Goal: Task Accomplishment & Management: Manage account settings

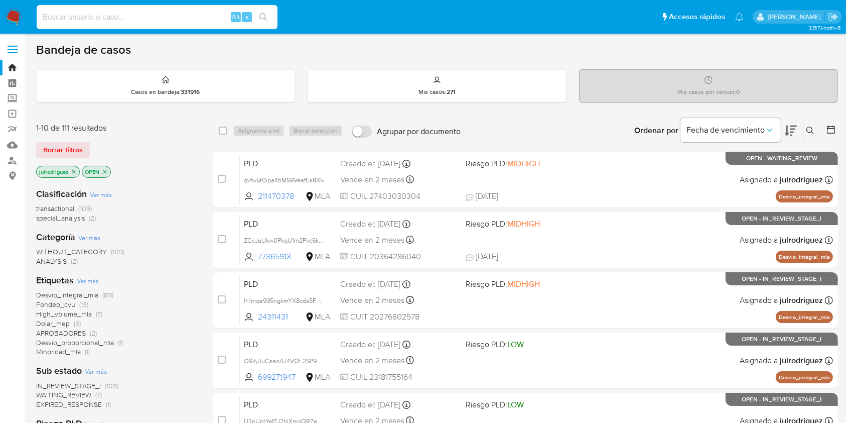
click at [95, 21] on input at bounding box center [157, 17] width 241 height 13
paste input "254554636"
type input "254554636"
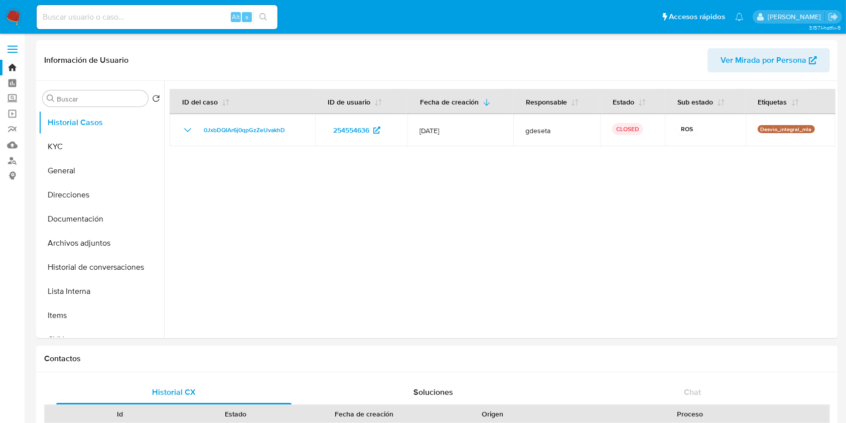
select select "10"
click at [95, 244] on button "Archivos adjuntos" at bounding box center [97, 243] width 117 height 24
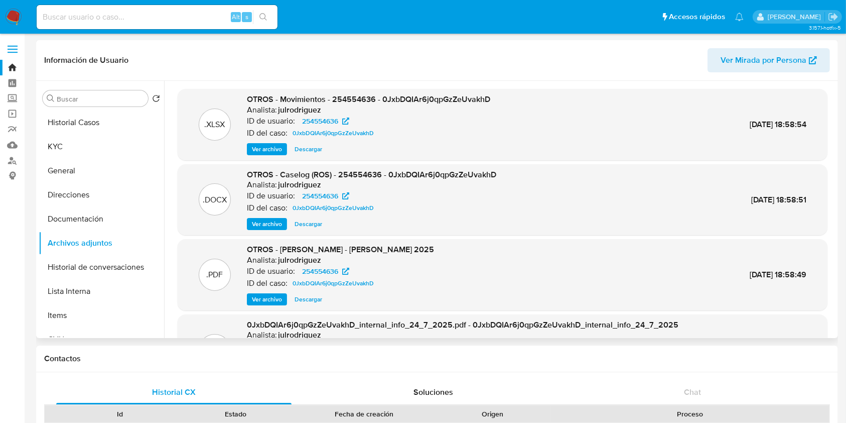
click at [261, 220] on span "Ver archivo" at bounding box center [267, 224] width 30 height 10
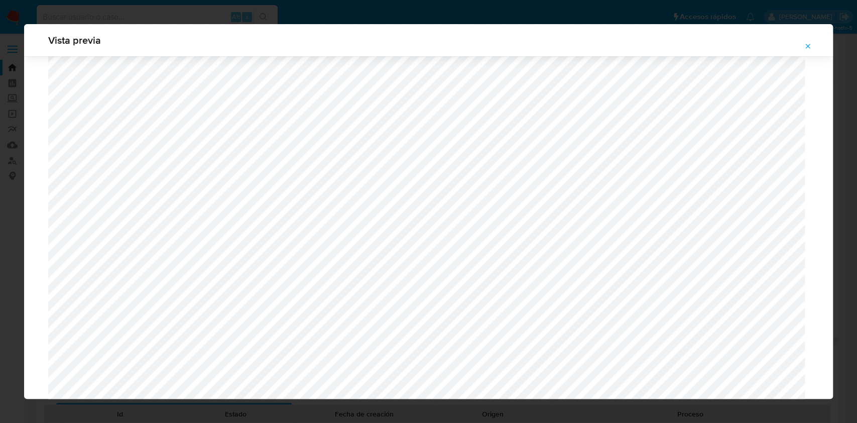
scroll to position [917, 0]
click at [806, 49] on icon "Attachment preview" at bounding box center [808, 46] width 8 height 8
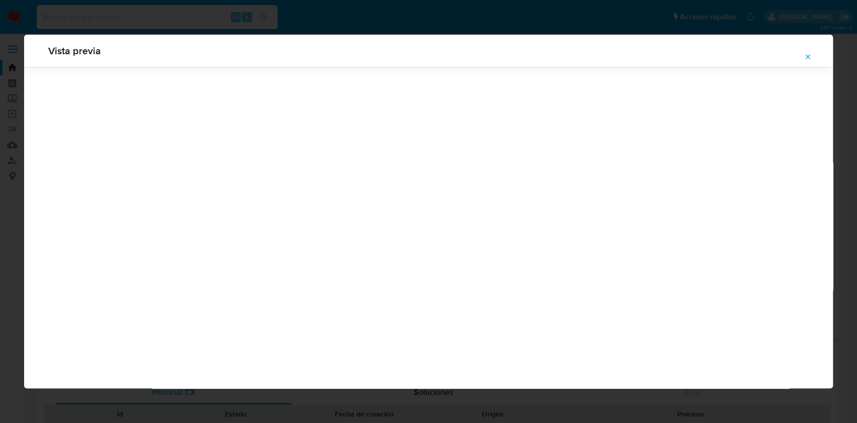
scroll to position [0, 0]
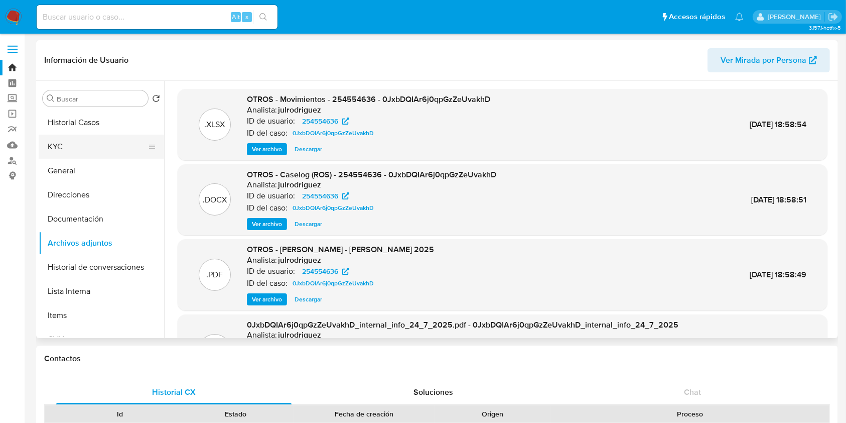
click at [84, 144] on button "KYC" at bounding box center [97, 147] width 117 height 24
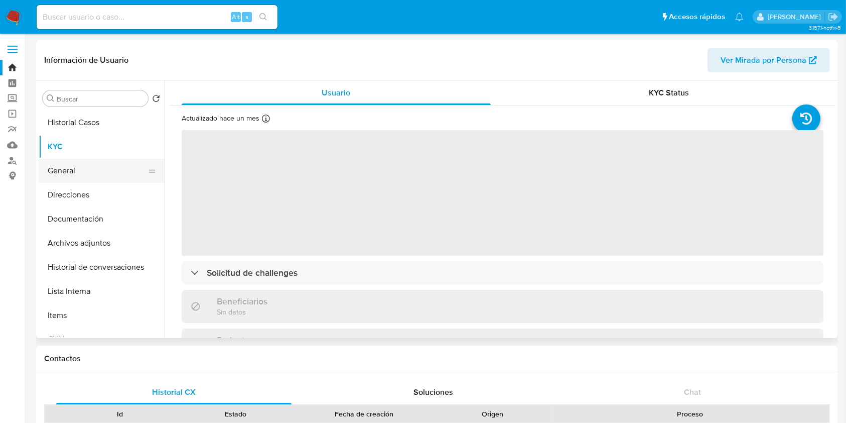
click at [94, 166] on button "General" at bounding box center [97, 171] width 117 height 24
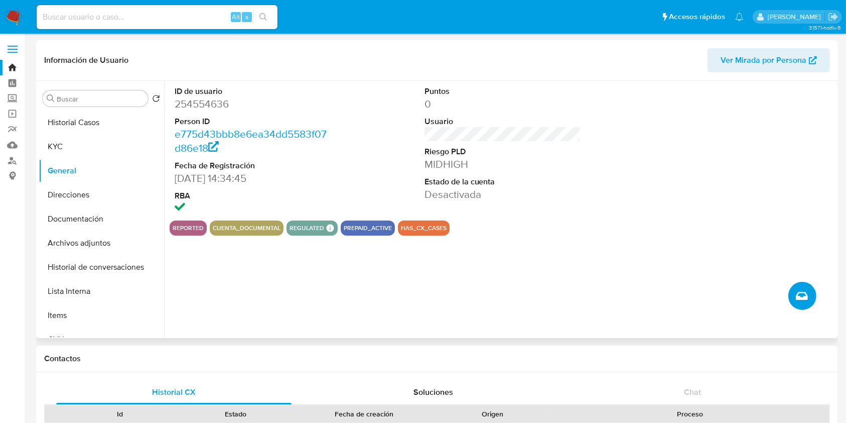
click at [795, 289] on button "Crear caso manual" at bounding box center [803, 296] width 28 height 28
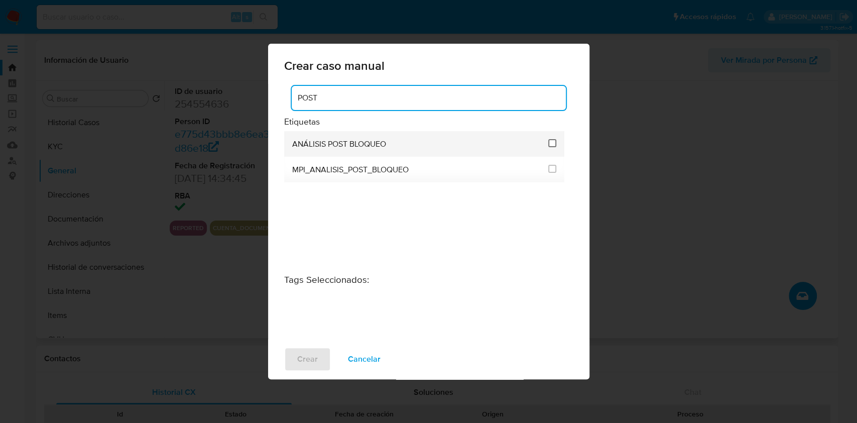
type input "POST"
click at [550, 145] on input "3249" at bounding box center [552, 143] width 8 height 8
checkbox input "true"
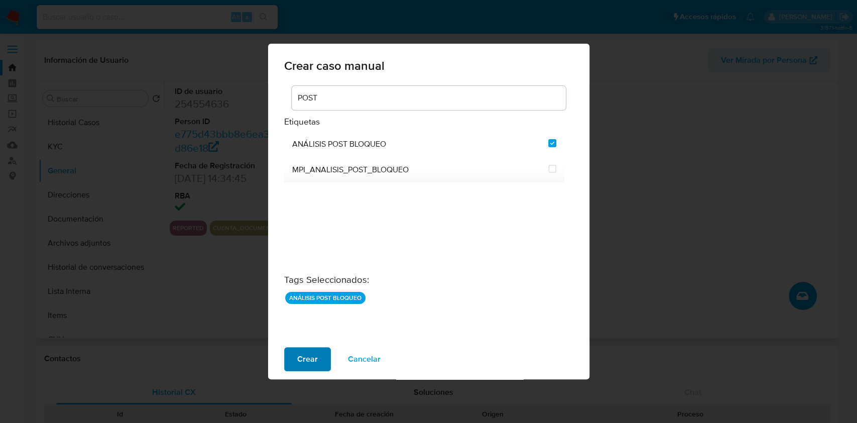
click at [313, 360] on span "Crear" at bounding box center [307, 359] width 21 height 22
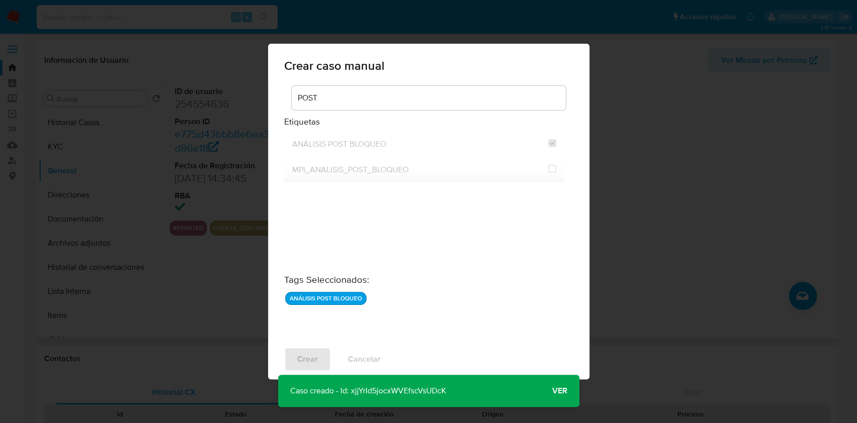
click at [550, 389] on button "Ver" at bounding box center [559, 391] width 39 height 24
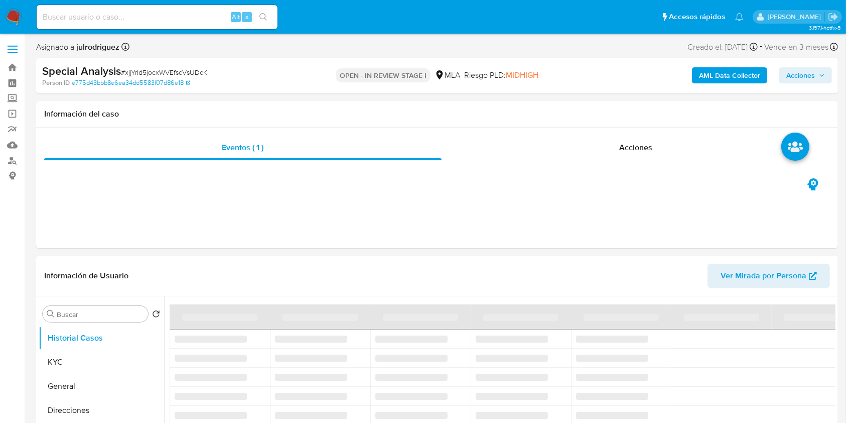
select select "10"
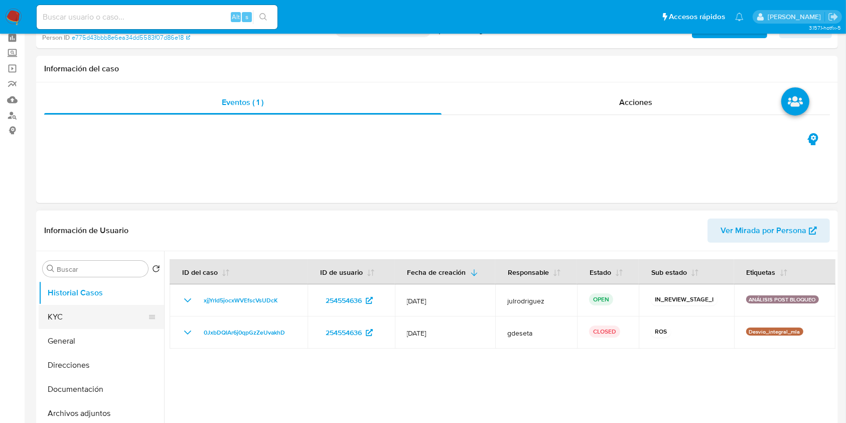
scroll to position [67, 0]
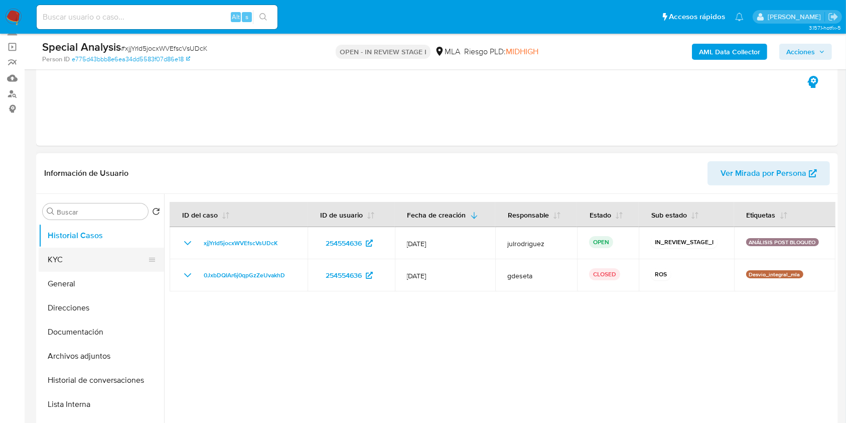
click at [111, 255] on button "KYC" at bounding box center [97, 260] width 117 height 24
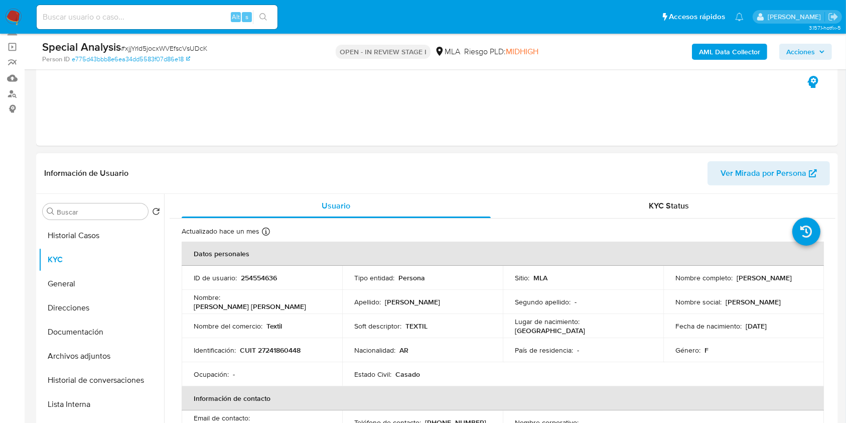
click at [248, 279] on p "254554636" at bounding box center [259, 277] width 36 height 9
copy p "254554636"
click at [195, 46] on span "# xjjYrId5jocxWVEfscVsUDcK" at bounding box center [164, 48] width 86 height 10
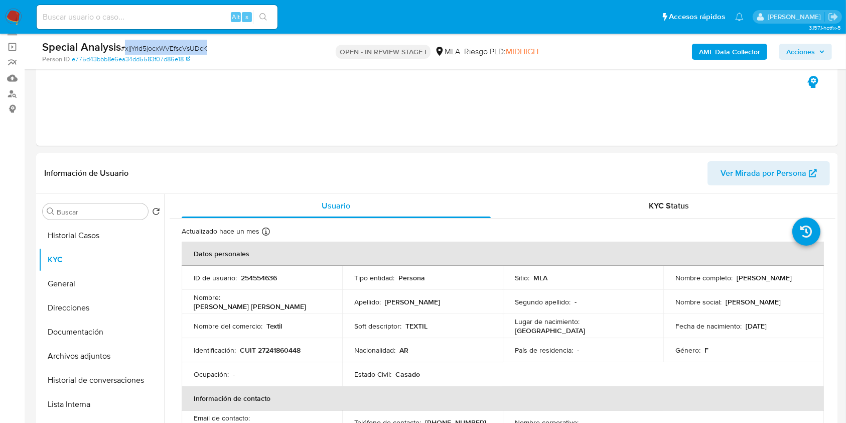
copy span "xjjYrId5jocxWVEfscVsUDcK"
click at [69, 358] on button "Archivos adjuntos" at bounding box center [97, 356] width 117 height 24
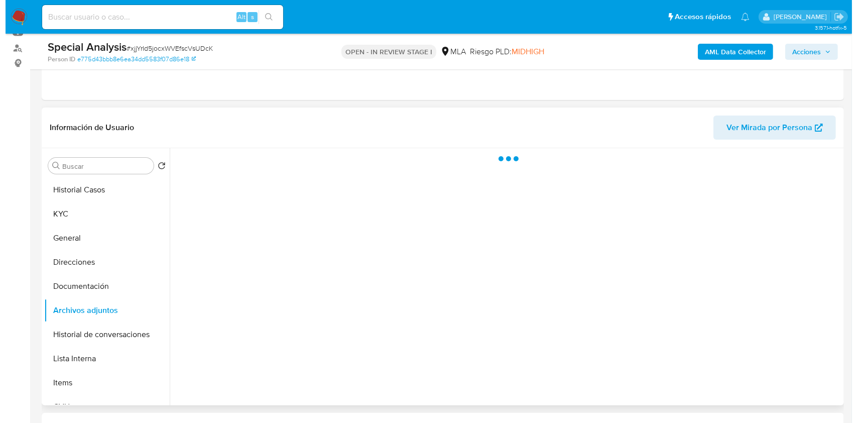
scroll to position [134, 0]
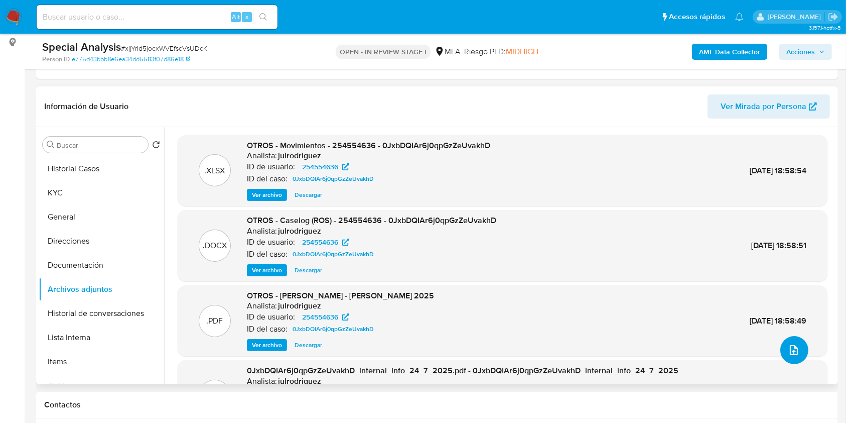
click at [788, 344] on icon "upload-file" at bounding box center [794, 350] width 12 height 12
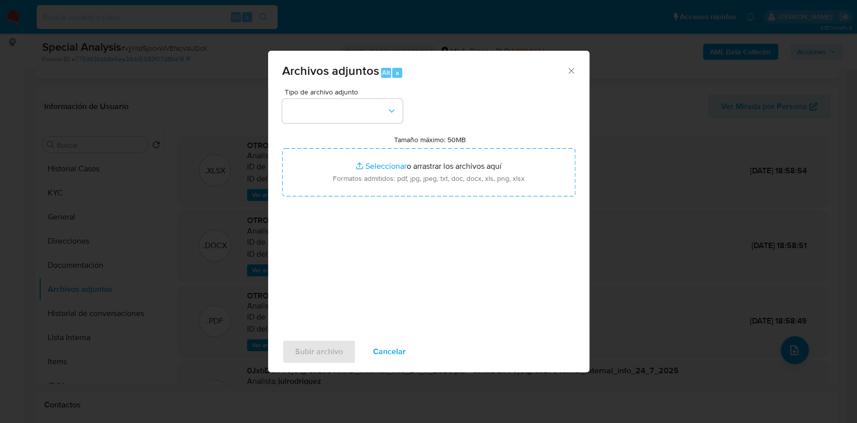
click at [357, 96] on div "Tipo de archivo adjunto" at bounding box center [342, 105] width 120 height 35
click at [357, 107] on button "button" at bounding box center [342, 111] width 120 height 24
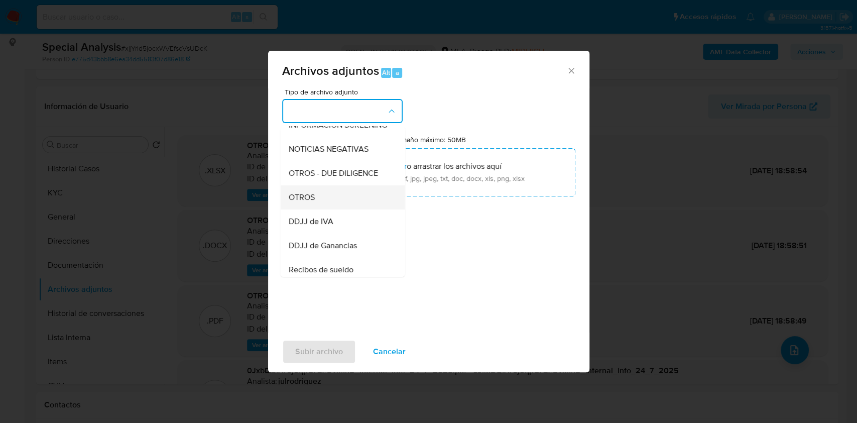
click at [329, 202] on div "OTROS" at bounding box center [339, 197] width 102 height 24
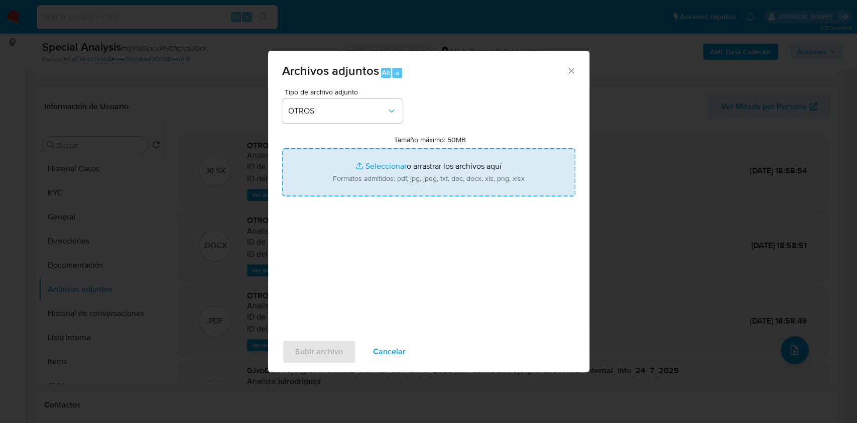
click at [371, 174] on input "Tamaño máximo: 50MB Seleccionar archivos" at bounding box center [428, 172] width 293 height 48
type input "C:\fakepath\Factura c - 254554636 - xjjYrId5jocxWVEfscVsUDcK.pdf"
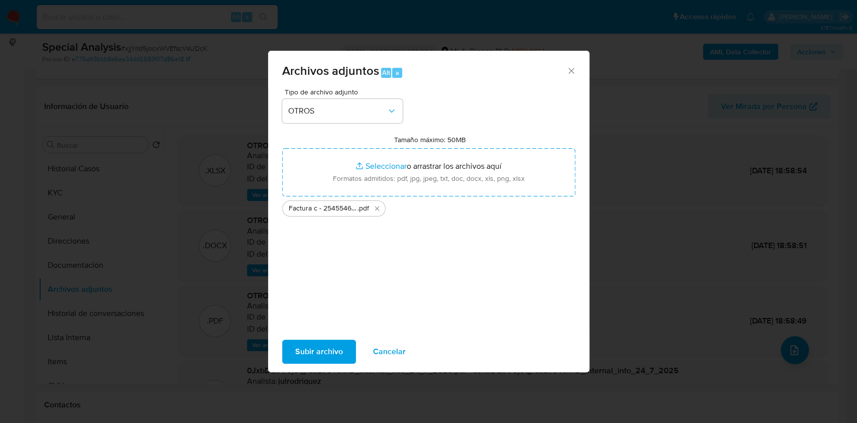
click at [316, 348] on span "Subir archivo" at bounding box center [319, 351] width 48 height 22
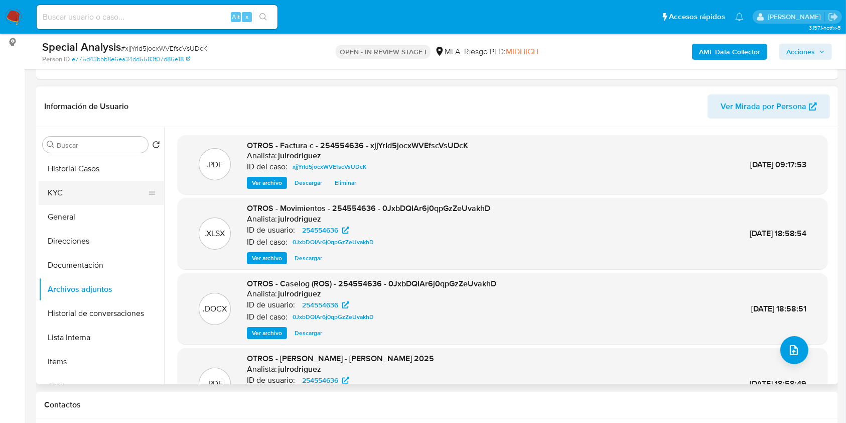
click at [107, 188] on button "KYC" at bounding box center [97, 193] width 117 height 24
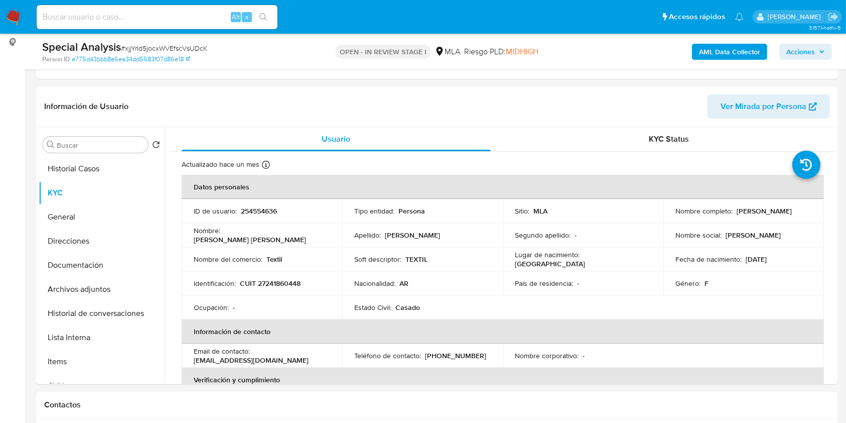
click at [170, 45] on span "# xjjYrId5jocxWVEfscVsUDcK" at bounding box center [164, 48] width 86 height 10
copy span "xjjYrId5jocxWVEfscVsUDcK"
click at [97, 286] on button "Archivos adjuntos" at bounding box center [97, 289] width 117 height 24
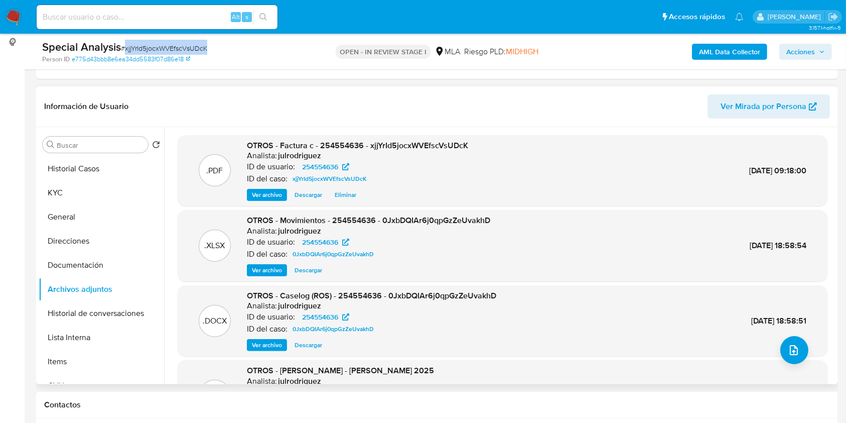
click at [279, 342] on span "Ver archivo" at bounding box center [267, 345] width 30 height 10
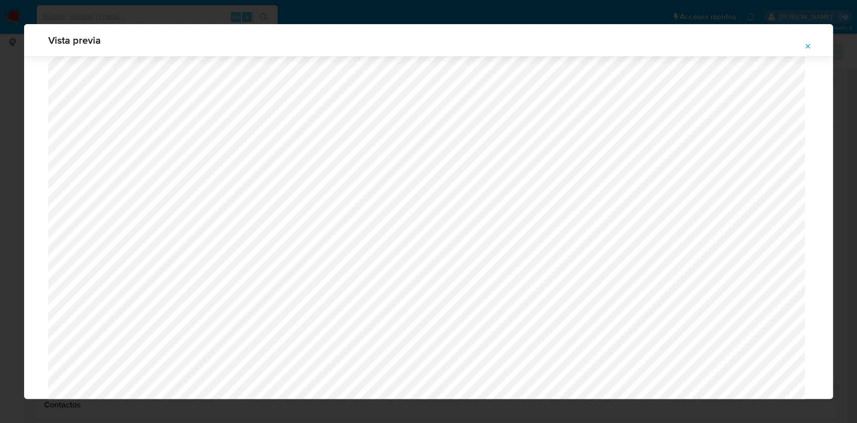
scroll to position [850, 0]
click at [808, 45] on icon "Attachment preview" at bounding box center [808, 46] width 8 height 8
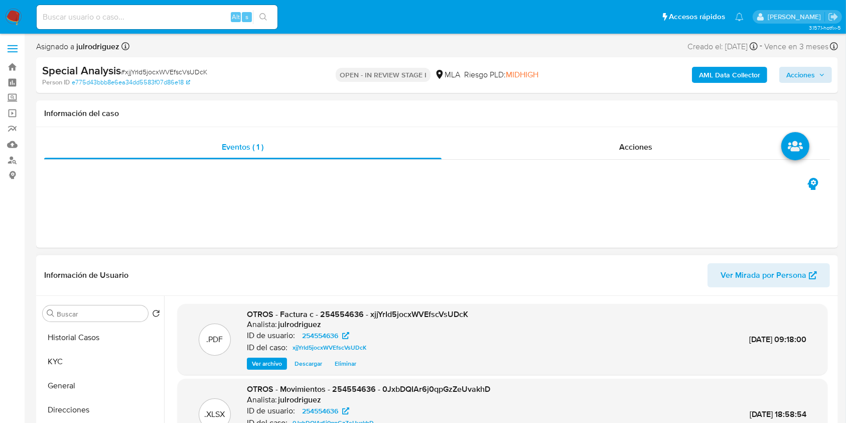
scroll to position [0, 0]
click at [809, 76] on span "Acciones" at bounding box center [801, 75] width 29 height 16
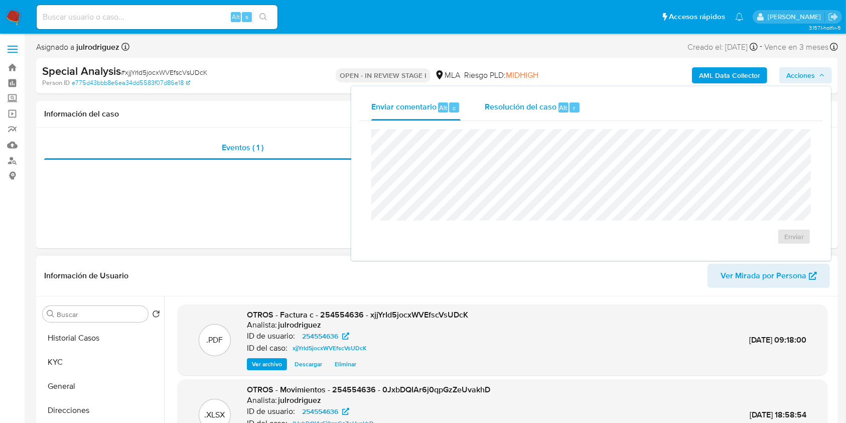
drag, startPoint x: 775, startPoint y: 84, endPoint x: 522, endPoint y: 119, distance: 255.4
click at [524, 127] on div "Enviar" at bounding box center [591, 187] width 464 height 132
click at [522, 116] on div "Resolución del caso Alt r" at bounding box center [533, 107] width 96 height 26
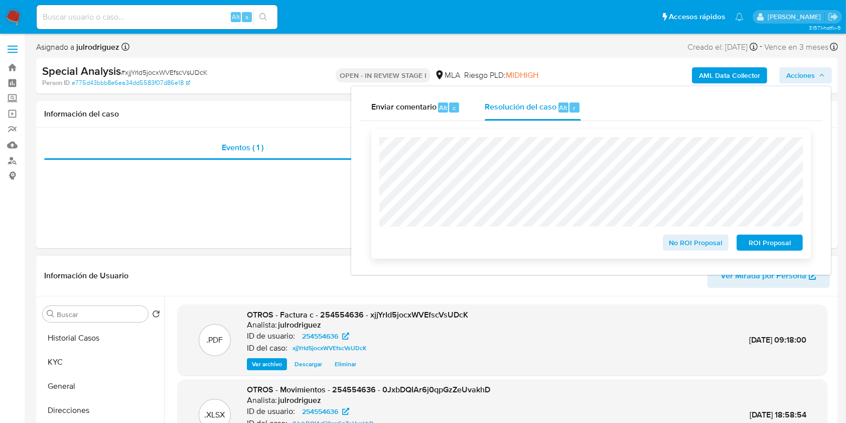
click at [686, 243] on span "No ROI Proposal" at bounding box center [696, 242] width 52 height 14
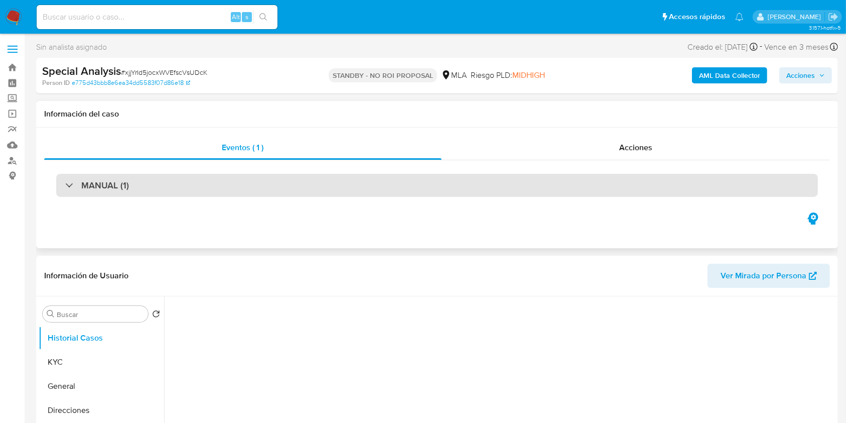
scroll to position [134, 0]
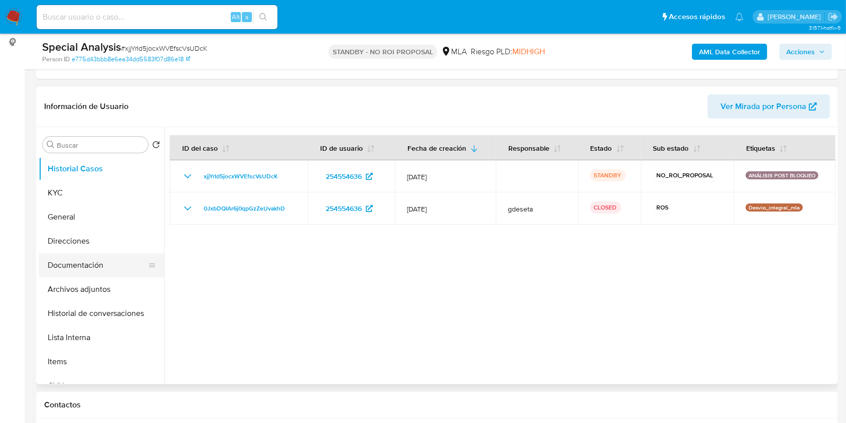
select select "10"
click at [87, 281] on button "Archivos adjuntos" at bounding box center [97, 289] width 117 height 24
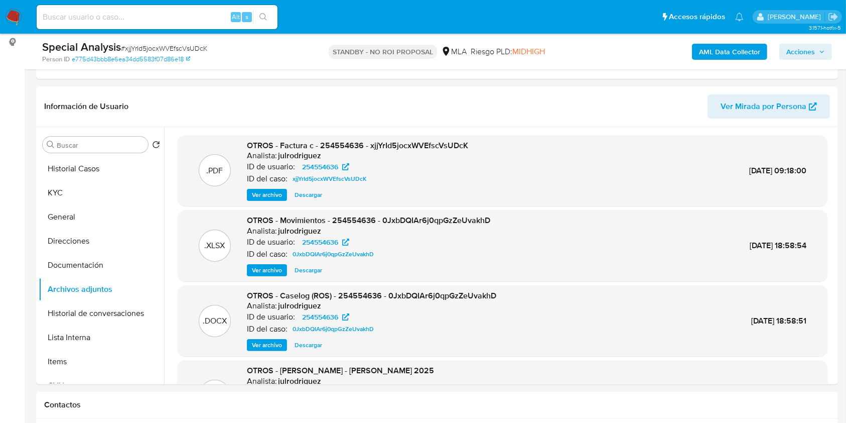
click at [134, 21] on input at bounding box center [157, 17] width 241 height 13
paste input "l90Sk2eTcGTtR49qARHjnWeW"
type input "l90Sk2eTcGTtR49qARHjnWeW"
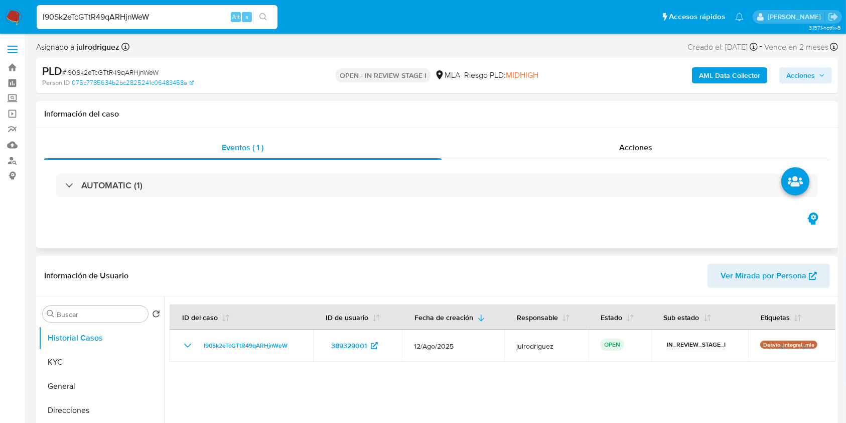
select select "10"
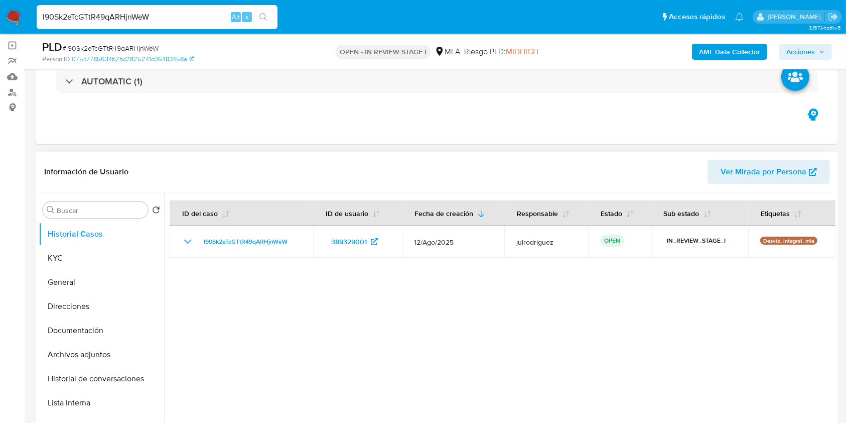
scroll to position [134, 0]
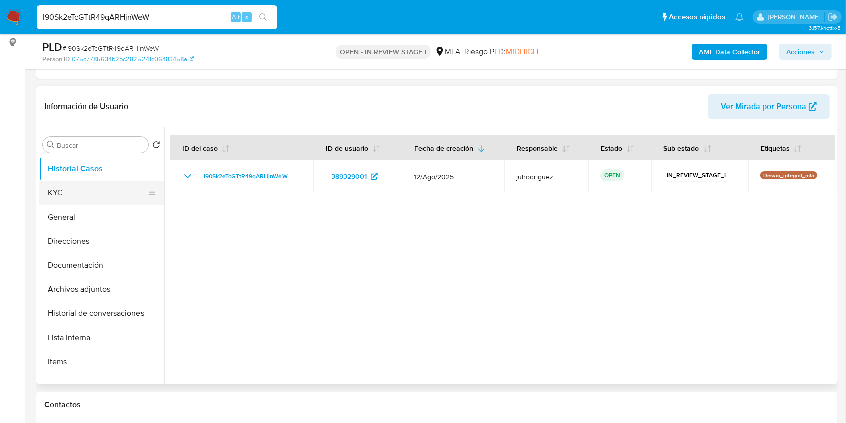
click at [77, 183] on button "KYC" at bounding box center [97, 193] width 117 height 24
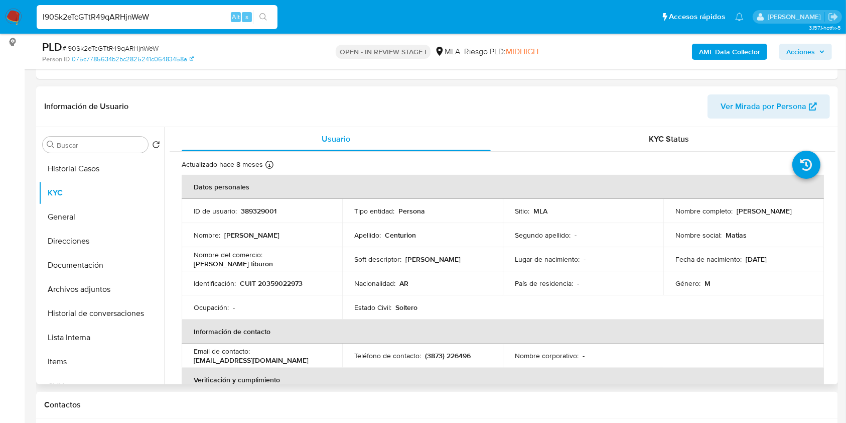
drag, startPoint x: 668, startPoint y: 214, endPoint x: 770, endPoint y: 217, distance: 102.0
click at [770, 217] on td "Nombre completo : [PERSON_NAME]" at bounding box center [744, 211] width 161 height 24
copy p "[PERSON_NAME]"
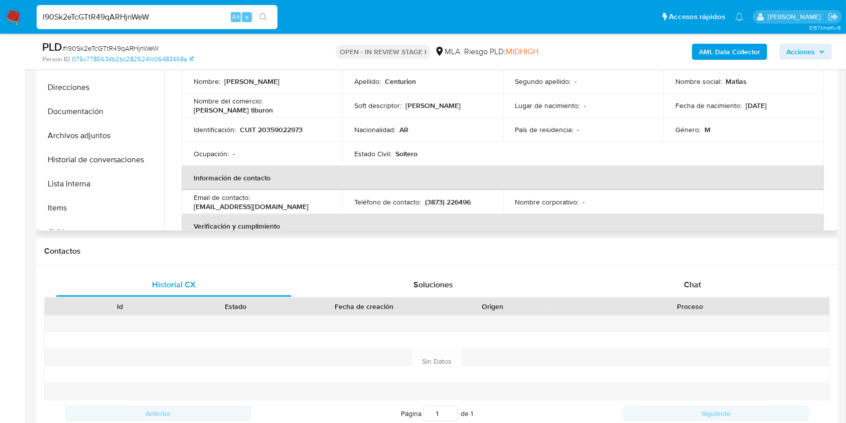
scroll to position [244, 0]
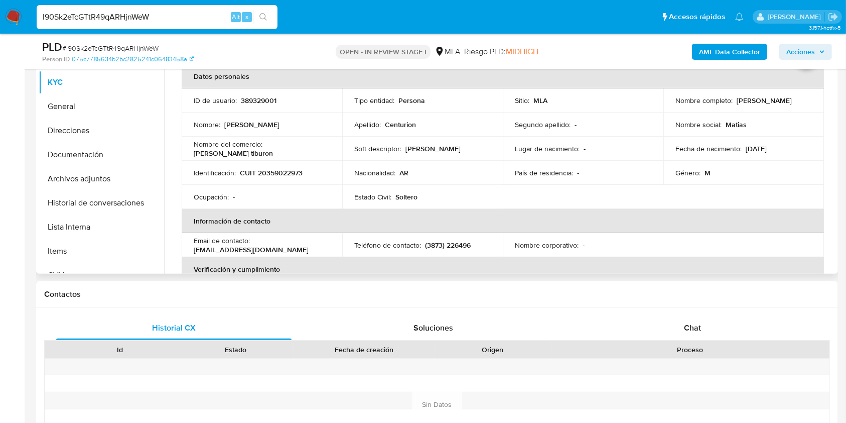
click at [261, 100] on p "389329001" at bounding box center [259, 100] width 36 height 9
copy p "389329001"
click at [133, 47] on span "# l90Sk2eTcGTtR49qARHjnWeW" at bounding box center [110, 48] width 96 height 10
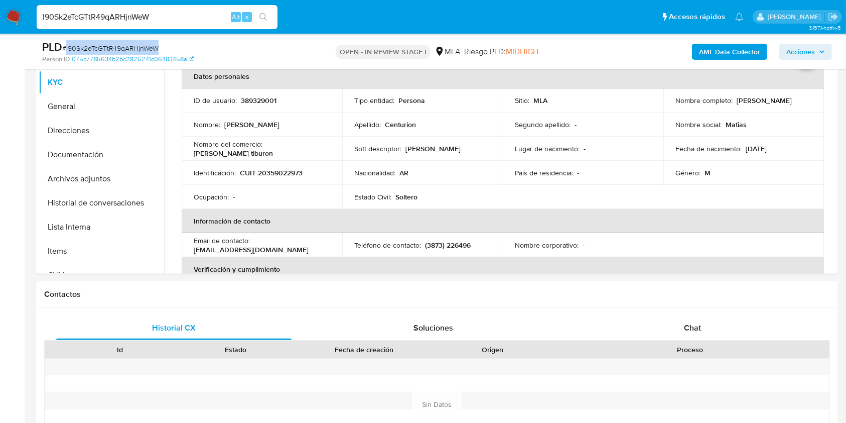
copy span "l90Sk2eTcGTtR49qARHjnWeW"
click at [280, 170] on p "CUIT 20359022973" at bounding box center [271, 172] width 63 height 9
copy p "20359022973"
click at [265, 98] on p "389329001" at bounding box center [259, 100] width 36 height 9
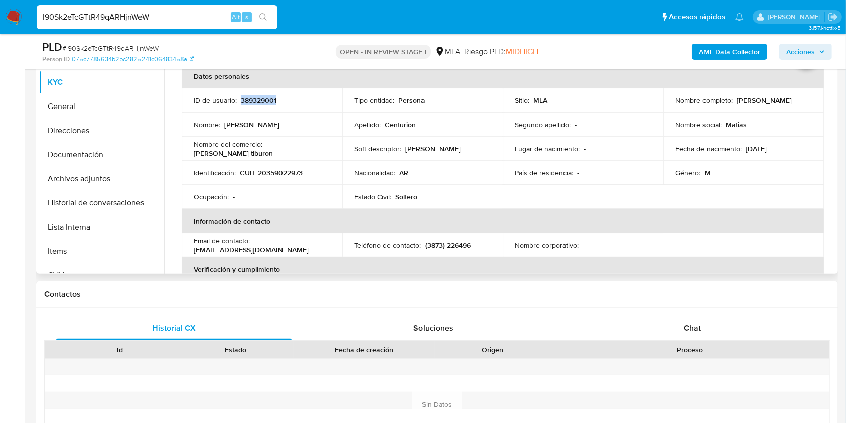
click at [265, 98] on p "389329001" at bounding box center [259, 100] width 36 height 9
copy p "389329001"
click at [84, 157] on button "Documentación" at bounding box center [97, 155] width 117 height 24
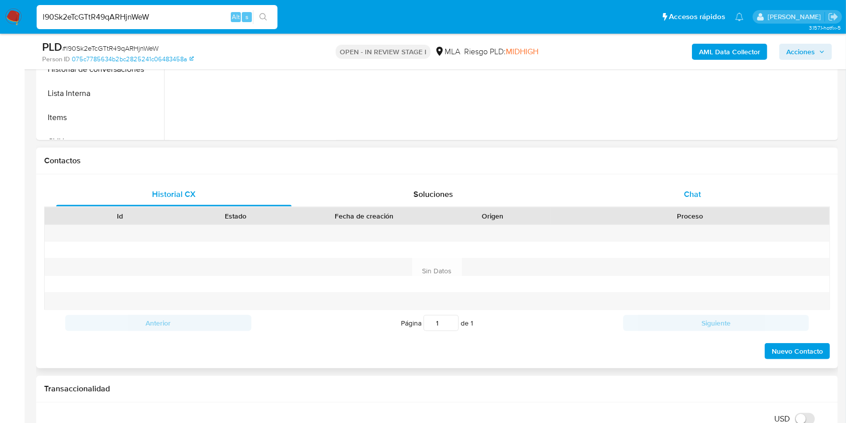
click at [691, 183] on div "Chat" at bounding box center [692, 194] width 235 height 24
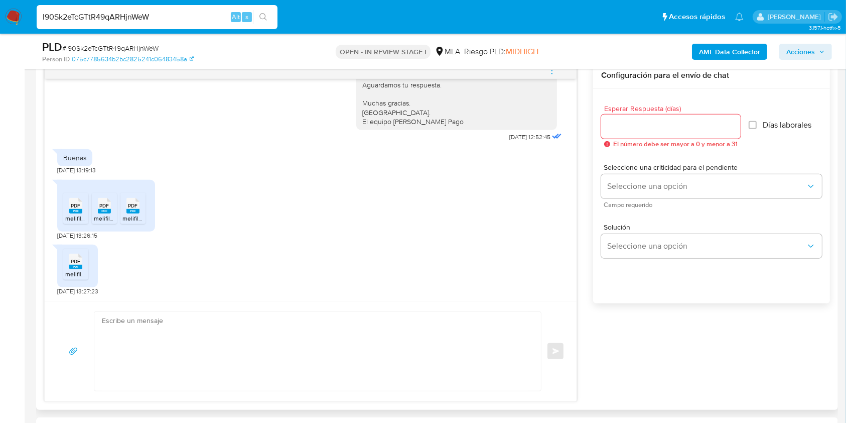
scroll to position [512, 0]
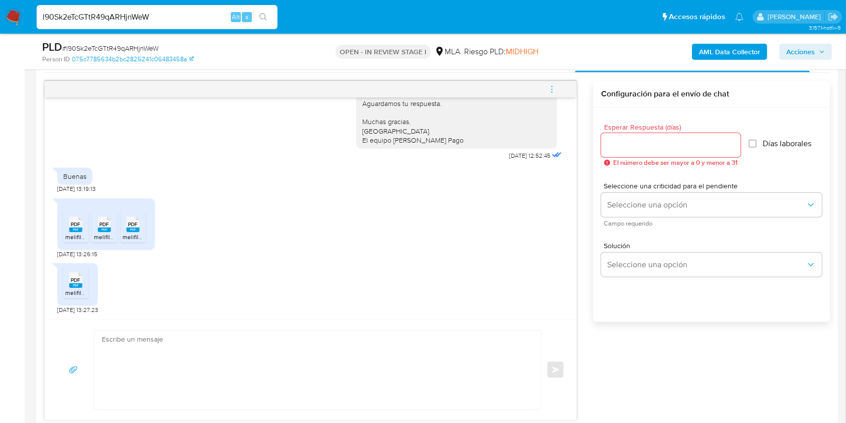
click at [78, 226] on span "PDF" at bounding box center [76, 224] width 10 height 7
click at [105, 225] on span "PDF" at bounding box center [105, 224] width 10 height 7
click at [131, 222] on span "PDF" at bounding box center [134, 224] width 10 height 7
drag, startPoint x: 62, startPoint y: 291, endPoint x: 65, endPoint y: 286, distance: 5.4
click at [63, 289] on div "PDF PDF melifile1720343725468714678.pdf" at bounding box center [77, 284] width 41 height 43
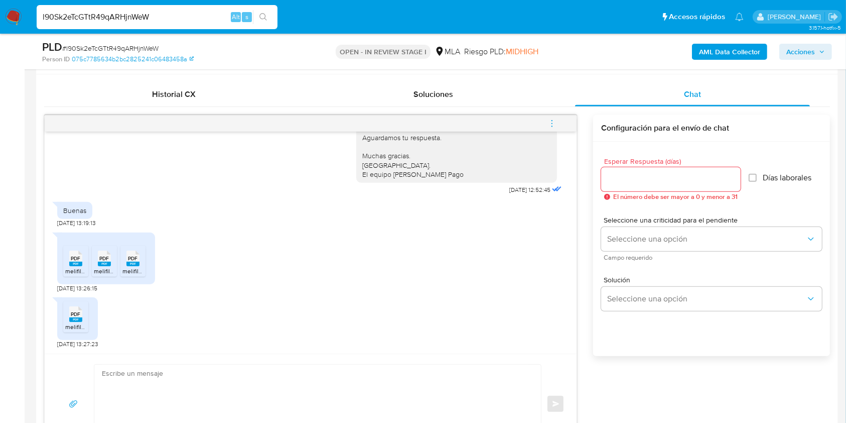
scroll to position [535, 0]
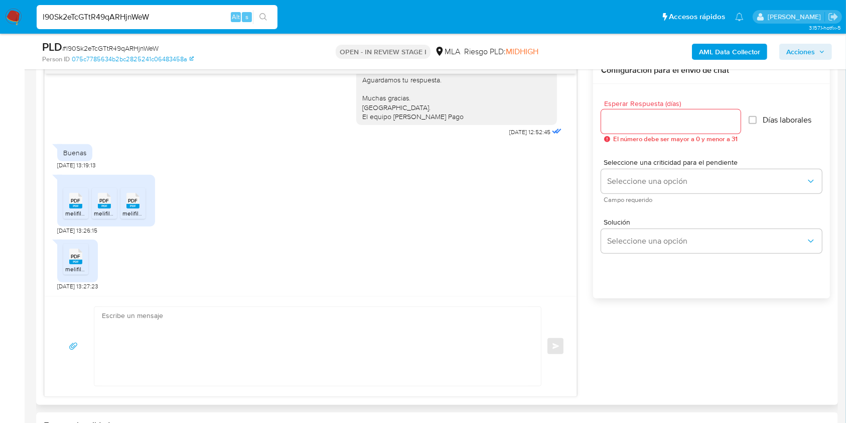
click at [76, 265] on span "melifile1720343725468714678.pdf" at bounding box center [110, 269] width 91 height 9
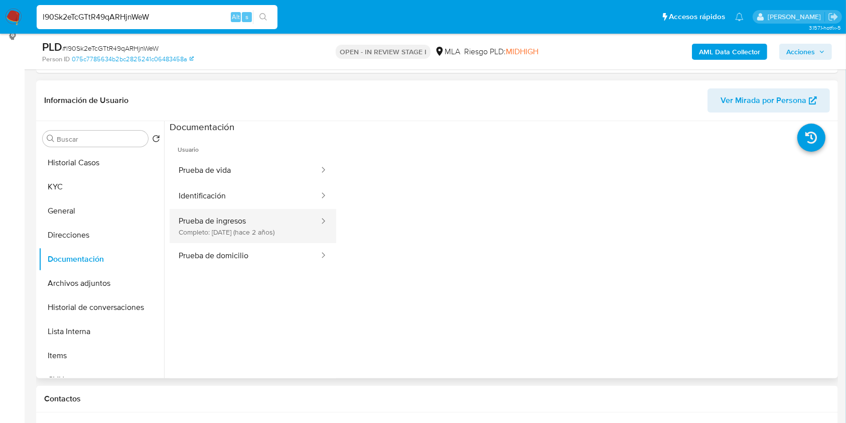
scroll to position [134, 0]
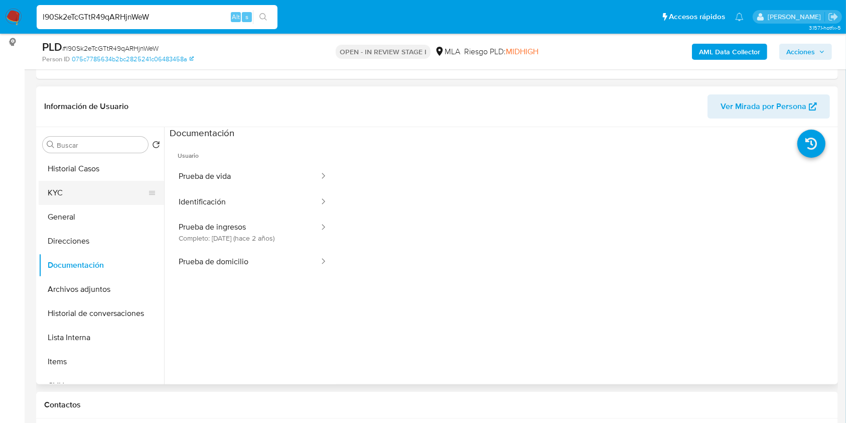
click at [111, 196] on button "KYC" at bounding box center [97, 193] width 117 height 24
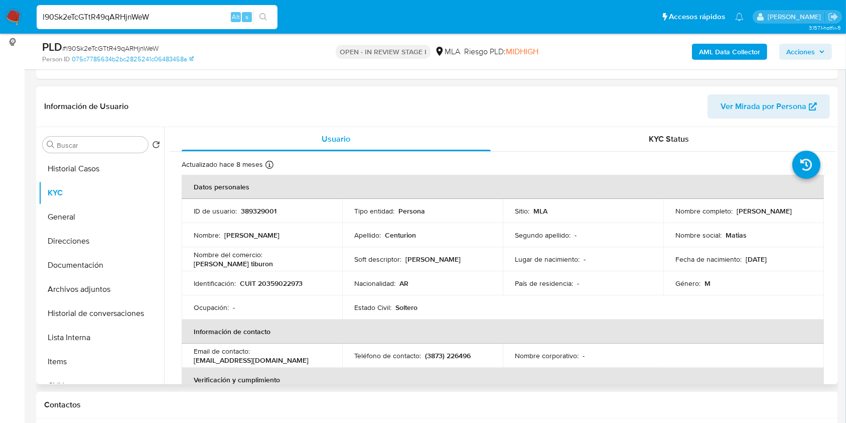
drag, startPoint x: 672, startPoint y: 218, endPoint x: 766, endPoint y: 222, distance: 94.0
click at [766, 222] on td "Nombre completo : Enrique Matias Centurion" at bounding box center [744, 211] width 161 height 24
click at [766, 221] on td "Nombre completo : Enrique Matias Centurion" at bounding box center [744, 211] width 161 height 24
click at [737, 212] on p "Enrique Matias Centurion" at bounding box center [764, 210] width 55 height 9
drag, startPoint x: 674, startPoint y: 214, endPoint x: 767, endPoint y: 211, distance: 92.9
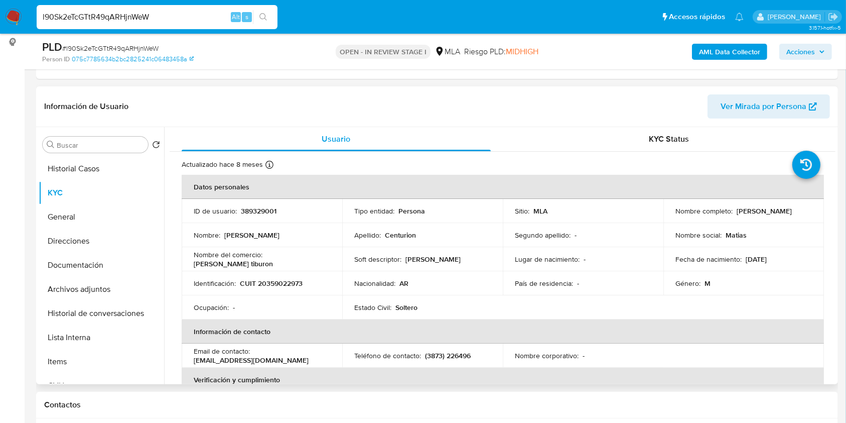
click at [767, 211] on div "Nombre completo : Enrique Matias Centurion" at bounding box center [744, 210] width 137 height 9
drag, startPoint x: 762, startPoint y: 218, endPoint x: 672, endPoint y: 215, distance: 90.4
click at [672, 215] on td "Nombre completo : Enrique Matias Centurion" at bounding box center [744, 211] width 161 height 24
copy p "Enrique Matias Centurion"
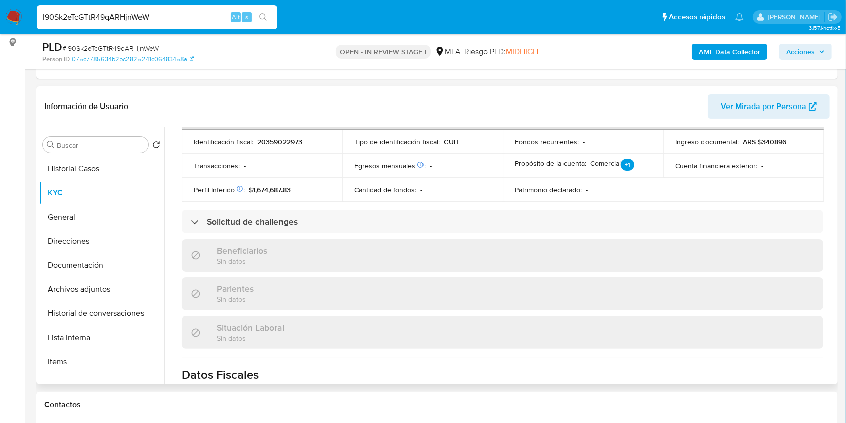
scroll to position [519, 0]
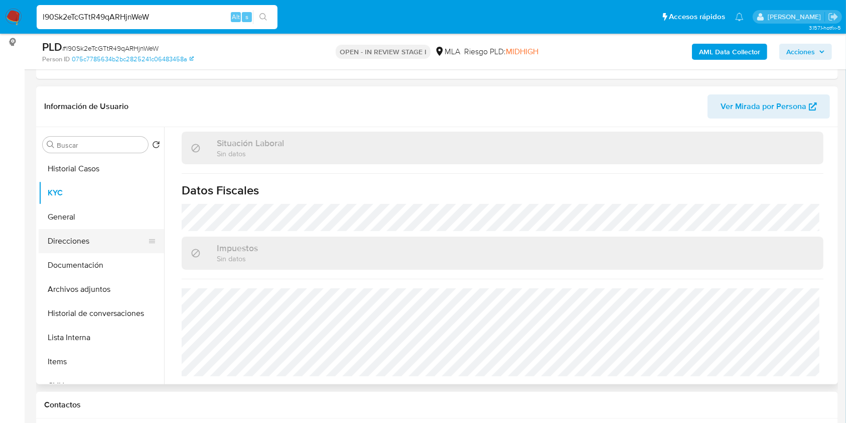
click at [89, 251] on button "Direcciones" at bounding box center [97, 241] width 117 height 24
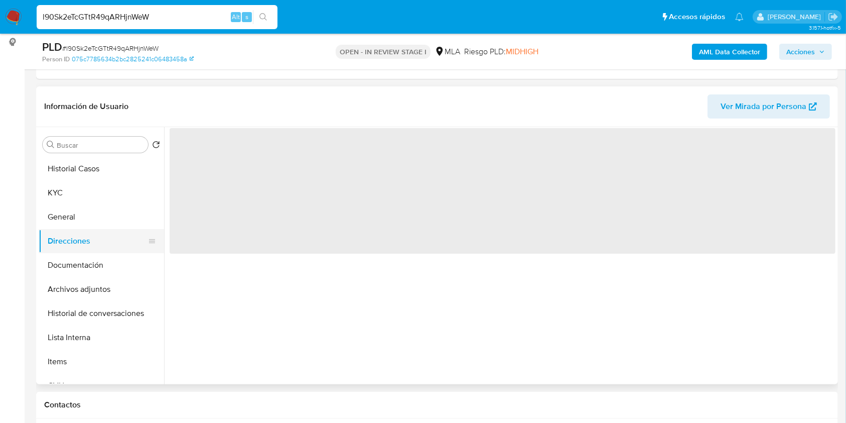
scroll to position [0, 0]
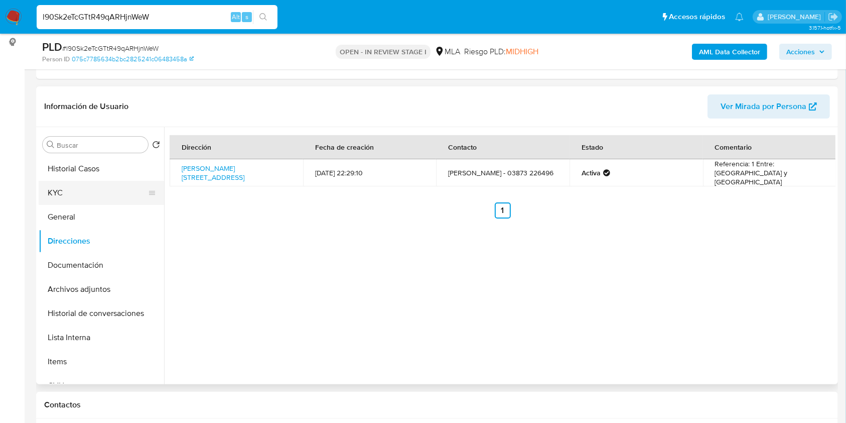
click at [99, 186] on button "KYC" at bounding box center [97, 193] width 117 height 24
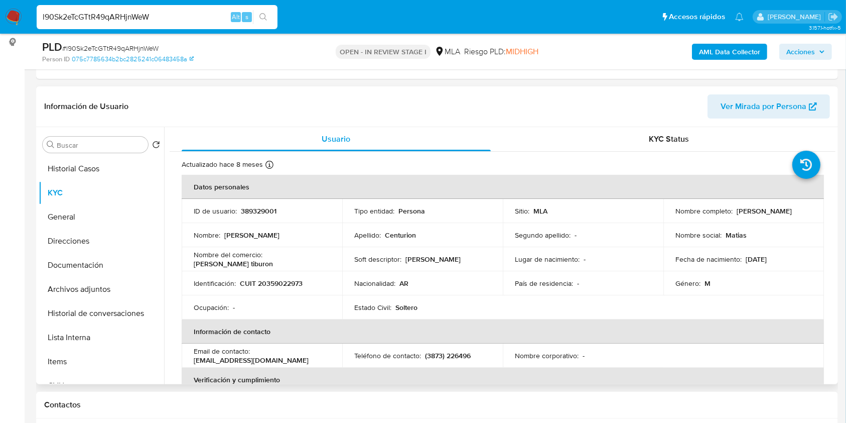
drag, startPoint x: 672, startPoint y: 217, endPoint x: 755, endPoint y: 166, distance: 97.1
click at [757, 213] on td "Nombre completo : Enrique Matias Centurion" at bounding box center [744, 211] width 161 height 24
copy p "Enrique Matias Centurion"
drag, startPoint x: 310, startPoint y: 259, endPoint x: 268, endPoint y: 259, distance: 42.7
click at [268, 259] on p "Barber tiburon" at bounding box center [233, 263] width 79 height 9
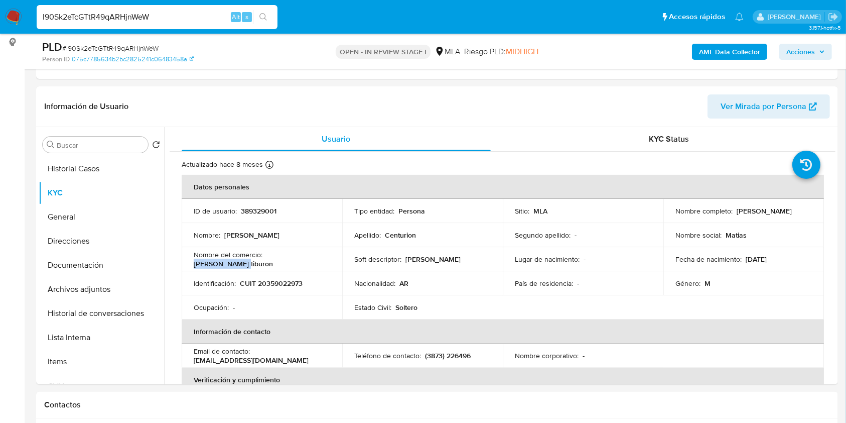
copy p "Barber tiburon"
click at [292, 283] on p "CUIT 20359022973" at bounding box center [271, 283] width 63 height 9
copy p "20359022973"
click at [275, 279] on p "CUIT 20359022973" at bounding box center [271, 283] width 63 height 9
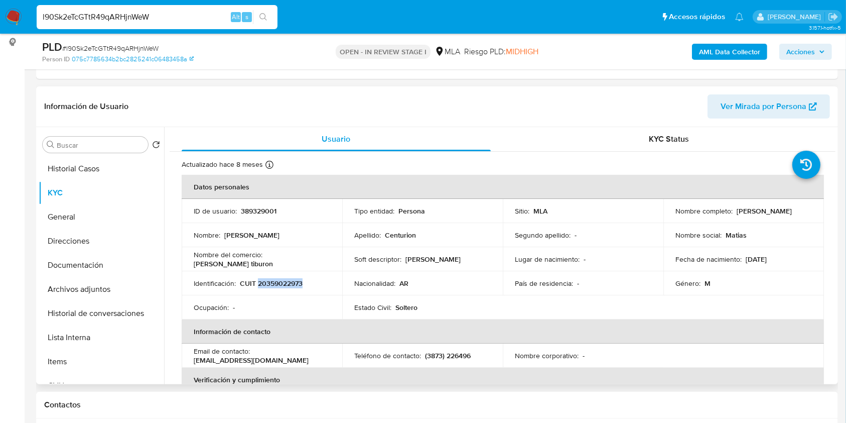
click at [275, 279] on p "CUIT 20359022973" at bounding box center [271, 283] width 63 height 9
click at [274, 280] on p "CUIT 20359022973" at bounding box center [271, 283] width 63 height 9
click at [265, 267] on td "Nombre del comercio : Barber tiburon" at bounding box center [262, 259] width 161 height 24
drag, startPoint x: 266, startPoint y: 280, endPoint x: 299, endPoint y: 280, distance: 33.6
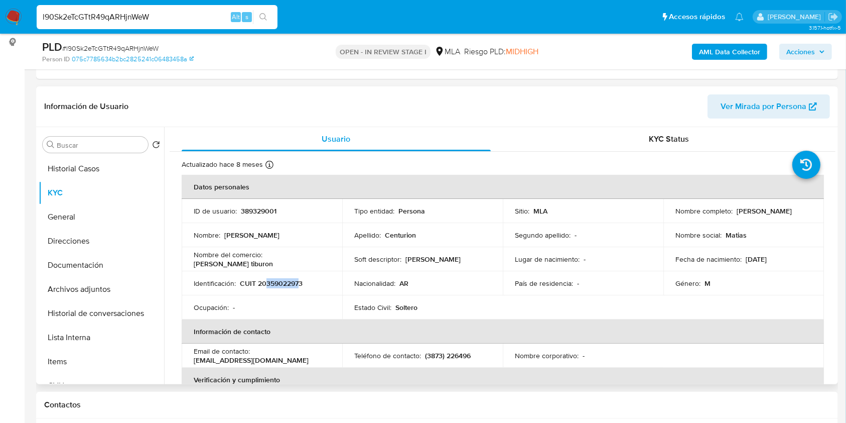
click at [299, 280] on p "CUIT 20359022973" at bounding box center [271, 283] width 63 height 9
copy p "35902297"
drag, startPoint x: 675, startPoint y: 217, endPoint x: 769, endPoint y: 212, distance: 94.0
click at [772, 215] on td "Nombre completo : Enrique Matias Centurion" at bounding box center [744, 211] width 161 height 24
click at [67, 238] on button "Direcciones" at bounding box center [97, 241] width 117 height 24
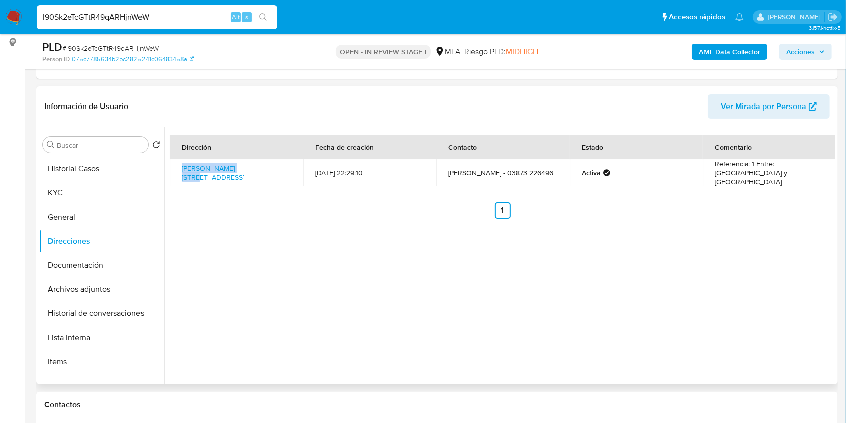
drag, startPoint x: 175, startPoint y: 166, endPoint x: 293, endPoint y: 118, distance: 127.5
click at [243, 163] on td "Tomas Allende 1500, Salta, Salta, 4400, Argentina 1500" at bounding box center [237, 172] width 134 height 27
click at [76, 200] on button "KYC" at bounding box center [97, 193] width 117 height 24
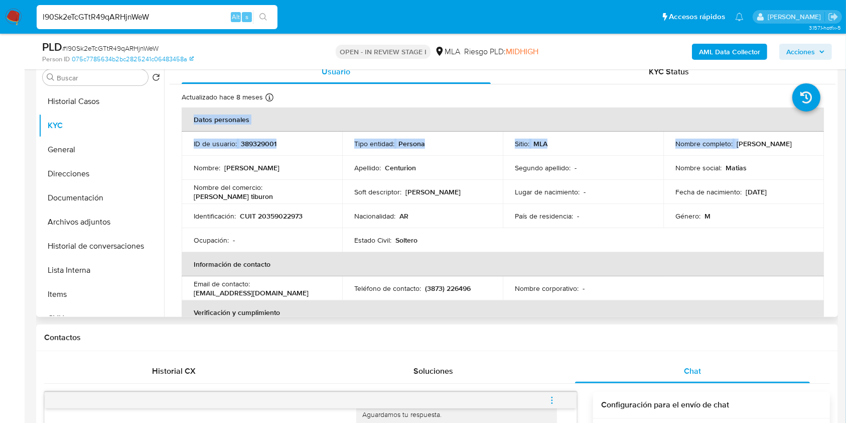
drag, startPoint x: 698, startPoint y: 146, endPoint x: 757, endPoint y: 135, distance: 59.3
drag, startPoint x: 671, startPoint y: 155, endPoint x: 667, endPoint y: 148, distance: 8.1
click at [670, 154] on tbody "ID de usuario : 389329001 Tipo entidad : Persona Sitio : MLA Nombre completo : …" at bounding box center [503, 192] width 643 height 120
drag, startPoint x: 697, startPoint y: 147, endPoint x: 762, endPoint y: 147, distance: 64.8
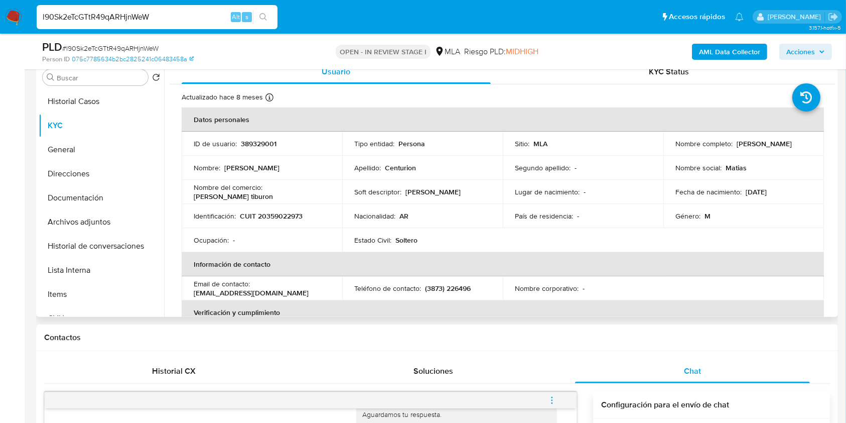
click at [762, 147] on td "Nombre completo : Enrique Matias Centurion" at bounding box center [744, 144] width 161 height 24
click at [150, 11] on input "l90Sk2eTcGTtR49qARHjnWeW" at bounding box center [157, 17] width 241 height 13
click at [143, 11] on input "l90Sk2eTcGTtR49qARHjnWeW" at bounding box center [157, 17] width 241 height 13
paste input "kR9eqRSosJmZrYsp1wY0OBm5"
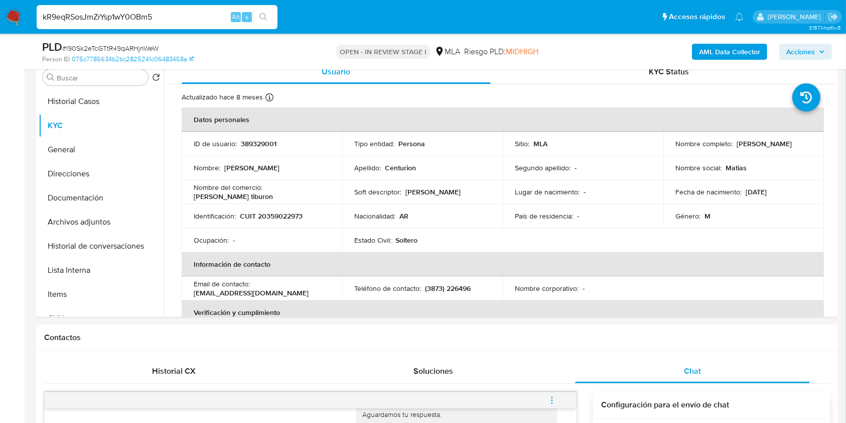
type input "kR9eqRSosJmZrYsp1wY0OBm5"
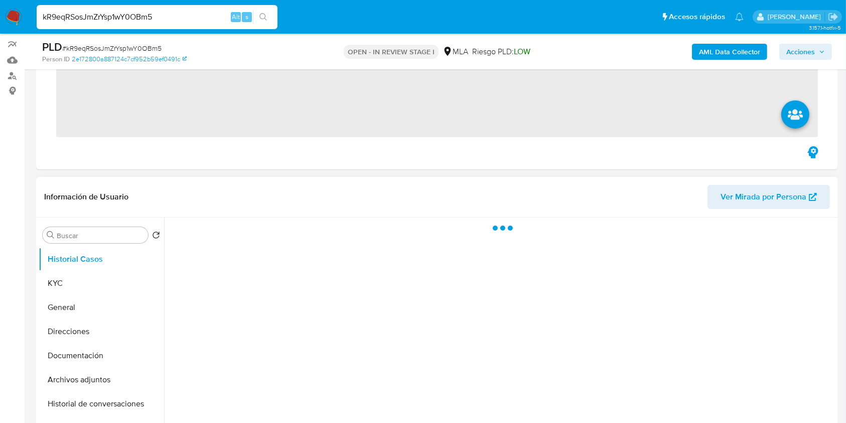
scroll to position [134, 0]
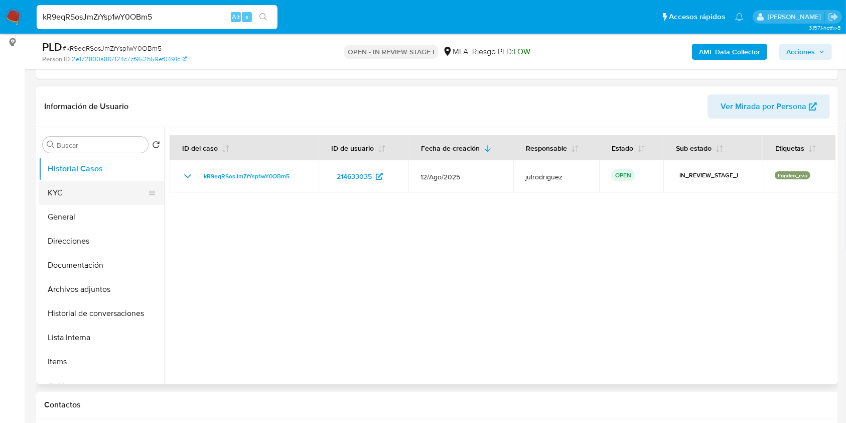
select select "10"
click at [73, 196] on button "KYC" at bounding box center [97, 193] width 117 height 24
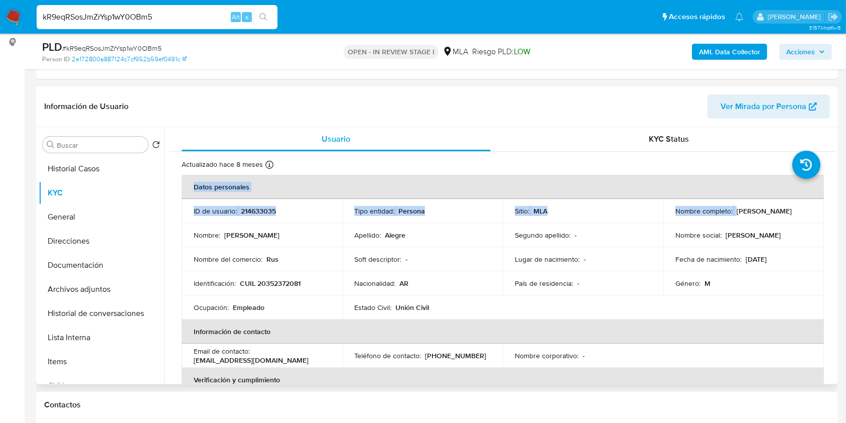
drag, startPoint x: 792, startPoint y: 212, endPoint x: 826, endPoint y: 212, distance: 34.6
click at [759, 217] on td "Nombre completo : Hector Ruben Alegre" at bounding box center [744, 211] width 161 height 24
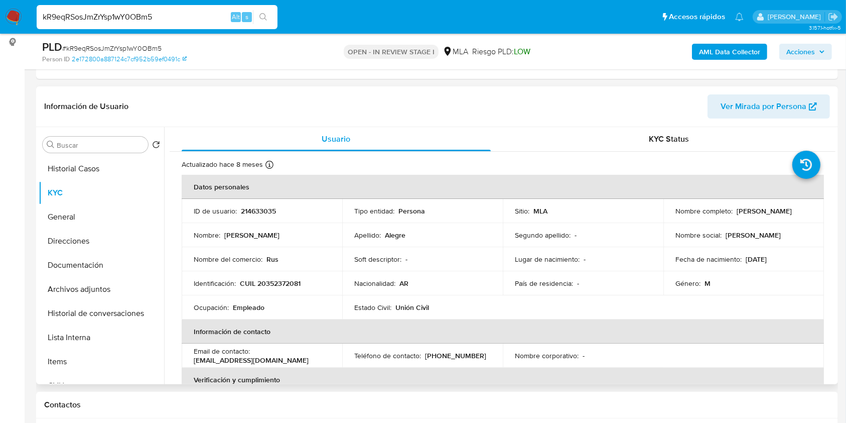
drag, startPoint x: 735, startPoint y: 209, endPoint x: 799, endPoint y: 214, distance: 63.9
click at [792, 214] on p "Hector Ruben Alegre" at bounding box center [764, 210] width 55 height 9
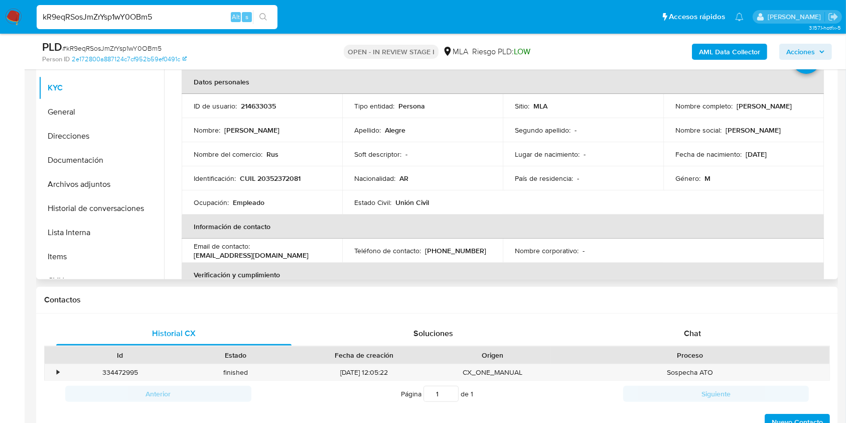
scroll to position [195, 0]
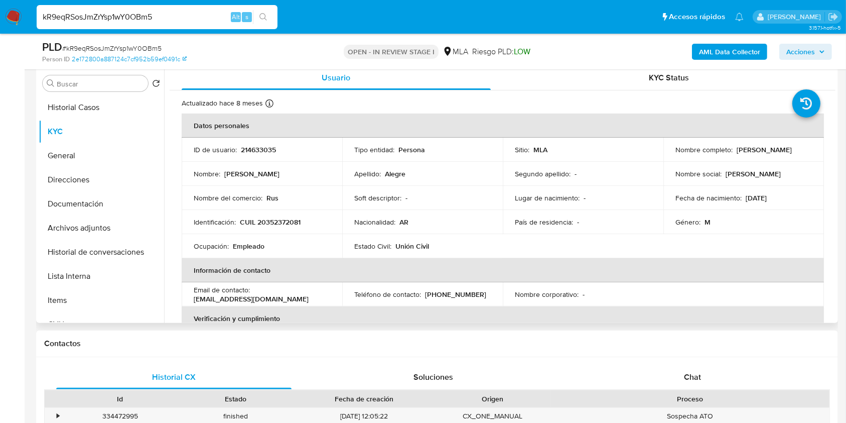
click at [255, 146] on p "214633035" at bounding box center [258, 149] width 35 height 9
click at [131, 51] on span "# kR9eqRSosJmZrYsp1wY0OBm5" at bounding box center [111, 48] width 99 height 10
click at [97, 203] on button "Documentación" at bounding box center [97, 204] width 117 height 24
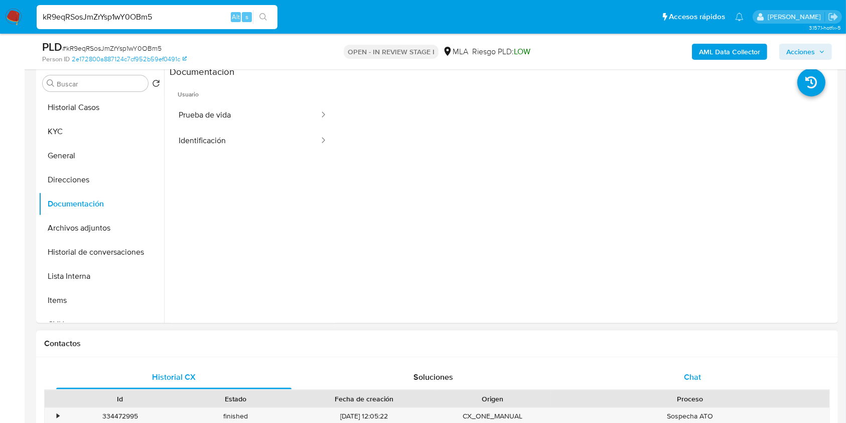
click at [699, 375] on span "Chat" at bounding box center [692, 377] width 17 height 12
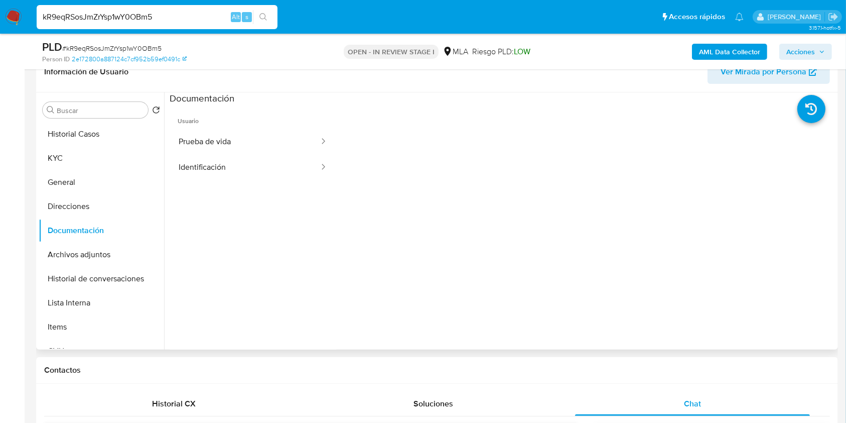
scroll to position [67, 0]
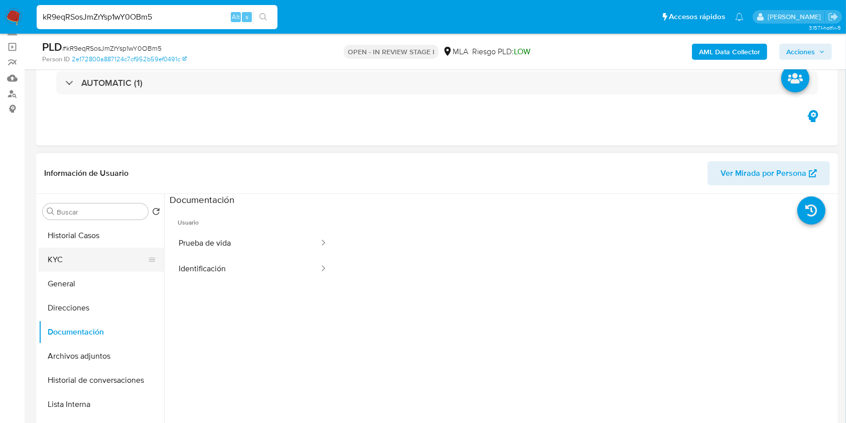
click at [76, 268] on button "KYC" at bounding box center [97, 260] width 117 height 24
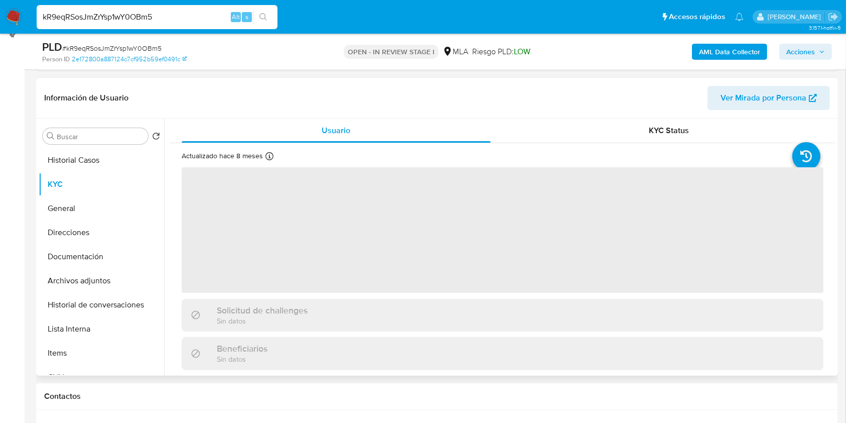
scroll to position [201, 0]
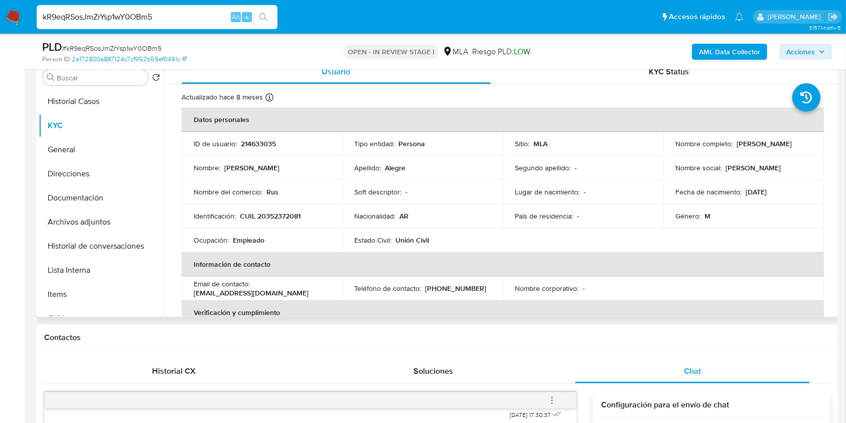
click at [280, 211] on p "CUIL 20352372081" at bounding box center [270, 215] width 61 height 9
click at [254, 139] on p "214633035" at bounding box center [258, 143] width 35 height 9
drag, startPoint x: 736, startPoint y: 143, endPoint x: 803, endPoint y: 148, distance: 67.5
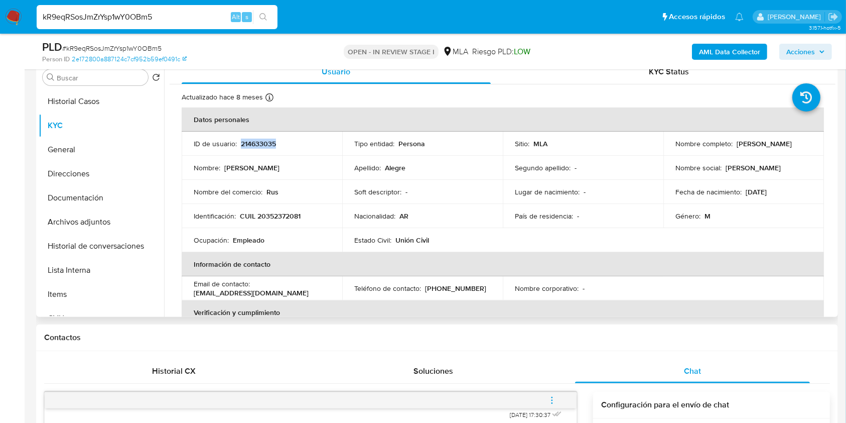
click at [803, 148] on td "Nombre completo : Hector Ruben Alegre" at bounding box center [744, 144] width 161 height 24
click at [280, 218] on p "CUIL 20352372081" at bounding box center [270, 215] width 61 height 9
click at [79, 202] on button "Documentación" at bounding box center [97, 198] width 117 height 24
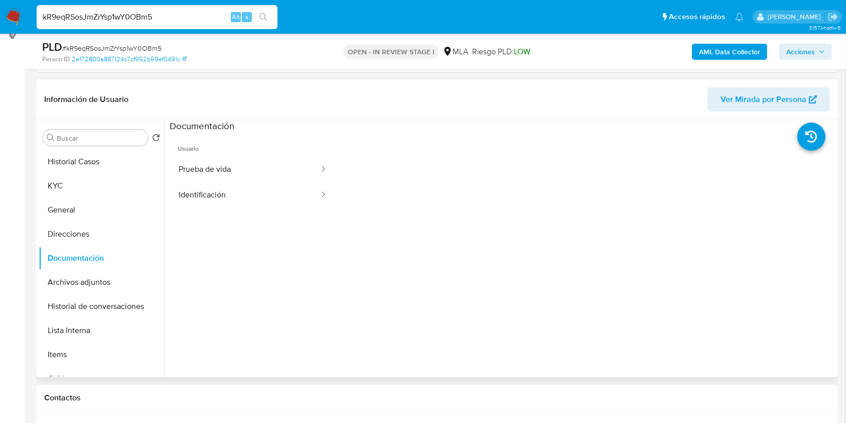
scroll to position [67, 0]
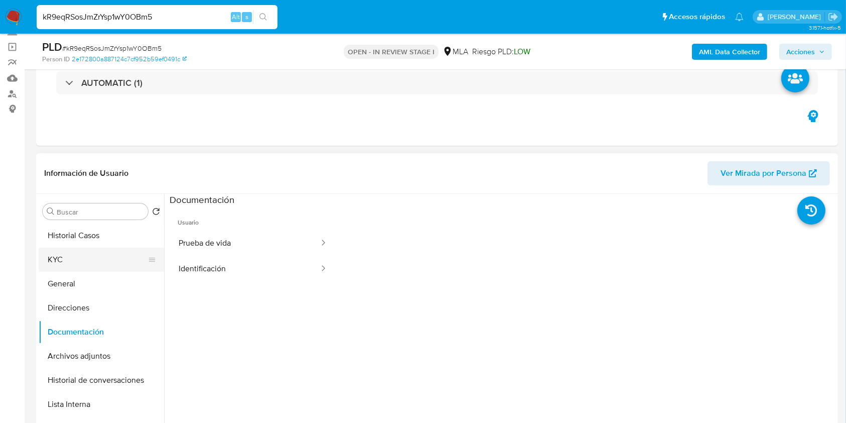
click at [46, 265] on button "KYC" at bounding box center [97, 260] width 117 height 24
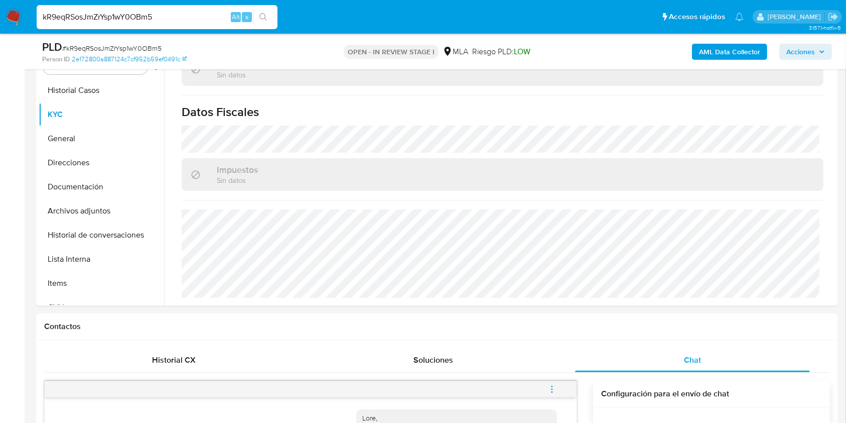
scroll to position [134, 0]
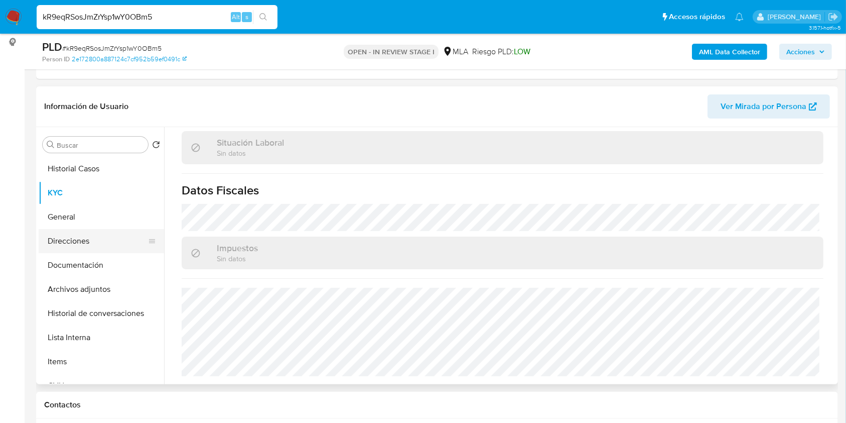
drag, startPoint x: 94, startPoint y: 240, endPoint x: 107, endPoint y: 239, distance: 13.1
click at [94, 241] on button "Direcciones" at bounding box center [97, 241] width 117 height 24
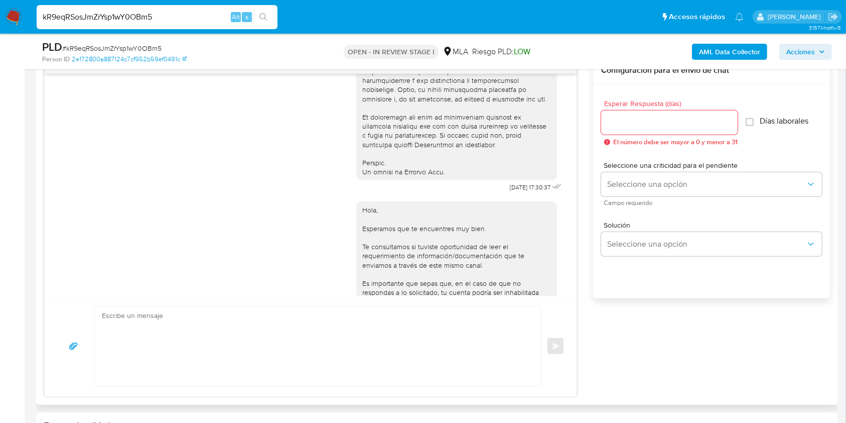
scroll to position [434, 0]
click at [646, 359] on div "18/08/2025 17:30:37 Hola, Esperamos que te encuentres muy bien. Te consultamos …" at bounding box center [437, 226] width 786 height 339
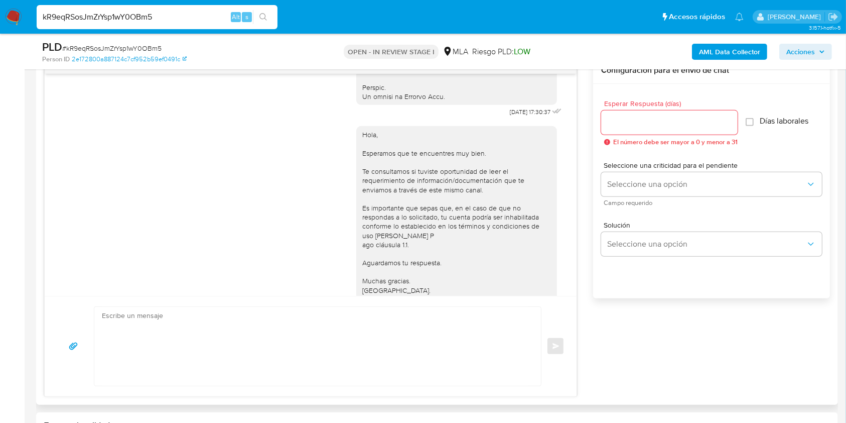
scroll to position [567, 0]
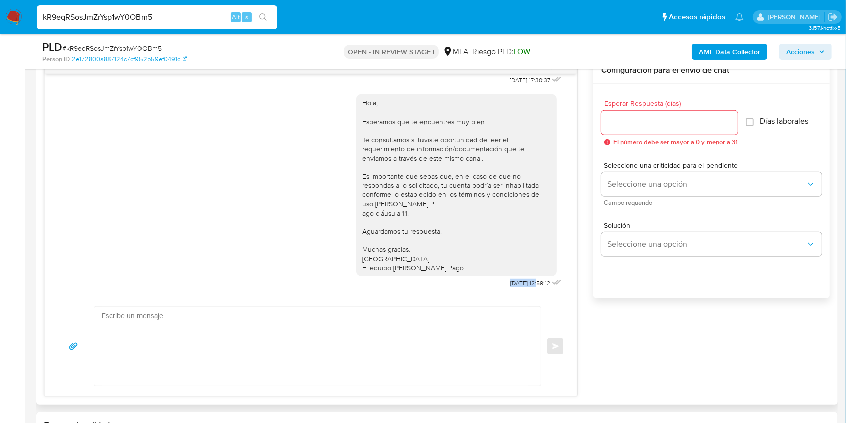
drag, startPoint x: 490, startPoint y: 284, endPoint x: 518, endPoint y: 284, distance: 28.1
click at [518, 284] on span "22/08/2025 12:58:12" at bounding box center [531, 283] width 40 height 8
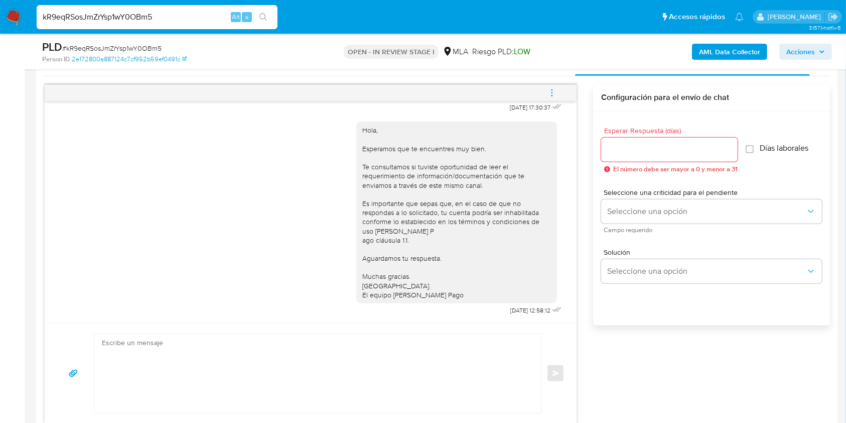
scroll to position [268, 0]
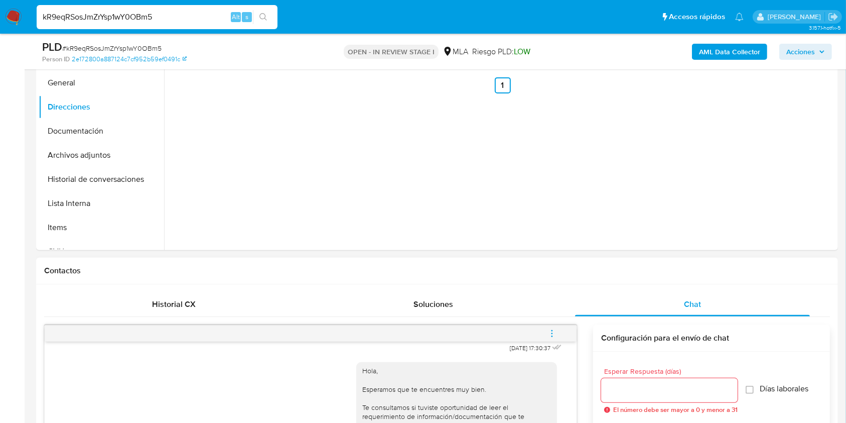
click at [553, 331] on icon "menu-action" at bounding box center [552, 333] width 9 height 9
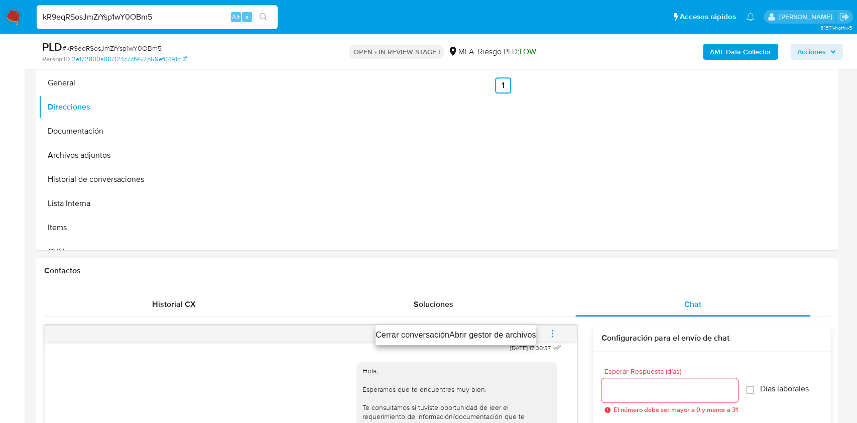
click at [415, 332] on li "Cerrar conversación" at bounding box center [413, 335] width 74 height 12
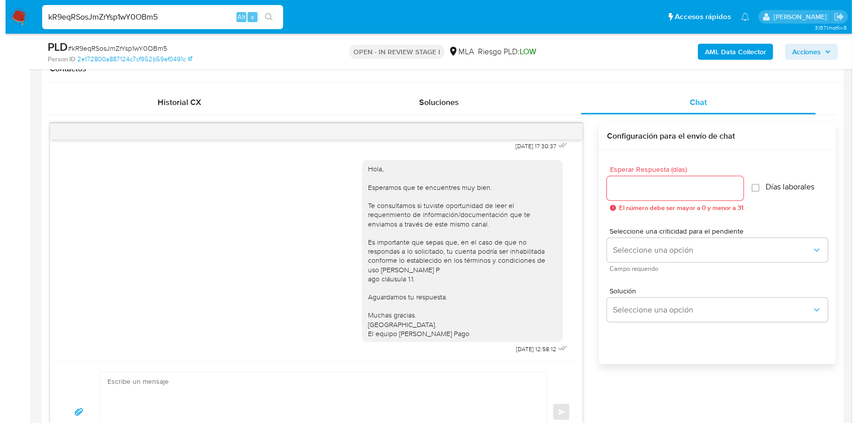
scroll to position [1785, 0]
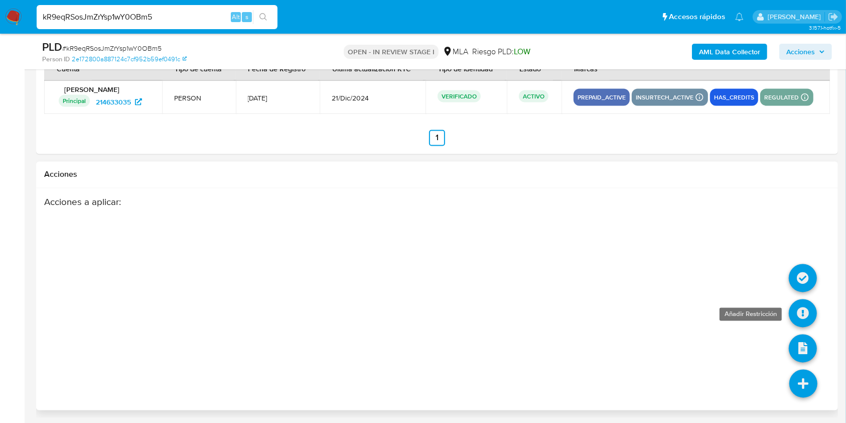
click at [807, 306] on icon at bounding box center [803, 313] width 28 height 28
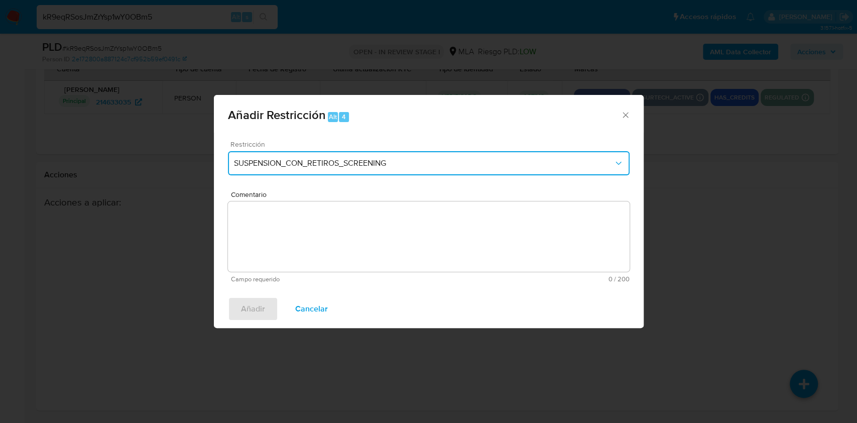
click at [377, 160] on span "SUSPENSION_CON_RETIROS_SCREENING" at bounding box center [424, 163] width 380 height 10
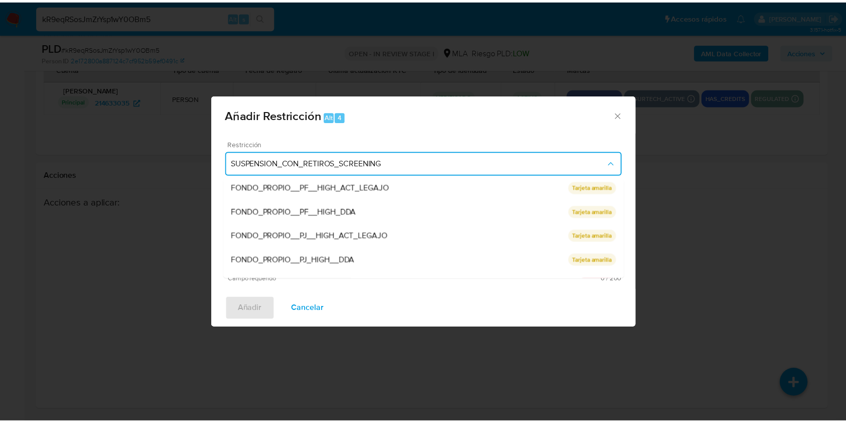
scroll to position [213, 0]
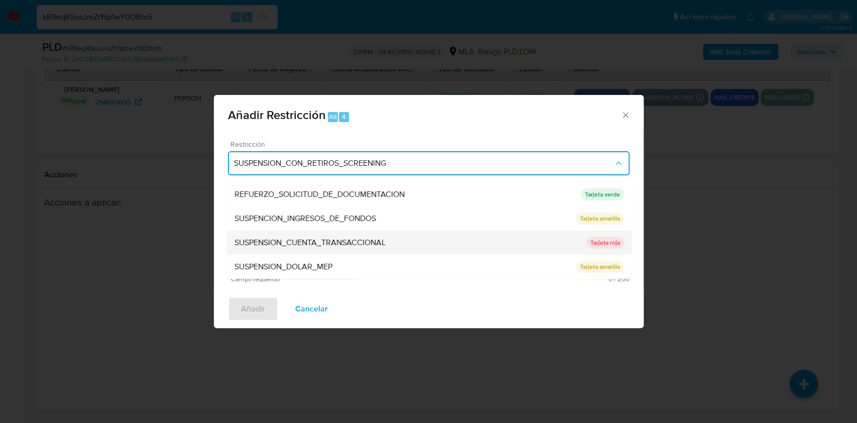
click at [329, 251] on div "SUSPENSION_CUENTA_TRANSACCIONAL" at bounding box center [410, 242] width 352 height 24
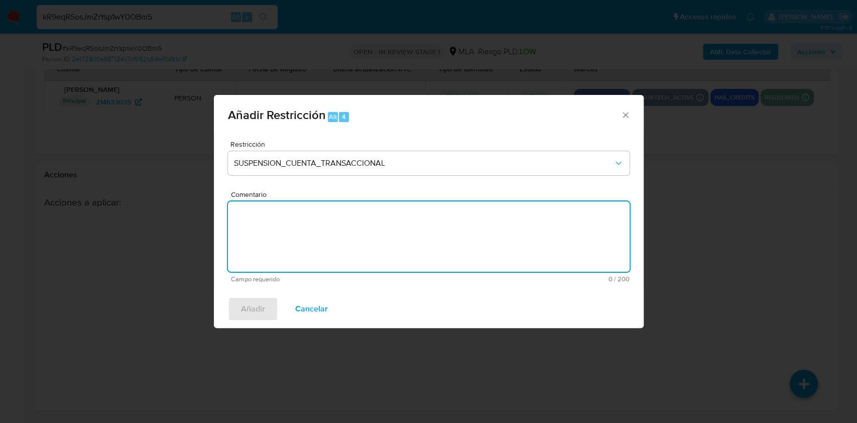
click at [391, 238] on textarea "Comentario" at bounding box center [429, 236] width 402 height 70
type textarea "AML"
click at [266, 310] on button "Añadir" at bounding box center [253, 309] width 50 height 24
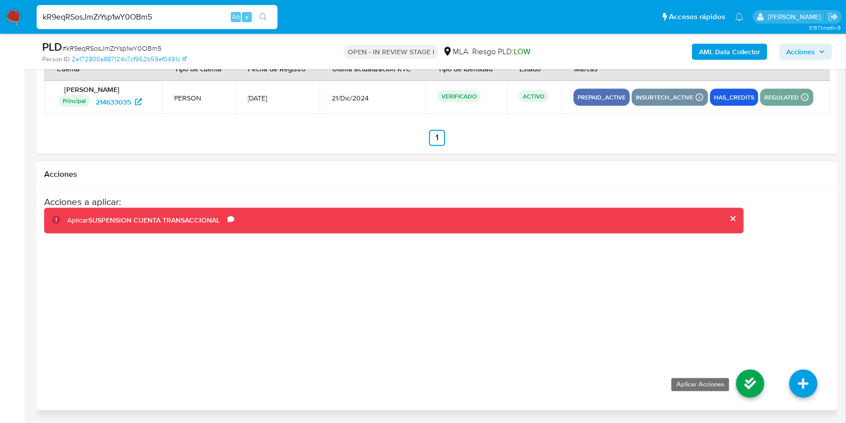
click at [739, 376] on icon at bounding box center [750, 383] width 28 height 28
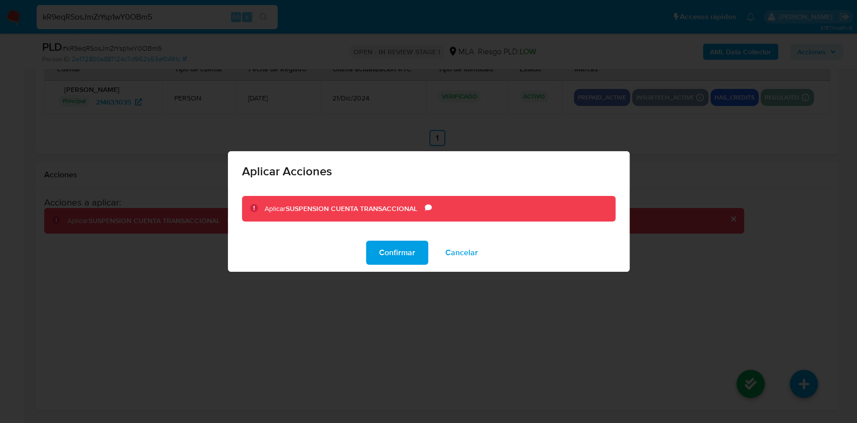
click at [396, 251] on span "Confirmar" at bounding box center [397, 252] width 36 height 22
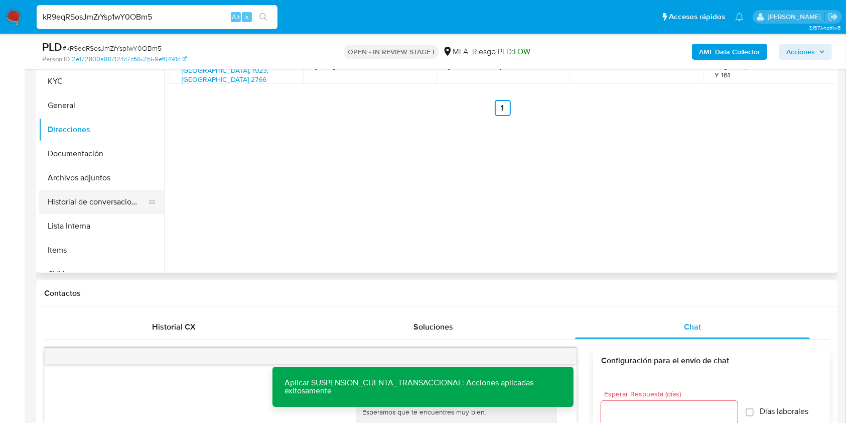
drag, startPoint x: 116, startPoint y: 203, endPoint x: 125, endPoint y: 200, distance: 9.5
click at [116, 203] on button "Historial de conversaciones" at bounding box center [97, 202] width 117 height 24
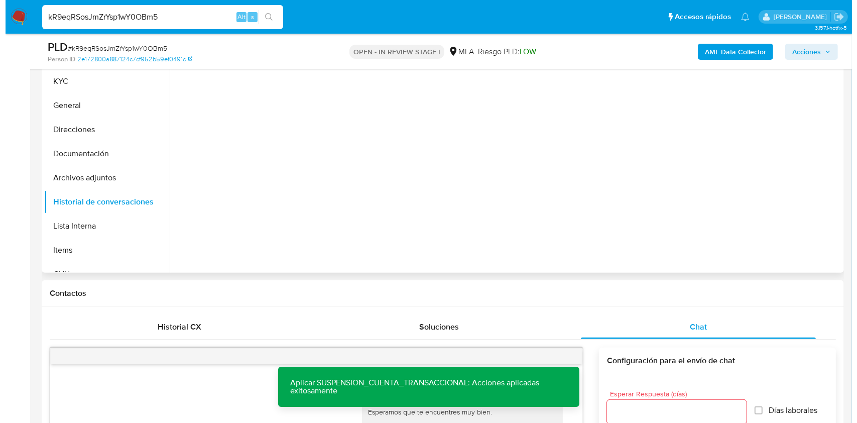
scroll to position [178, 0]
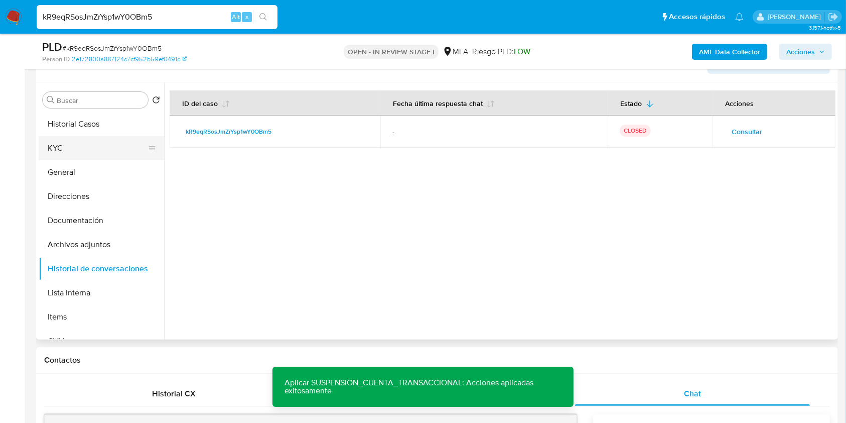
click at [65, 146] on button "KYC" at bounding box center [97, 148] width 117 height 24
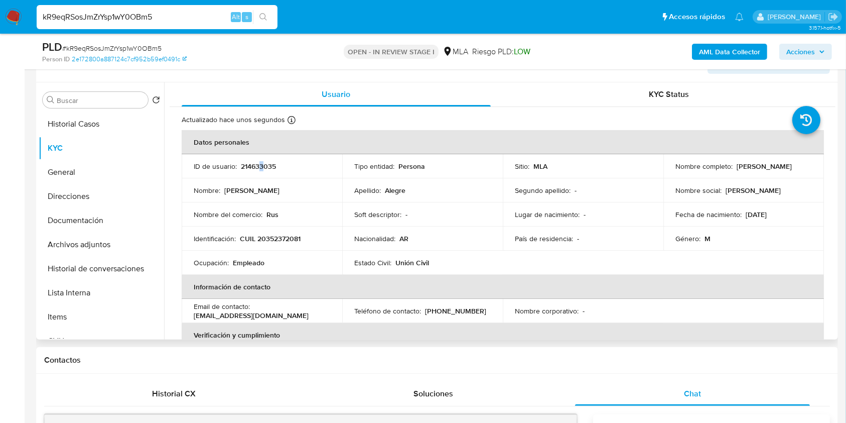
click at [261, 166] on p "214633035" at bounding box center [258, 166] width 35 height 9
click at [260, 168] on p "214633035" at bounding box center [258, 166] width 35 height 9
click at [153, 49] on span "# kR9eqRSosJmZrYsp1wY0OBm5" at bounding box center [111, 48] width 99 height 10
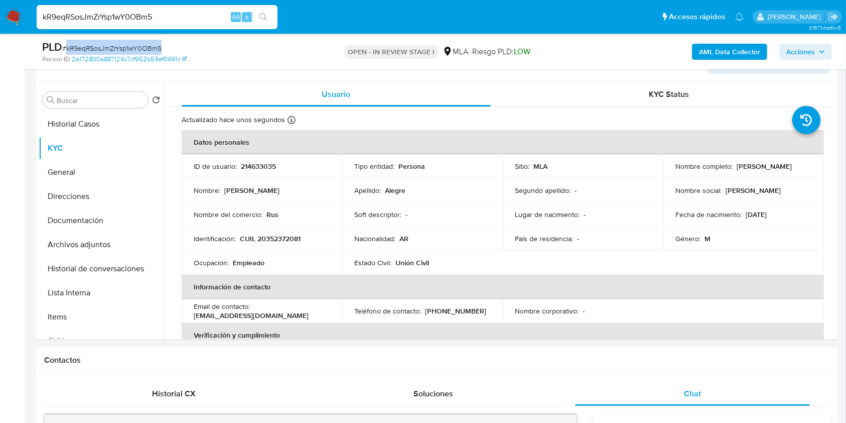
click at [153, 49] on span "# kR9eqRSosJmZrYsp1wY0OBm5" at bounding box center [111, 48] width 99 height 10
click at [90, 277] on button "Historial de conversaciones" at bounding box center [97, 269] width 117 height 24
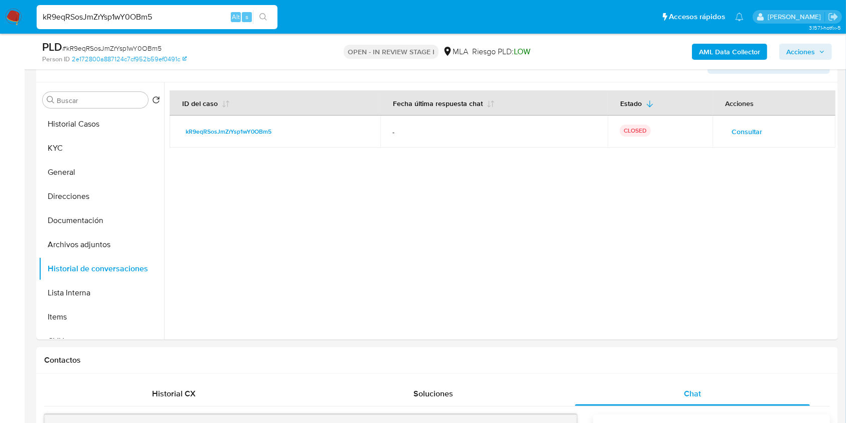
click at [699, 54] on button "AML Data Collector" at bounding box center [729, 52] width 75 height 16
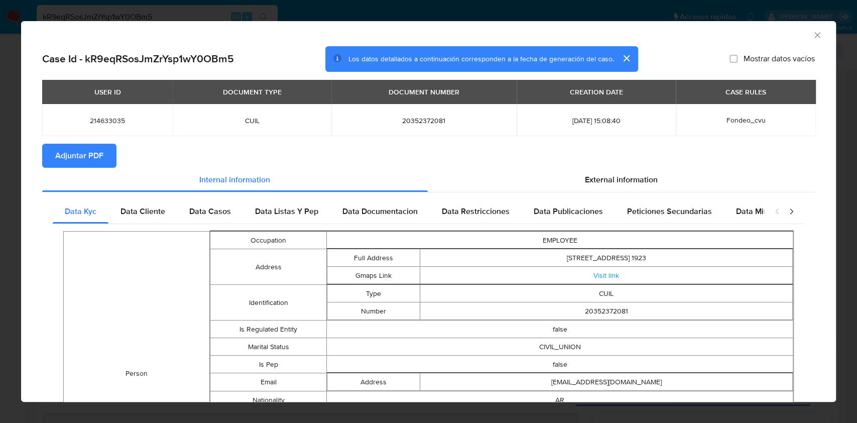
click at [100, 150] on span "Adjuntar PDF" at bounding box center [79, 156] width 48 height 22
click at [814, 34] on icon "Cerrar ventana" at bounding box center [817, 35] width 6 height 6
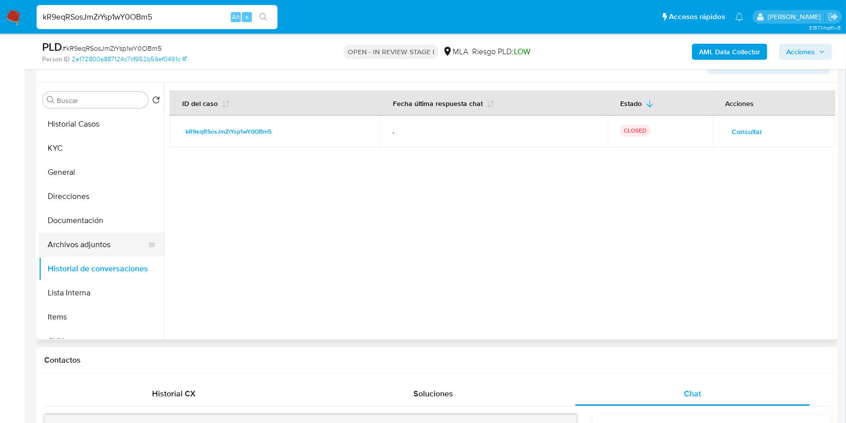
click at [91, 242] on button "Archivos adjuntos" at bounding box center [97, 244] width 117 height 24
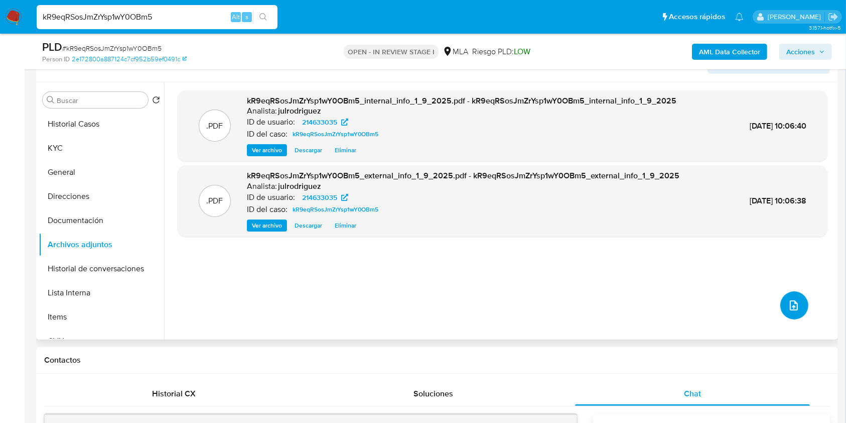
click at [788, 305] on icon "upload-file" at bounding box center [794, 305] width 12 height 12
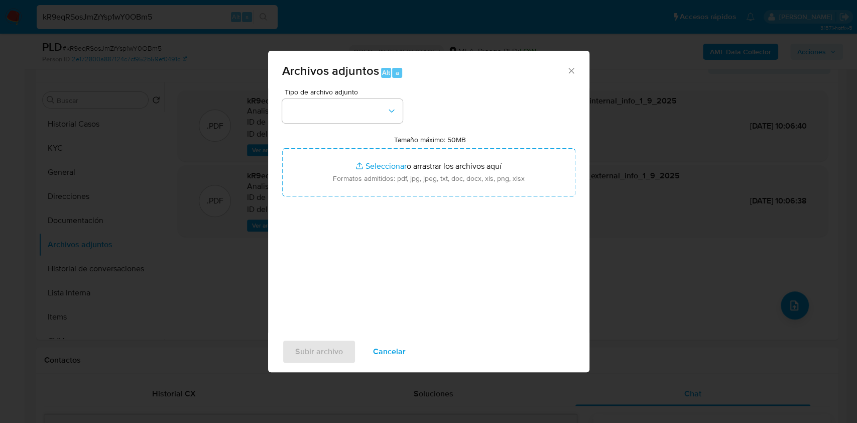
click at [324, 95] on span "Tipo de archivo adjunto" at bounding box center [345, 91] width 120 height 7
click at [329, 111] on button "button" at bounding box center [342, 111] width 120 height 24
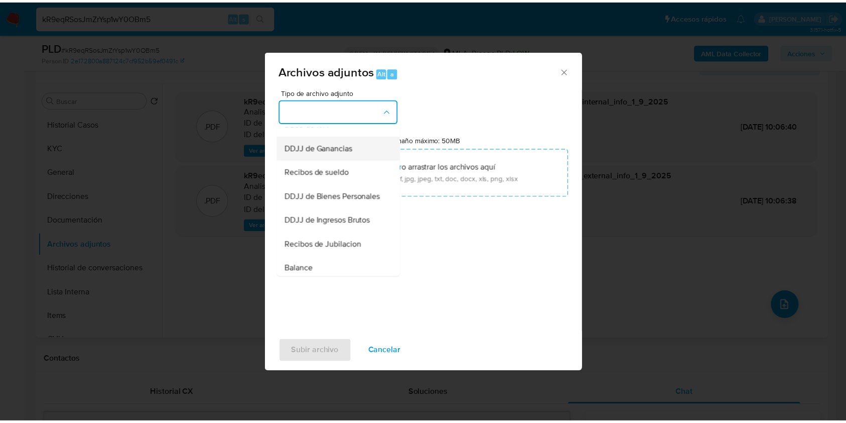
scroll to position [201, 0]
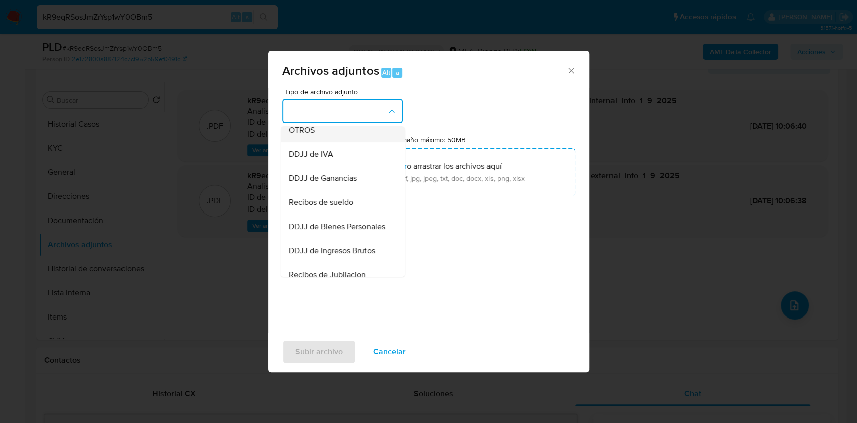
click at [306, 135] on span "OTROS" at bounding box center [301, 130] width 26 height 10
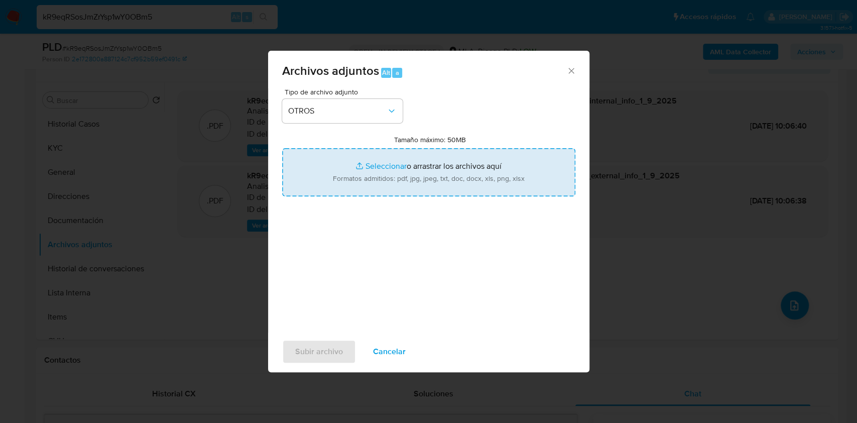
click at [379, 155] on input "Tamaño máximo: 50MB Seleccionar archivos" at bounding box center [428, 172] width 293 height 48
type input "C:\fakepath\Hector Ruben Alegre - NOSIS - AGOSTO 2025.pdf"
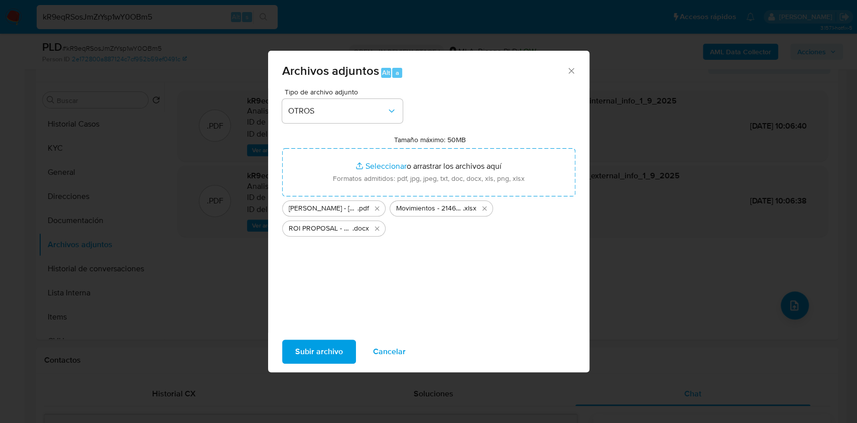
click at [326, 348] on span "Subir archivo" at bounding box center [319, 351] width 48 height 22
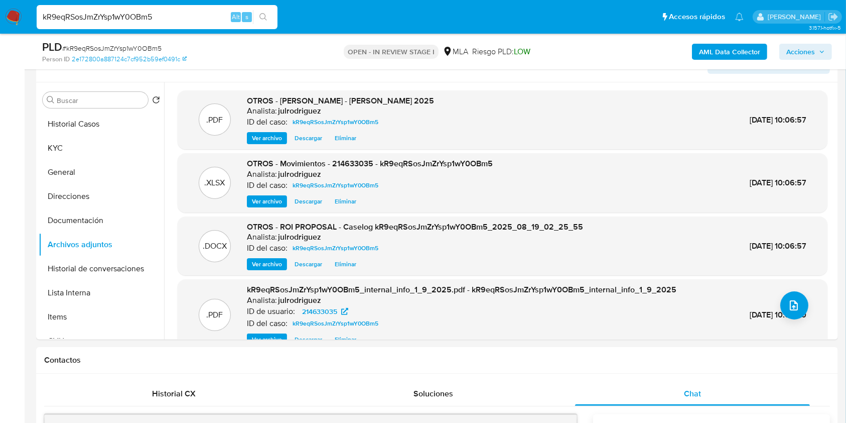
click at [803, 56] on span "Acciones" at bounding box center [801, 52] width 29 height 16
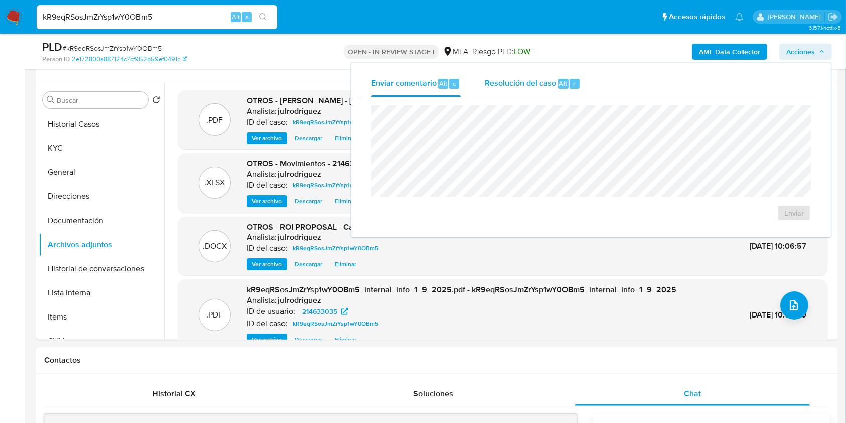
click at [554, 89] on span "Resolución del caso" at bounding box center [521, 83] width 72 height 12
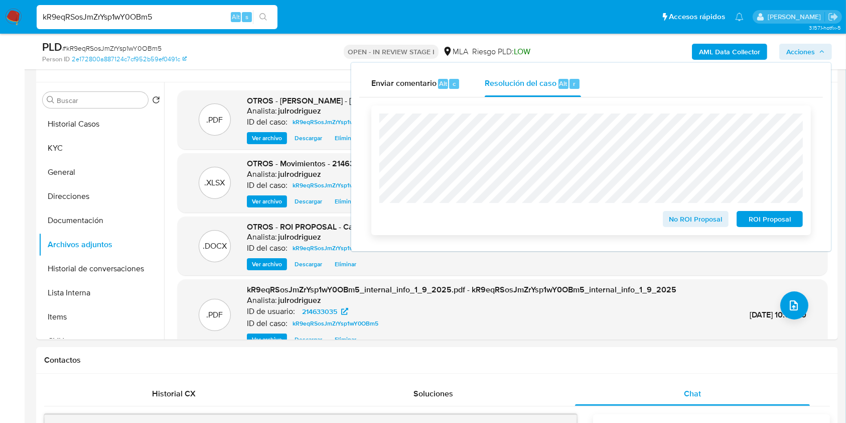
click at [763, 218] on span "ROI Proposal" at bounding box center [770, 219] width 52 height 14
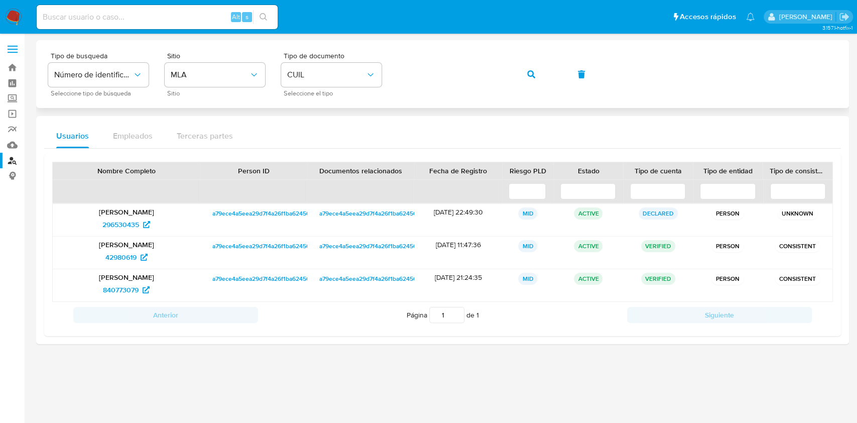
drag, startPoint x: 537, startPoint y: 74, endPoint x: 537, endPoint y: 88, distance: 13.6
click at [537, 74] on button "button" at bounding box center [531, 74] width 34 height 24
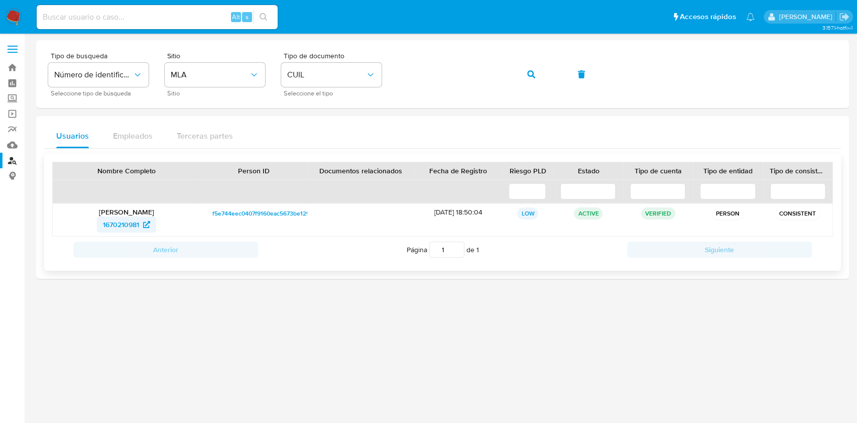
click at [133, 221] on span "1670210981" at bounding box center [121, 224] width 36 height 16
click at [526, 75] on button "button" at bounding box center [531, 74] width 34 height 24
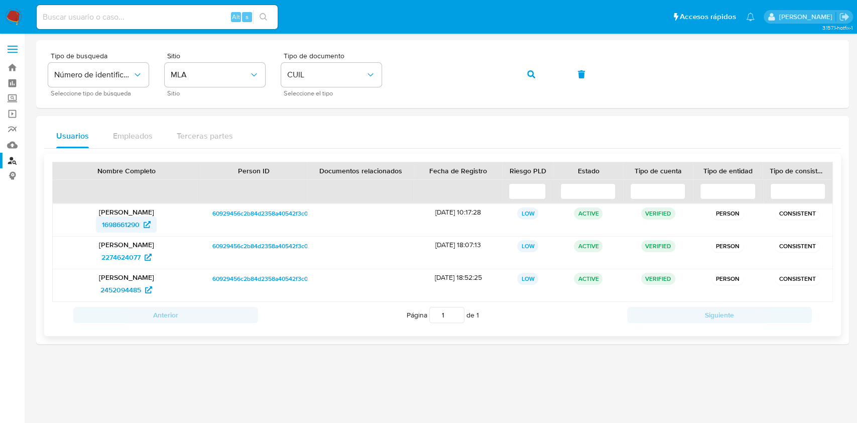
click at [135, 223] on span "1698661290" at bounding box center [121, 224] width 38 height 16
click at [534, 75] on icon "button" at bounding box center [531, 74] width 8 height 8
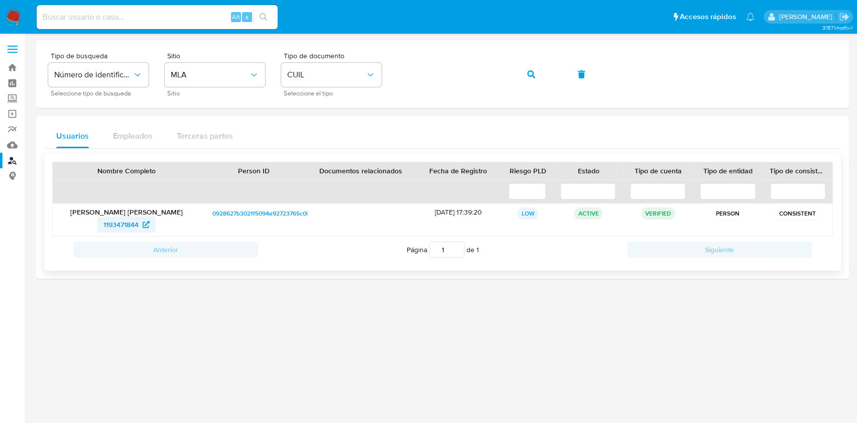
click at [136, 217] on span "1193471844" at bounding box center [120, 224] width 35 height 16
click at [526, 71] on button "button" at bounding box center [531, 74] width 34 height 24
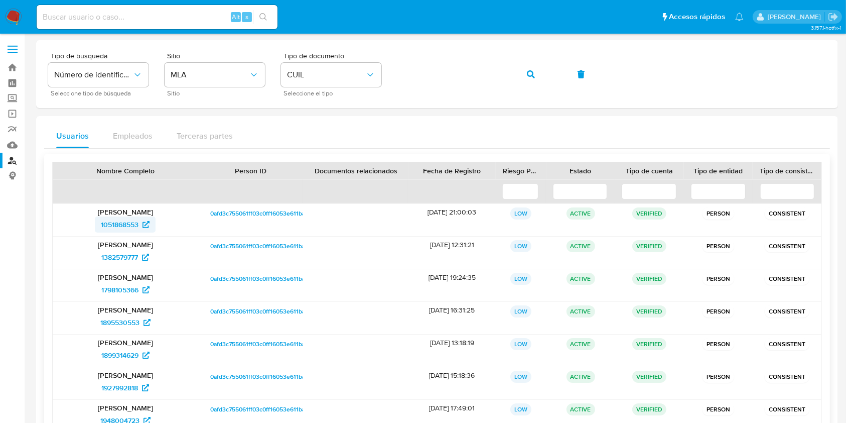
click at [125, 226] on span "1051868553" at bounding box center [120, 224] width 38 height 16
click at [525, 74] on button "button" at bounding box center [531, 74] width 34 height 24
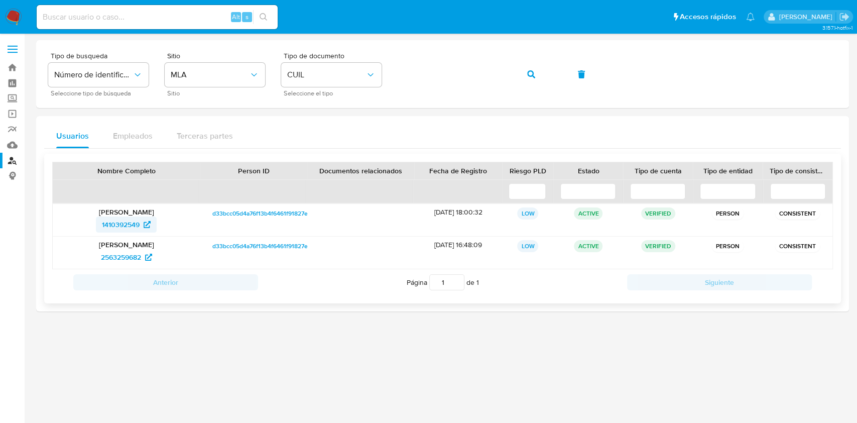
click at [144, 220] on span "1410392549" at bounding box center [126, 224] width 49 height 16
click at [341, 78] on span "CUIL" at bounding box center [326, 75] width 78 height 10
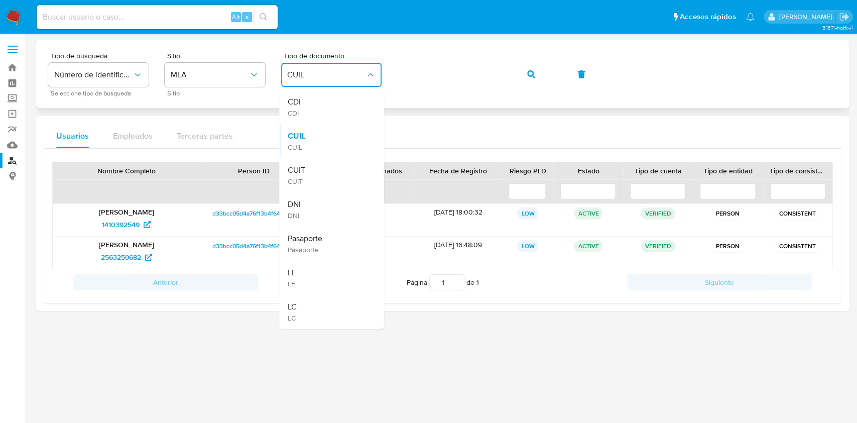
drag, startPoint x: 313, startPoint y: 159, endPoint x: 389, endPoint y: 102, distance: 94.3
click at [313, 160] on div "CUIT CUIT" at bounding box center [328, 175] width 82 height 34
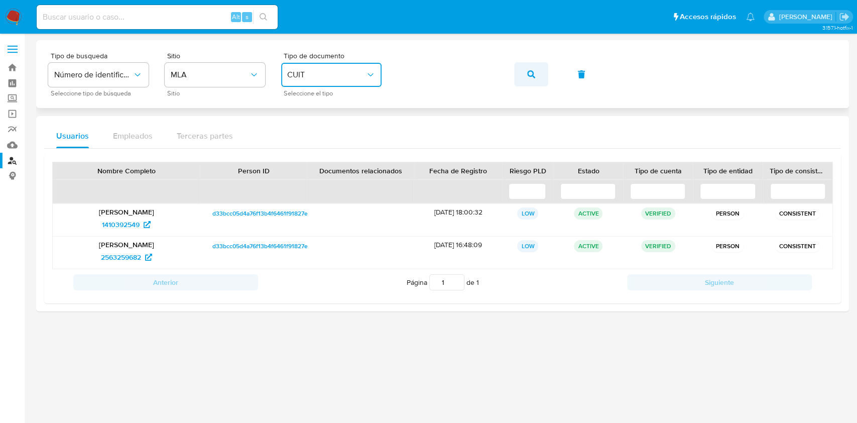
click at [531, 70] on icon "button" at bounding box center [531, 74] width 8 height 8
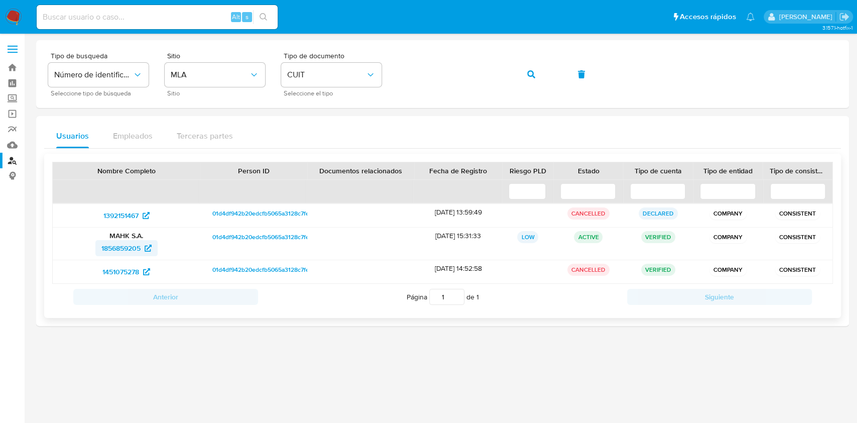
click at [110, 251] on span "1856859205" at bounding box center [120, 248] width 39 height 16
click at [537, 68] on button "button" at bounding box center [531, 74] width 34 height 24
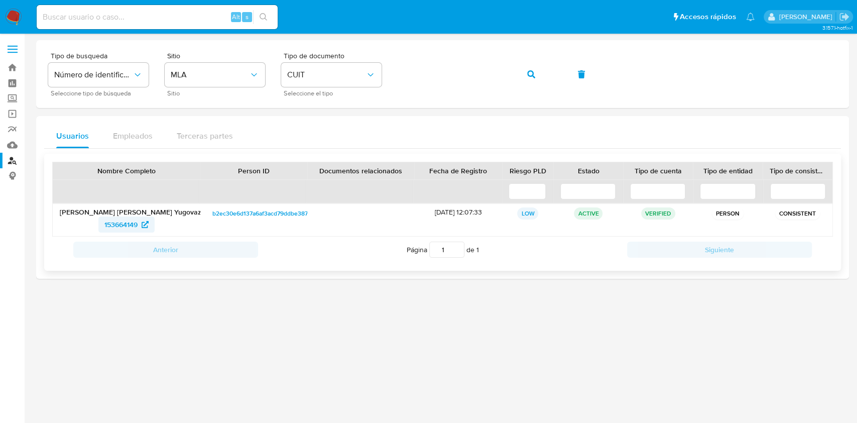
click at [112, 223] on span "153664149" at bounding box center [120, 224] width 33 height 16
click at [533, 68] on span "button" at bounding box center [531, 74] width 8 height 22
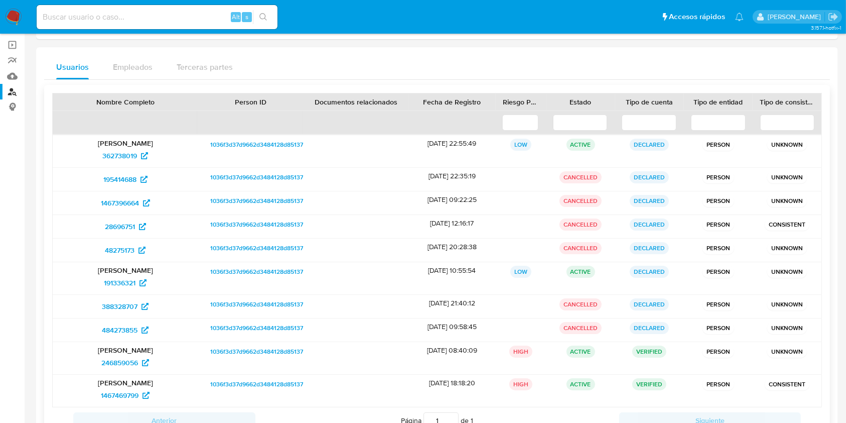
scroll to position [109, 0]
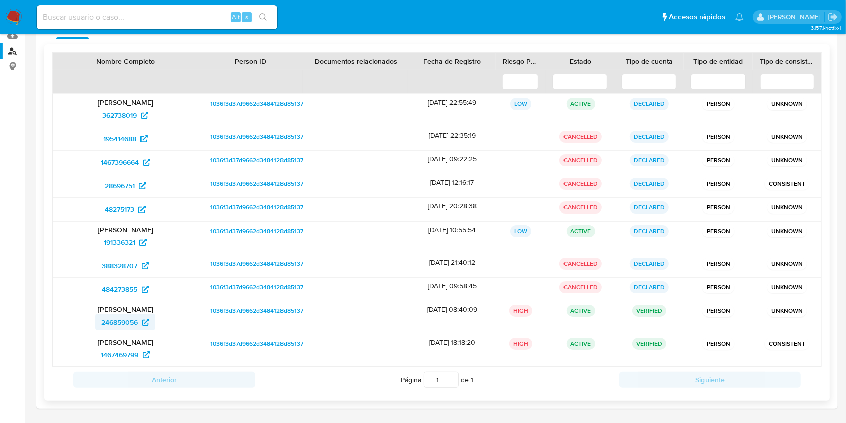
click at [124, 316] on span "246859056" at bounding box center [119, 322] width 37 height 16
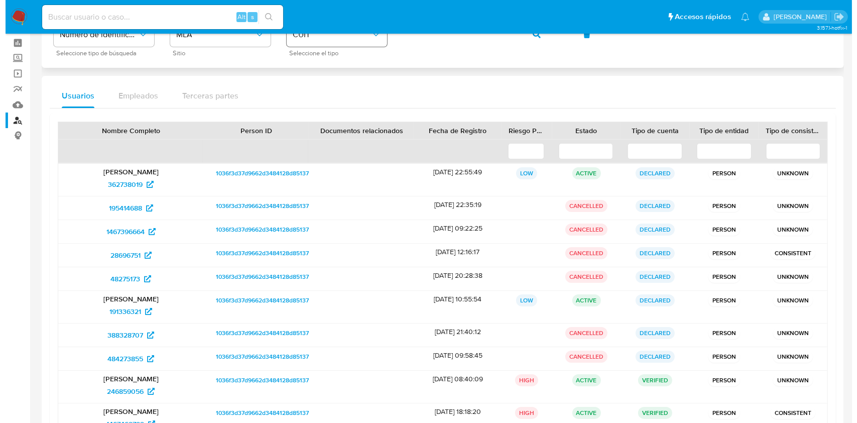
scroll to position [0, 0]
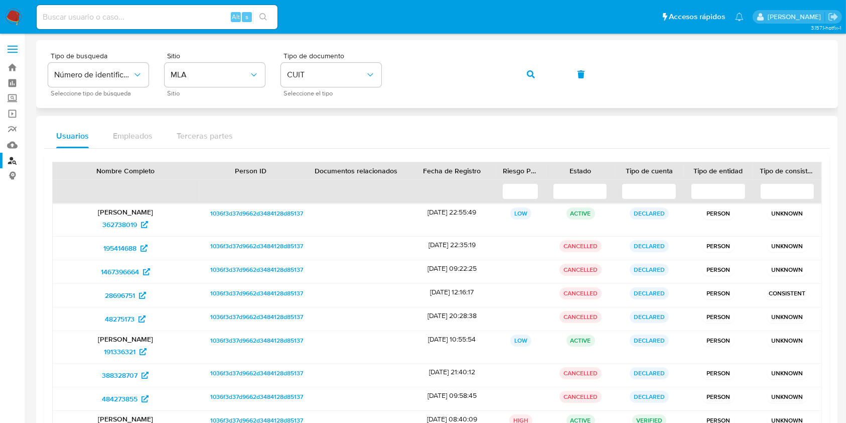
drag, startPoint x: 521, startPoint y: 74, endPoint x: 513, endPoint y: 78, distance: 9.0
click at [521, 74] on button "button" at bounding box center [531, 74] width 34 height 24
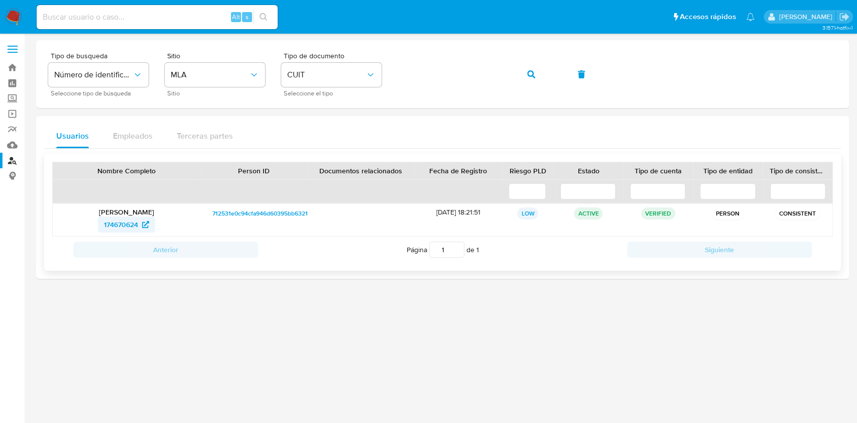
click at [120, 219] on span "174670624" at bounding box center [121, 224] width 34 height 16
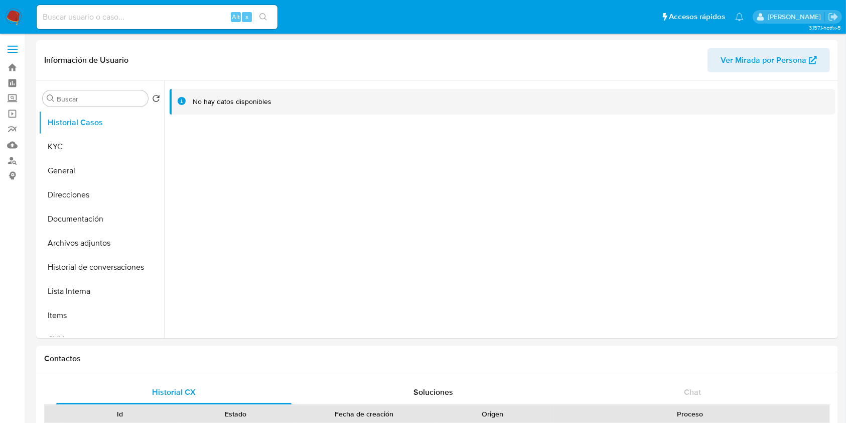
select select "10"
click at [60, 143] on button "KYC" at bounding box center [97, 147] width 117 height 24
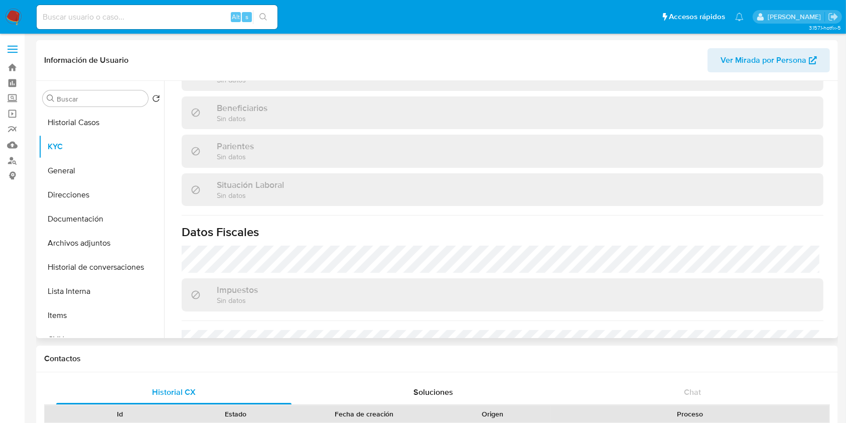
scroll to position [301, 0]
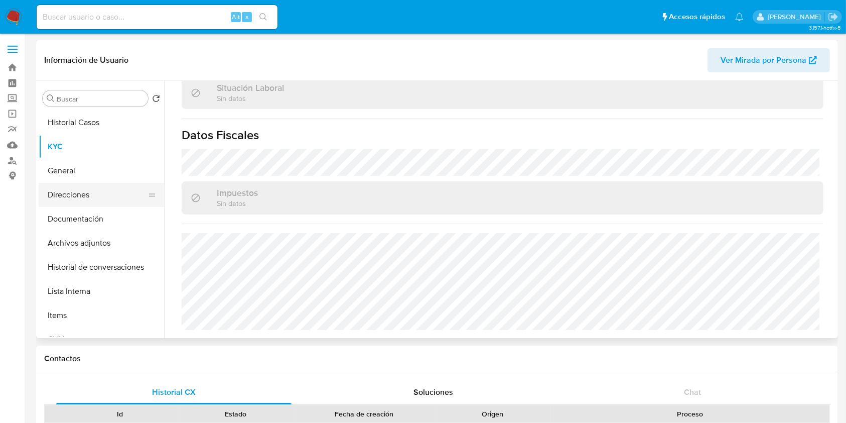
click at [60, 194] on button "Direcciones" at bounding box center [97, 195] width 117 height 24
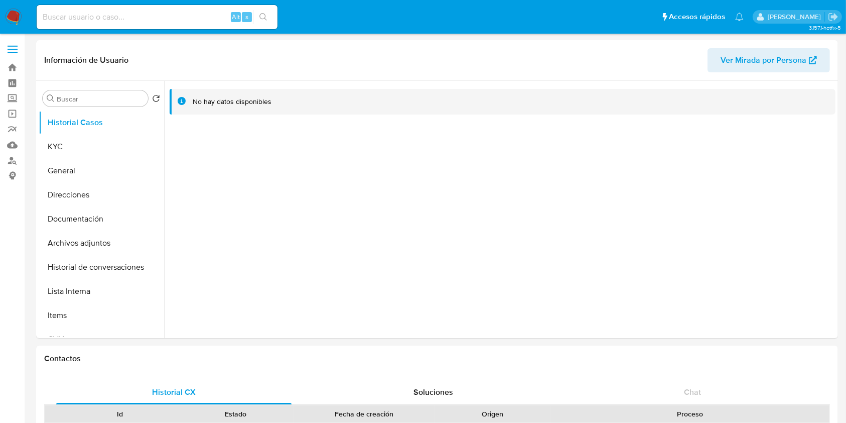
select select "10"
click at [88, 145] on button "KYC" at bounding box center [97, 147] width 117 height 24
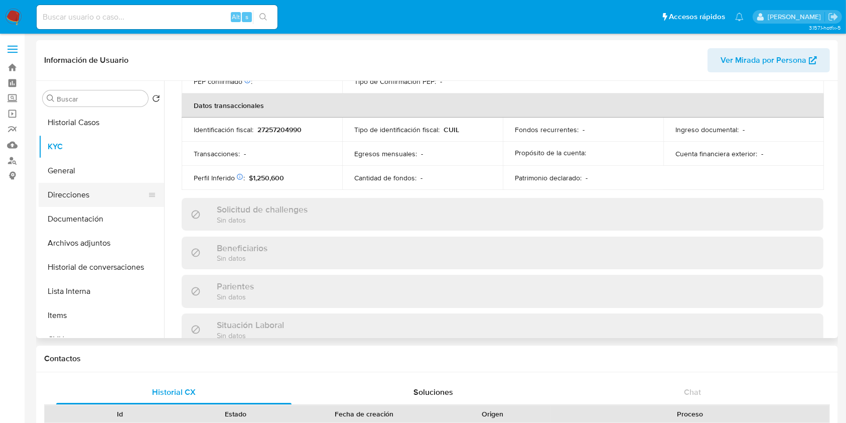
scroll to position [529, 0]
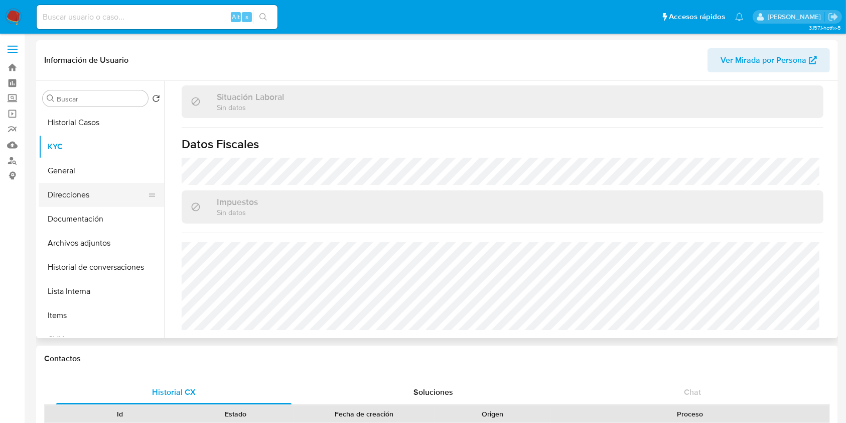
click at [88, 193] on button "Direcciones" at bounding box center [97, 195] width 117 height 24
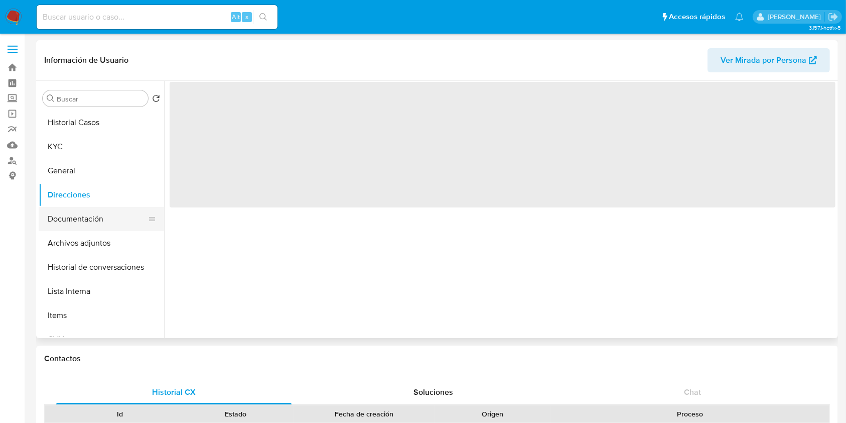
scroll to position [0, 0]
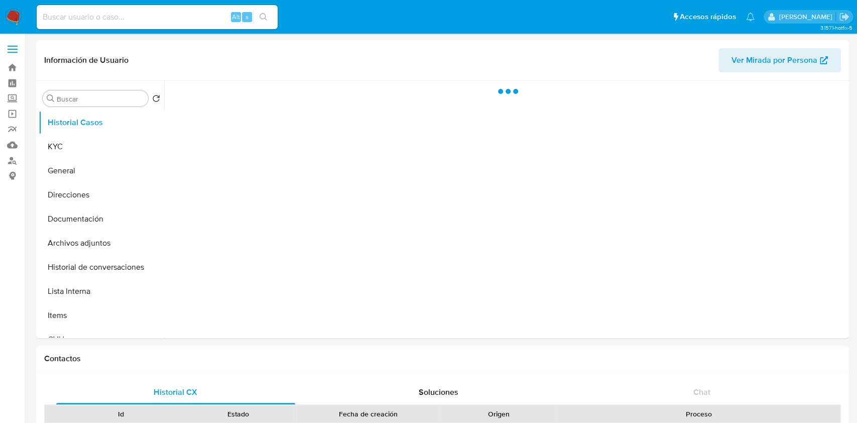
select select "10"
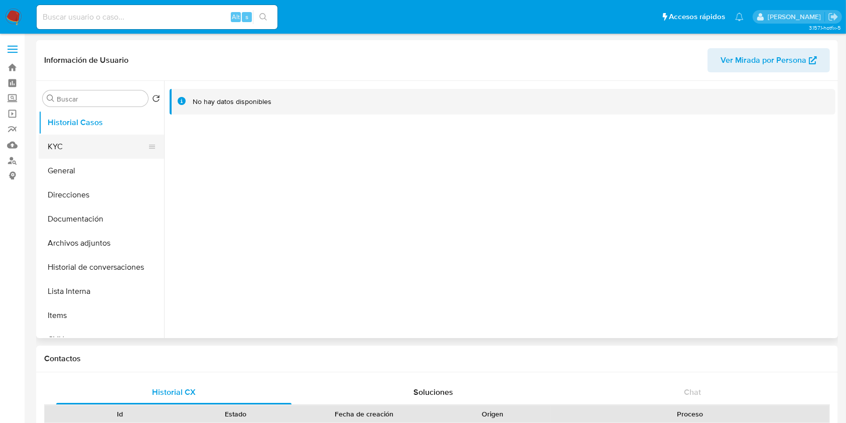
click at [121, 142] on button "KYC" at bounding box center [97, 147] width 117 height 24
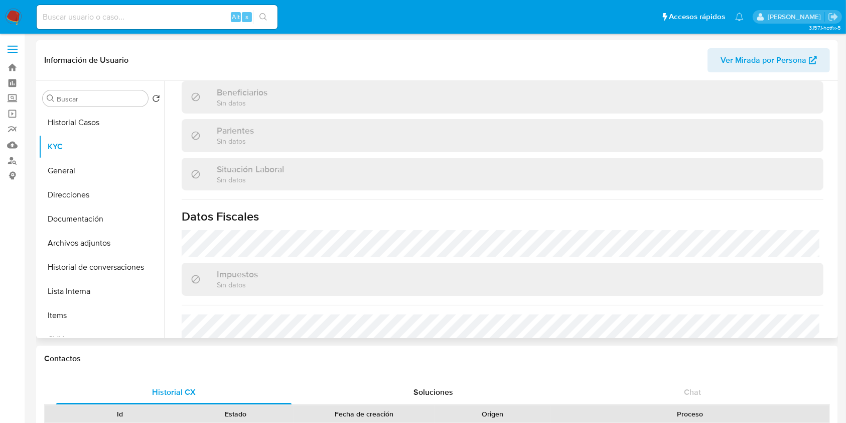
scroll to position [301, 0]
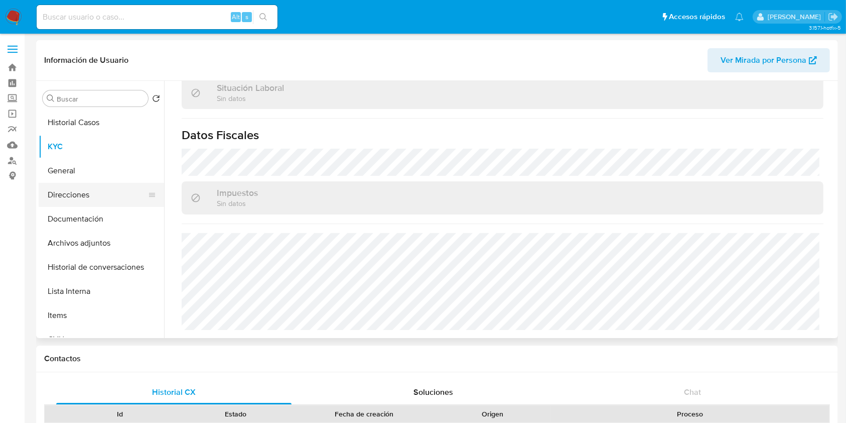
click at [73, 203] on button "Direcciones" at bounding box center [97, 195] width 117 height 24
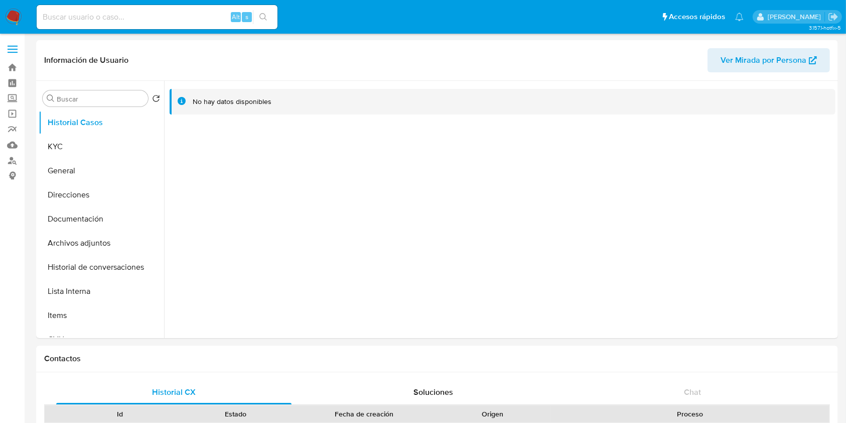
select select "10"
click at [105, 151] on button "KYC" at bounding box center [97, 147] width 117 height 24
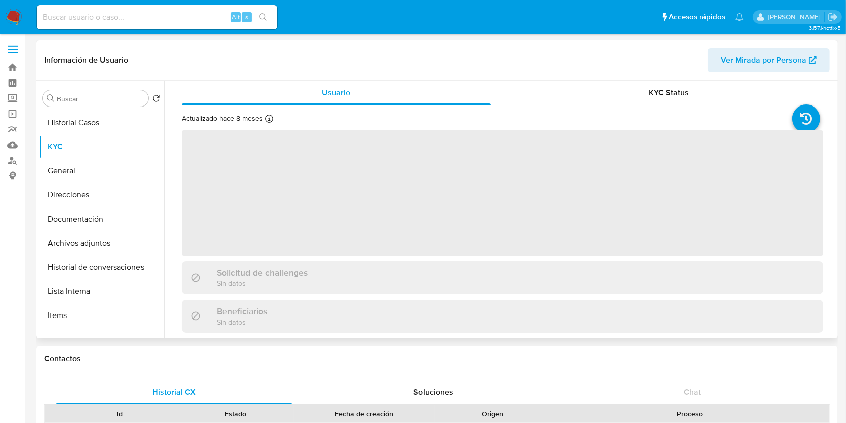
scroll to position [301, 0]
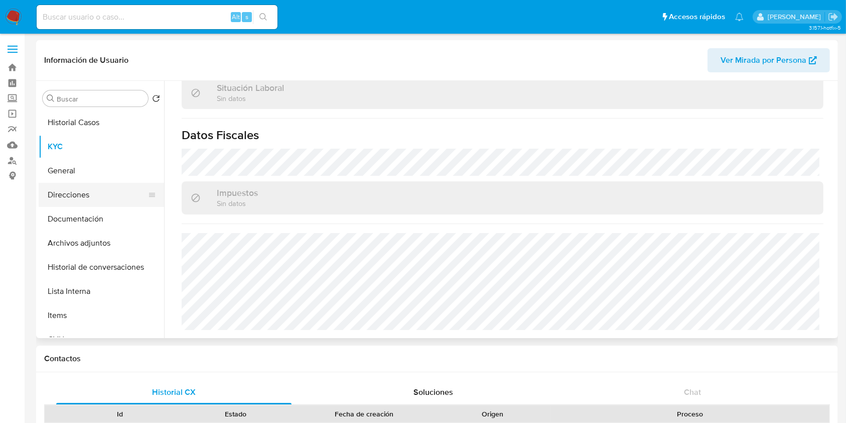
click at [101, 191] on button "Direcciones" at bounding box center [97, 195] width 117 height 24
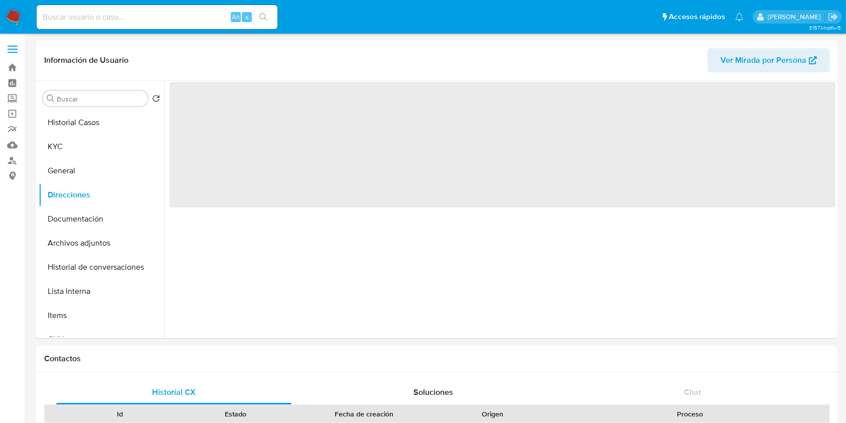
scroll to position [0, 0]
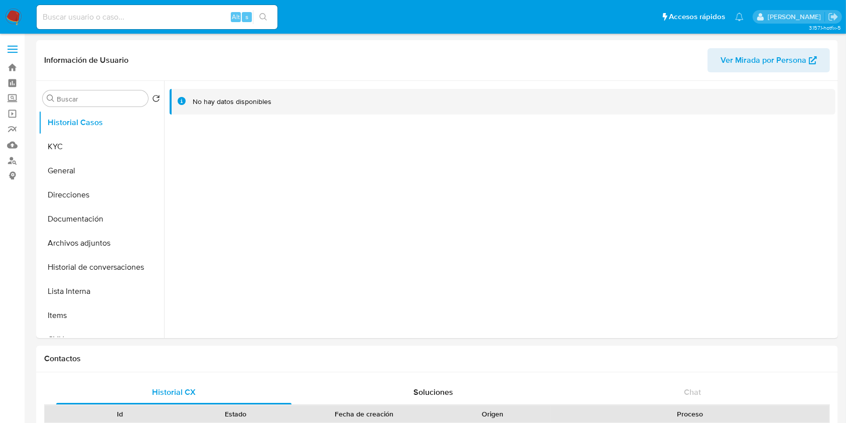
select select "10"
click at [91, 142] on button "KYC" at bounding box center [97, 147] width 117 height 24
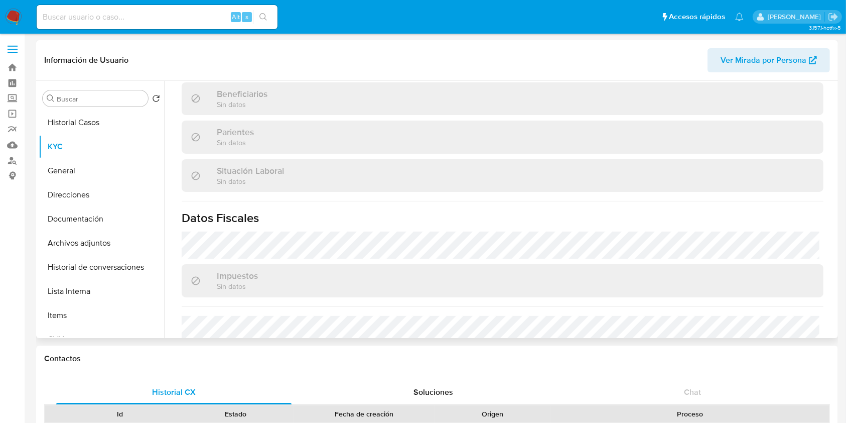
scroll to position [301, 0]
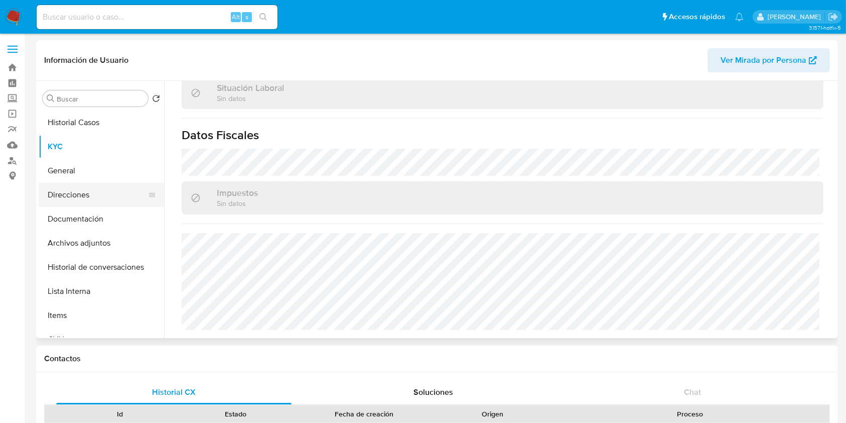
click at [76, 189] on button "Direcciones" at bounding box center [97, 195] width 117 height 24
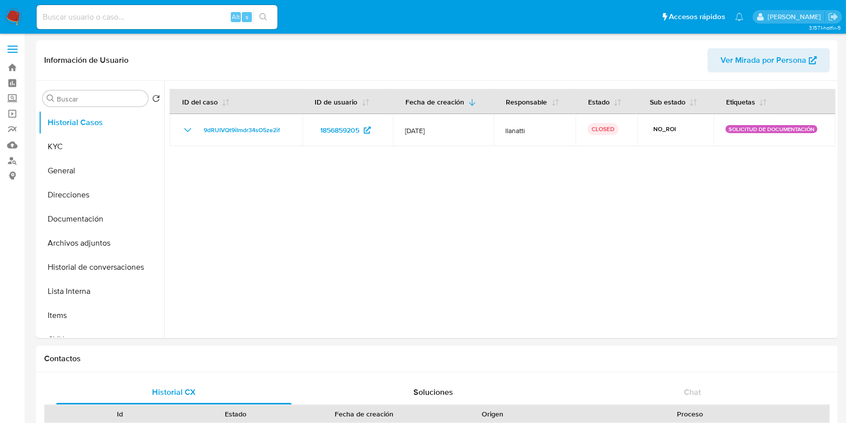
select select "10"
click at [90, 142] on button "KYC" at bounding box center [97, 147] width 117 height 24
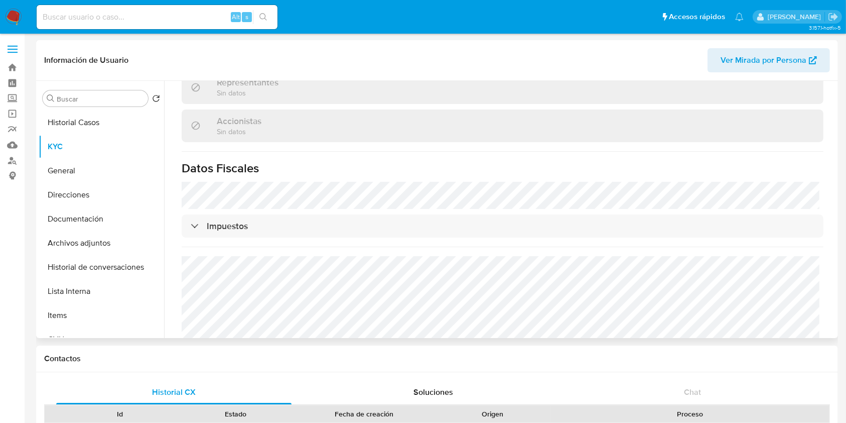
scroll to position [667, 0]
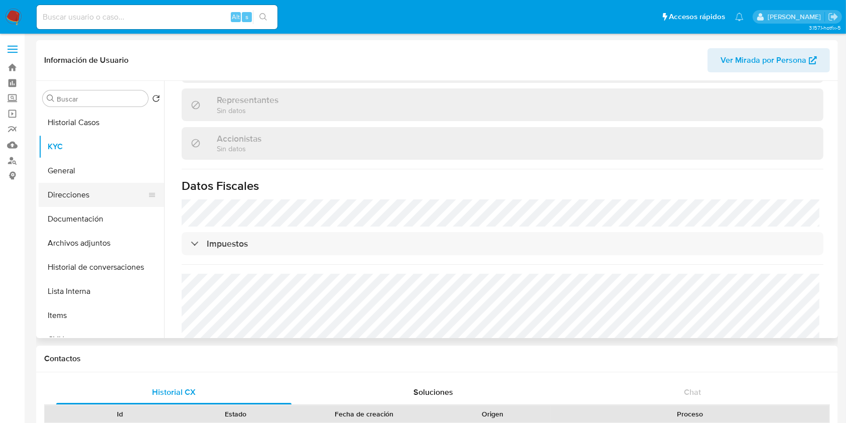
click at [74, 198] on button "Direcciones" at bounding box center [97, 195] width 117 height 24
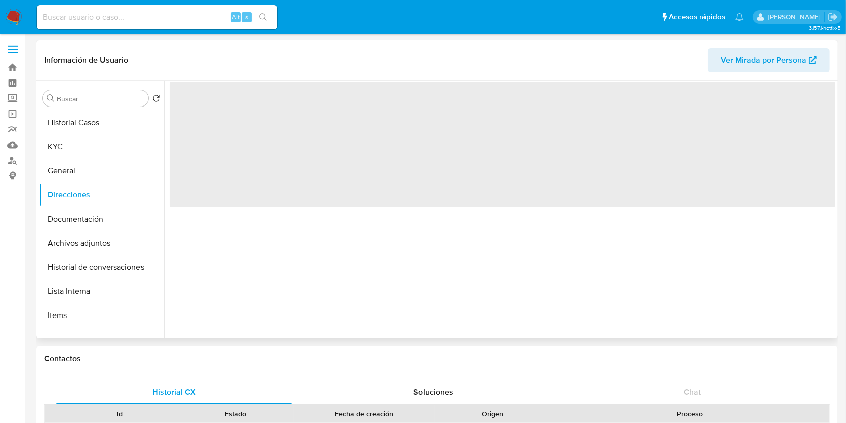
scroll to position [0, 0]
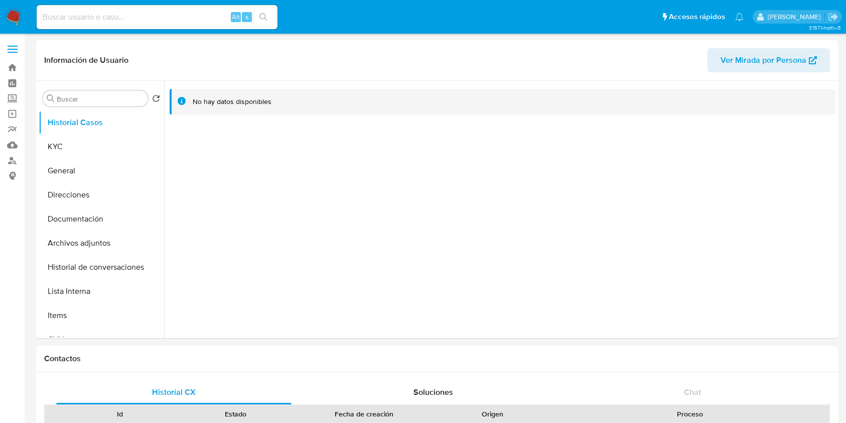
select select "10"
click at [105, 144] on button "KYC" at bounding box center [97, 147] width 117 height 24
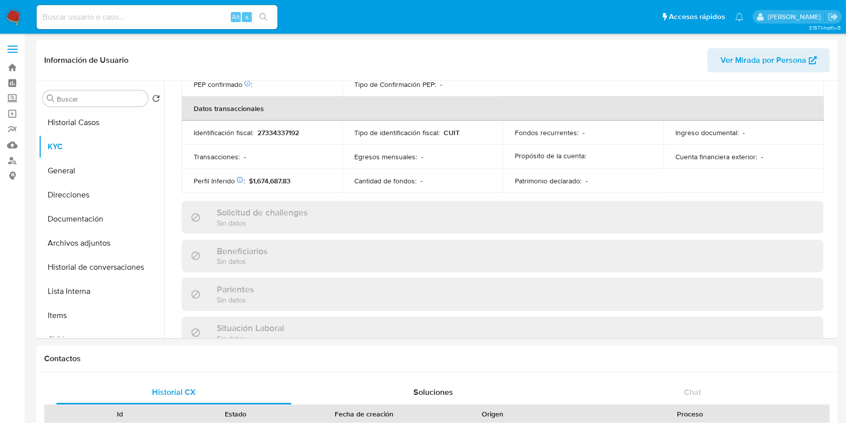
scroll to position [529, 0]
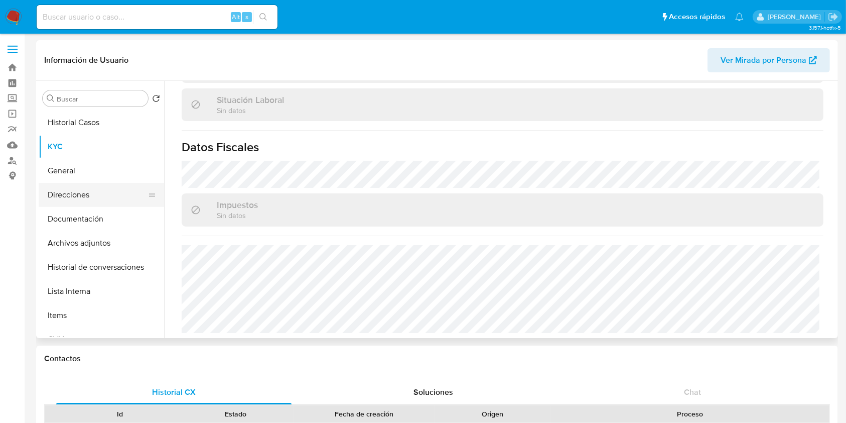
click at [86, 199] on button "Direcciones" at bounding box center [97, 195] width 117 height 24
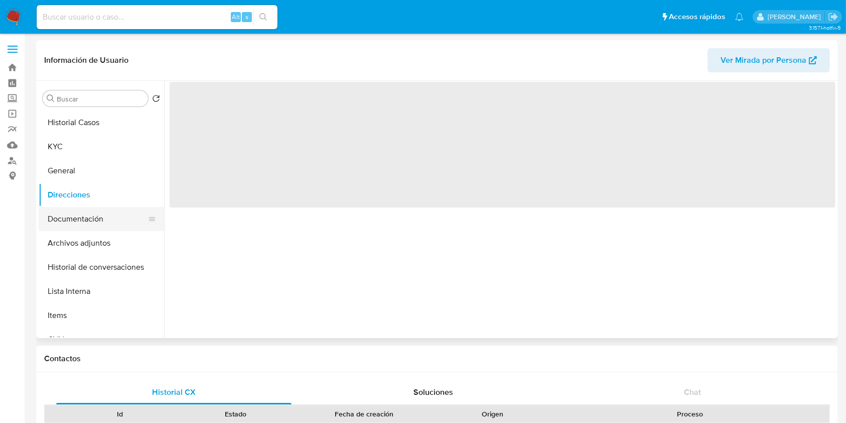
scroll to position [0, 0]
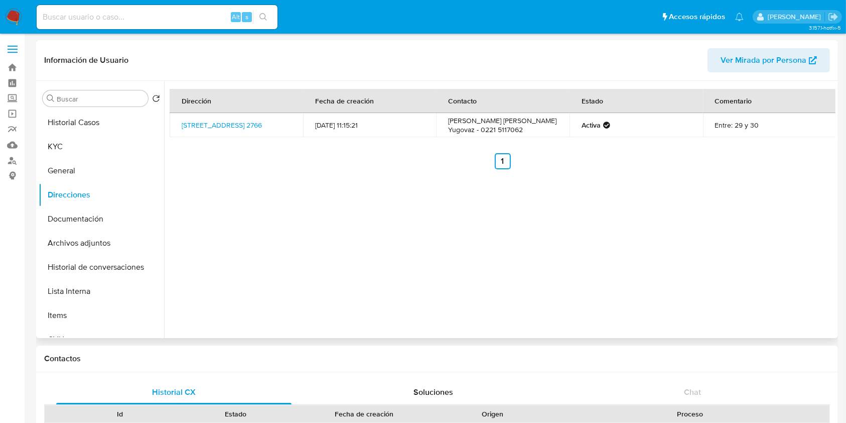
drag, startPoint x: 273, startPoint y: 132, endPoint x: 173, endPoint y: 118, distance: 101.3
click at [173, 117] on td "Calle 167 2766, Berisso, Buenos Aires, 1923, Argentina 2766" at bounding box center [237, 125] width 134 height 24
copy link "Calle 167 2766, Berisso, Buenos Aires, 1923, Argentina 2766"
drag, startPoint x: 84, startPoint y: 148, endPoint x: 134, endPoint y: 206, distance: 75.9
click at [84, 149] on button "KYC" at bounding box center [102, 147] width 126 height 24
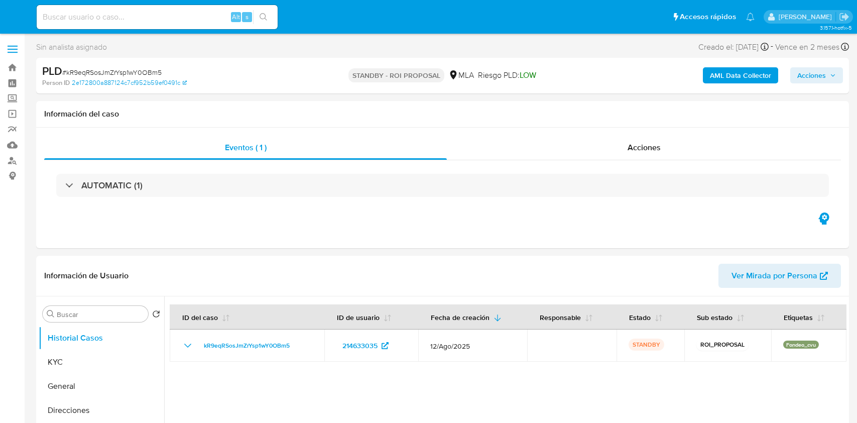
select select "10"
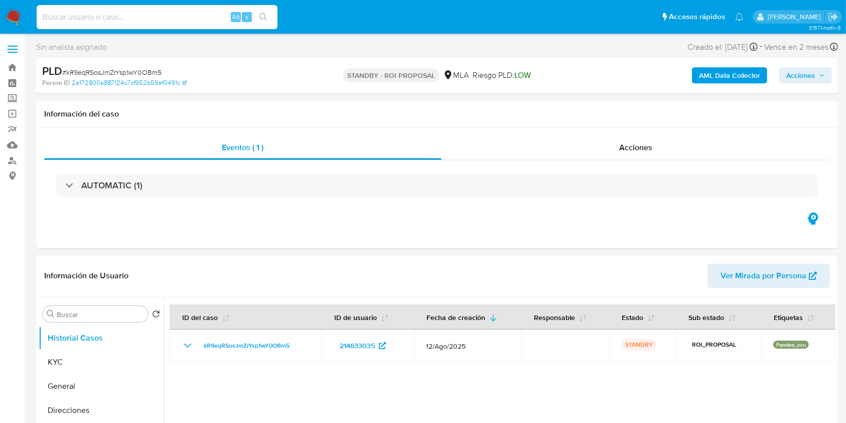
click at [147, 13] on input at bounding box center [157, 17] width 241 height 13
paste input "rF5VsO248MFL7xiLASuYv962"
type input "rF5VsO248MFL7xiLASuYv962"
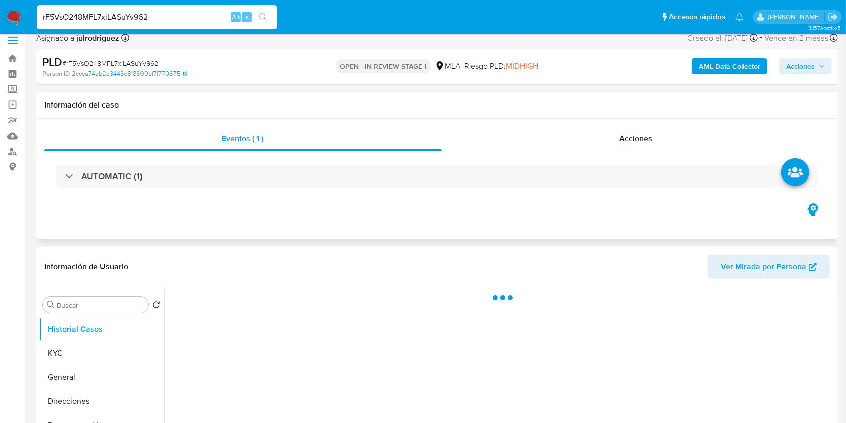
scroll to position [67, 0]
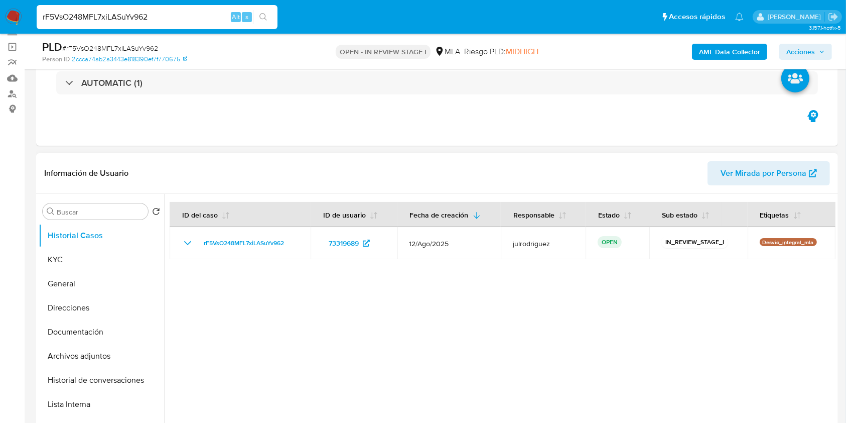
select select "10"
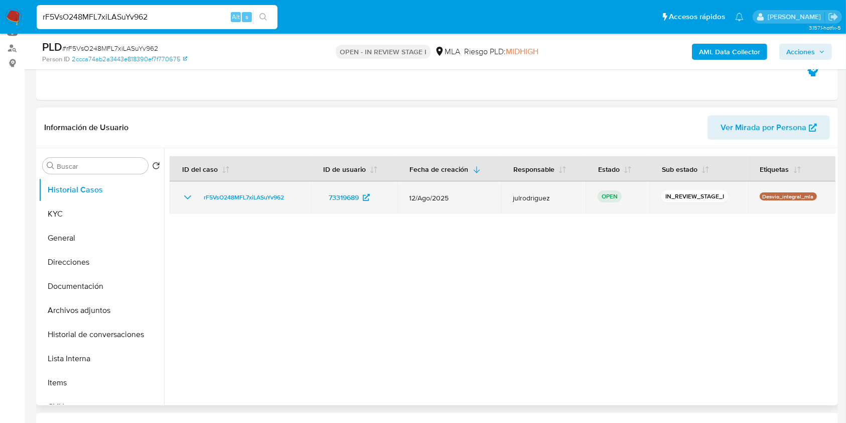
scroll to position [134, 0]
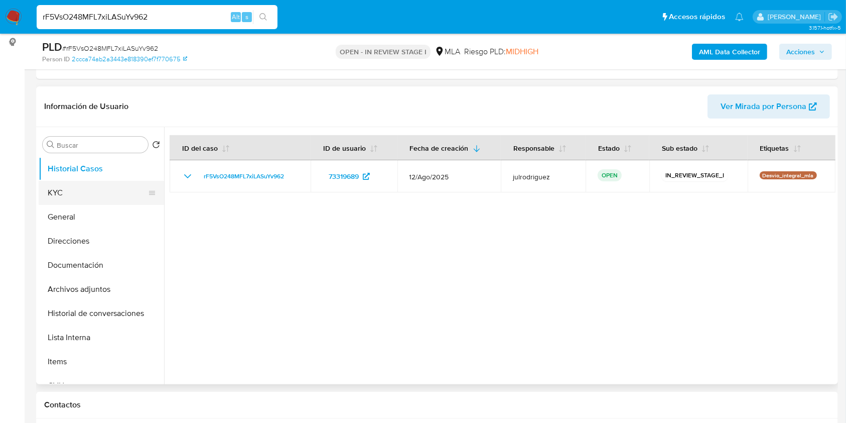
click at [88, 192] on button "KYC" at bounding box center [97, 193] width 117 height 24
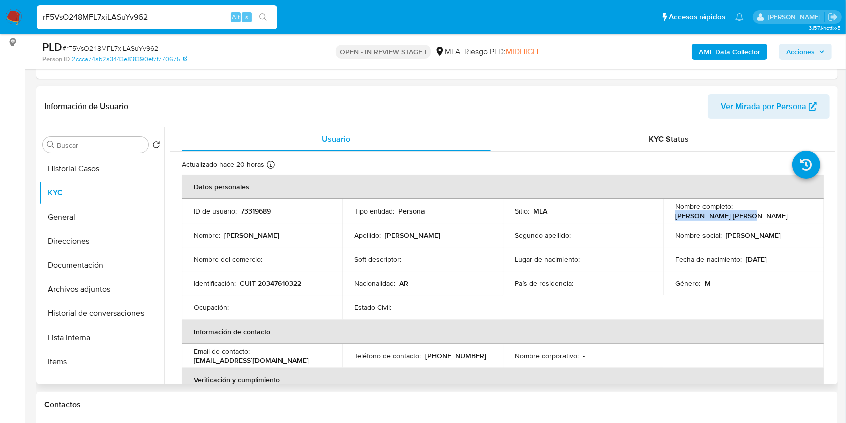
drag, startPoint x: 711, startPoint y: 213, endPoint x: 747, endPoint y: 212, distance: 35.7
click at [747, 212] on div "Nombre completo : Mariano José Campano" at bounding box center [744, 211] width 137 height 18
copy p "Mariano José Campano"
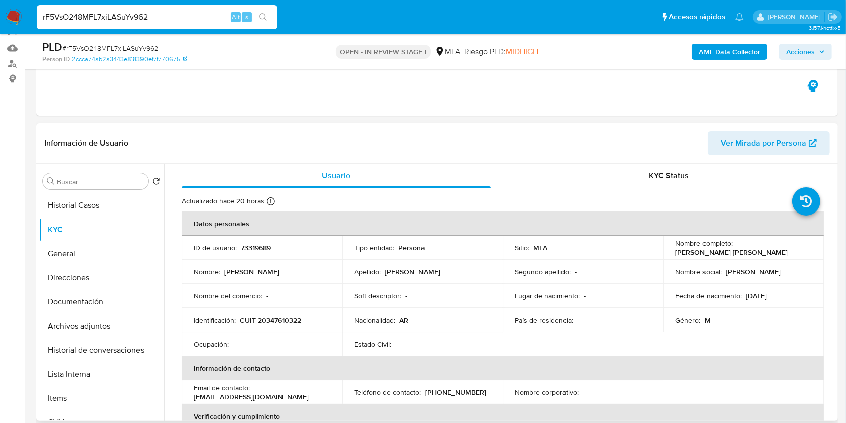
scroll to position [76, 0]
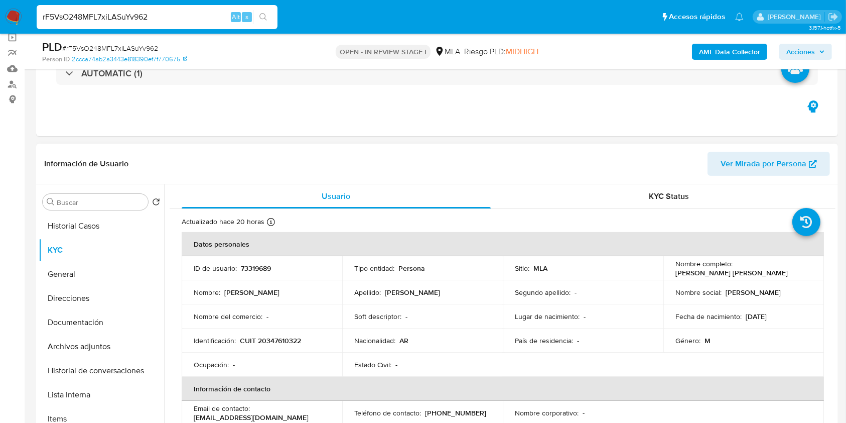
click at [248, 267] on p "73319689" at bounding box center [256, 268] width 30 height 9
copy p "73319689"
click at [139, 47] on span "# rF5VsO248MFL7xiLASuYv962" at bounding box center [110, 48] width 96 height 10
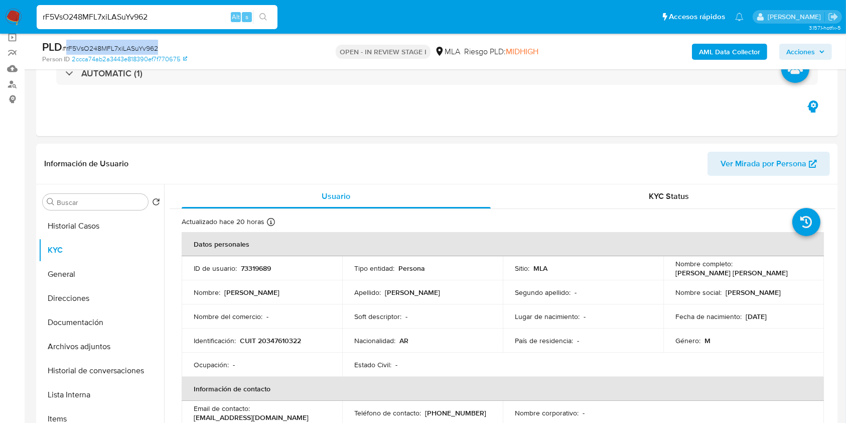
copy span "rF5VsO248MFL7xiLASuYv962"
click at [279, 340] on p "CUIT 20347610322" at bounding box center [270, 340] width 61 height 9
click at [285, 341] on p "CUIT 20347610322" at bounding box center [270, 340] width 61 height 9
drag, startPoint x: 285, startPoint y: 341, endPoint x: 408, endPoint y: 87, distance: 282.7
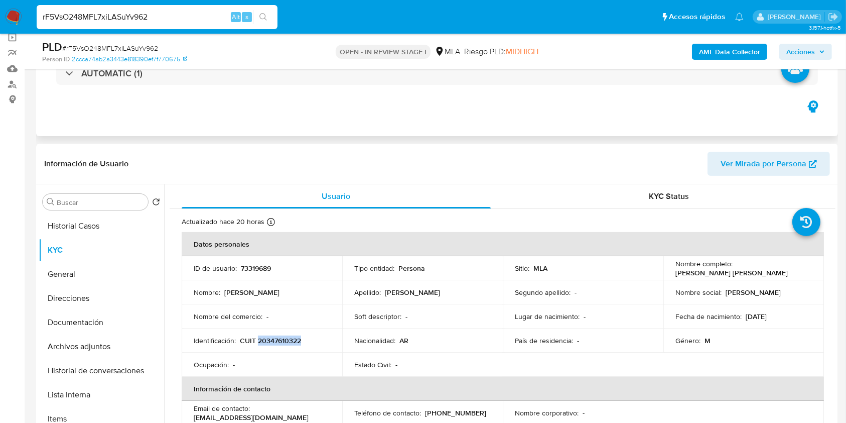
click at [285, 341] on p "CUIT 20347610322" at bounding box center [270, 340] width 61 height 9
click at [264, 267] on p "73319689" at bounding box center [256, 268] width 30 height 9
copy p "73319689"
click at [83, 330] on button "Documentación" at bounding box center [97, 322] width 117 height 24
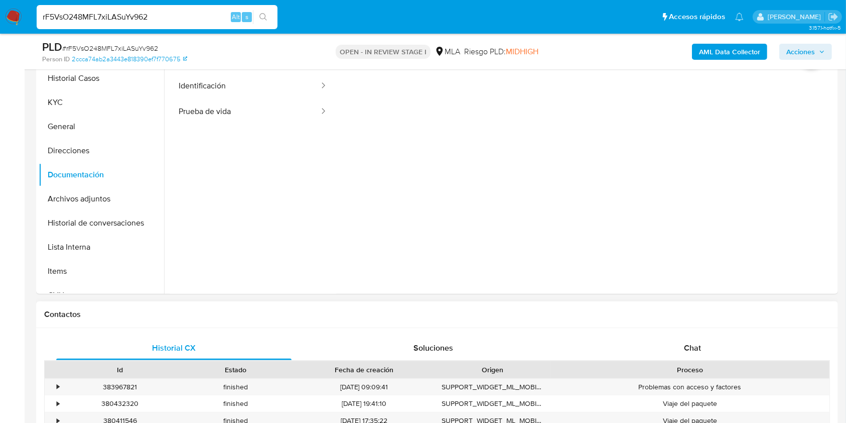
scroll to position [344, 0]
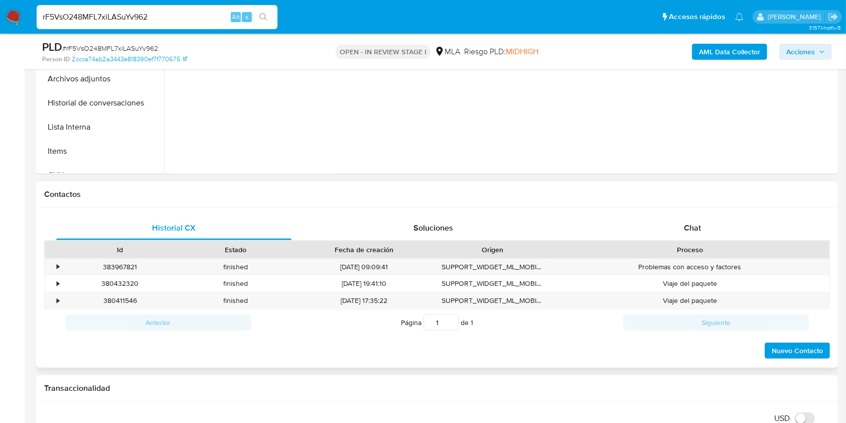
click at [671, 243] on div "Proceso" at bounding box center [690, 249] width 279 height 17
click at [693, 224] on span "Chat" at bounding box center [692, 228] width 17 height 12
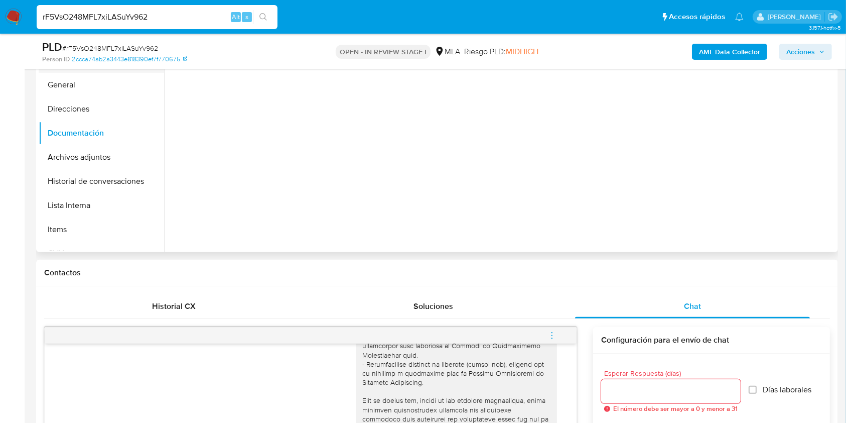
scroll to position [143, 0]
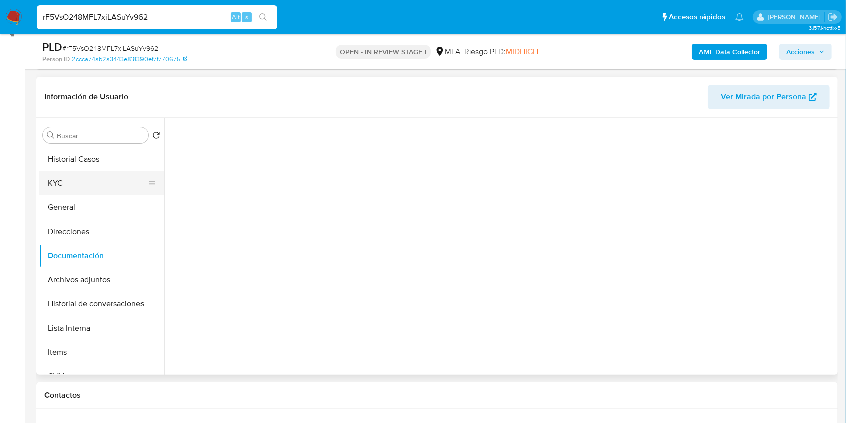
click at [83, 191] on button "KYC" at bounding box center [97, 183] width 117 height 24
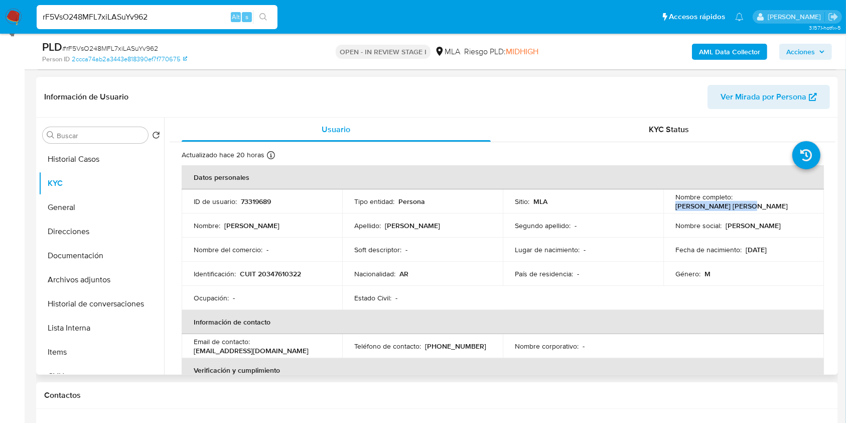
drag, startPoint x: 678, startPoint y: 203, endPoint x: 747, endPoint y: 202, distance: 69.3
click at [747, 202] on div "Nombre completo : Mariano José Campano" at bounding box center [744, 201] width 137 height 18
copy p "Mariano José Campano"
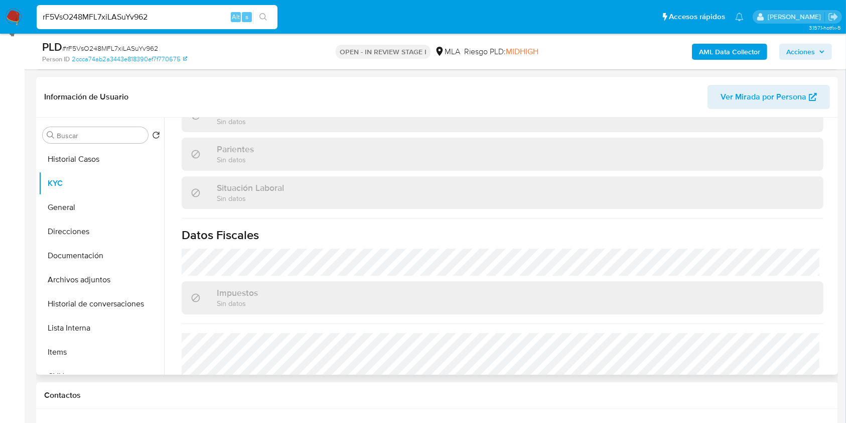
scroll to position [519, 0]
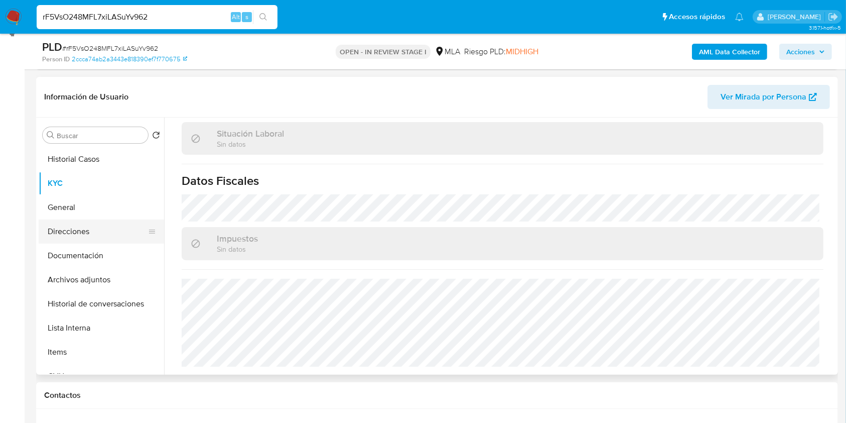
click at [64, 231] on button "Direcciones" at bounding box center [97, 231] width 117 height 24
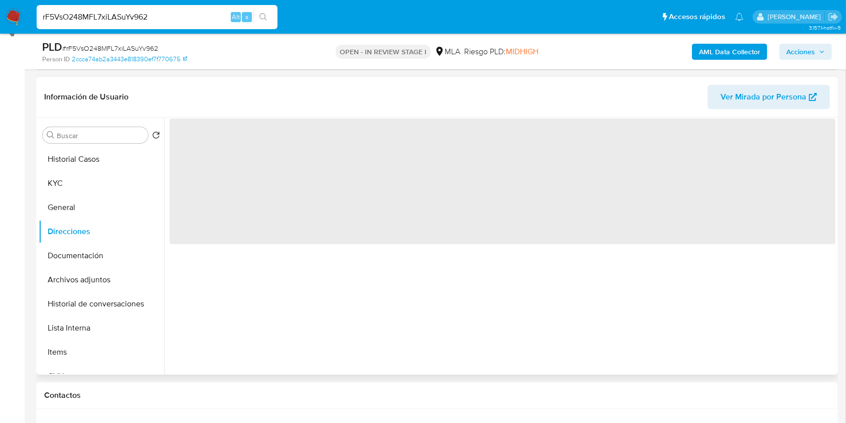
scroll to position [0, 0]
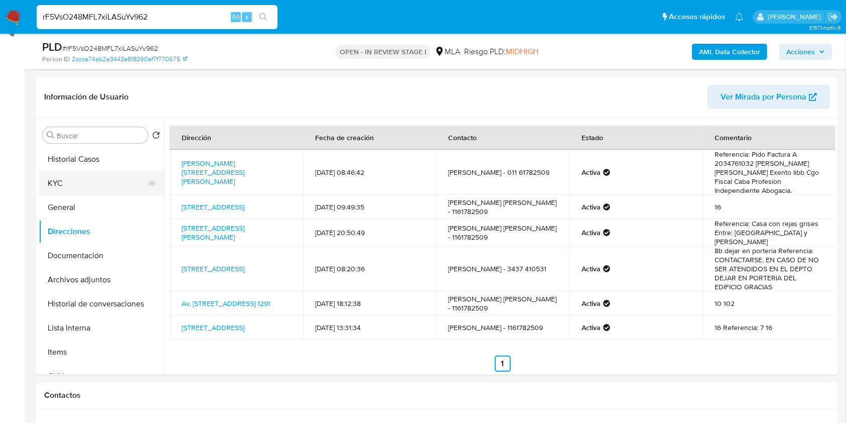
click at [89, 174] on button "KYC" at bounding box center [97, 183] width 117 height 24
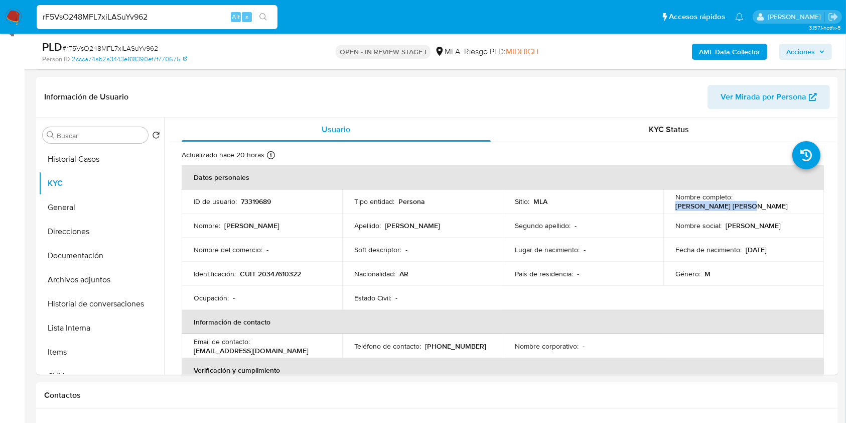
drag, startPoint x: 670, startPoint y: 203, endPoint x: 751, endPoint y: 203, distance: 80.8
click at [751, 203] on td "Nombre completo : Mariano José Campano" at bounding box center [744, 201] width 161 height 24
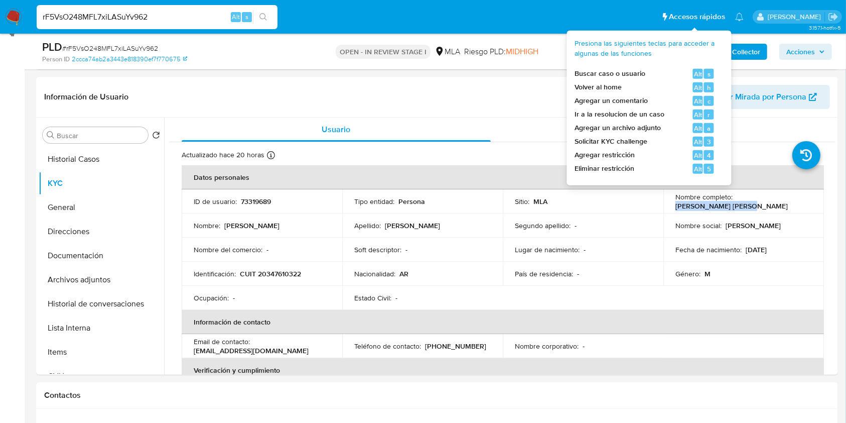
copy p "Mariano José Campano"
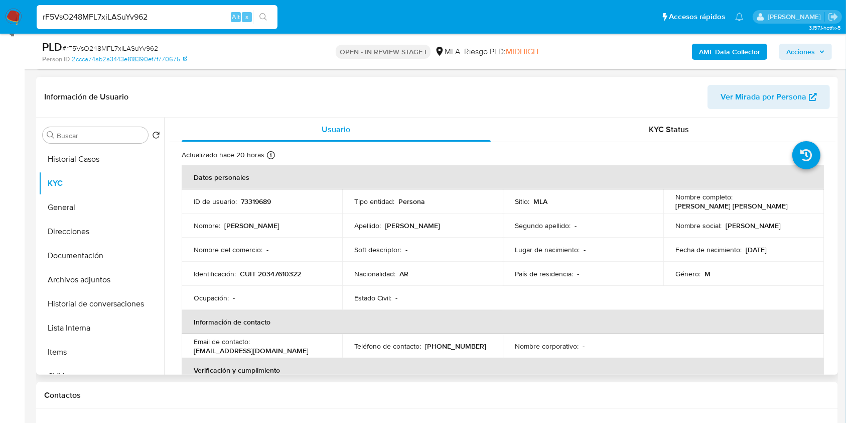
click at [286, 272] on p "CUIT 20347610322" at bounding box center [270, 273] width 61 height 9
copy p "20347610322"
click at [280, 271] on p "CUIT 20347610322" at bounding box center [270, 273] width 61 height 9
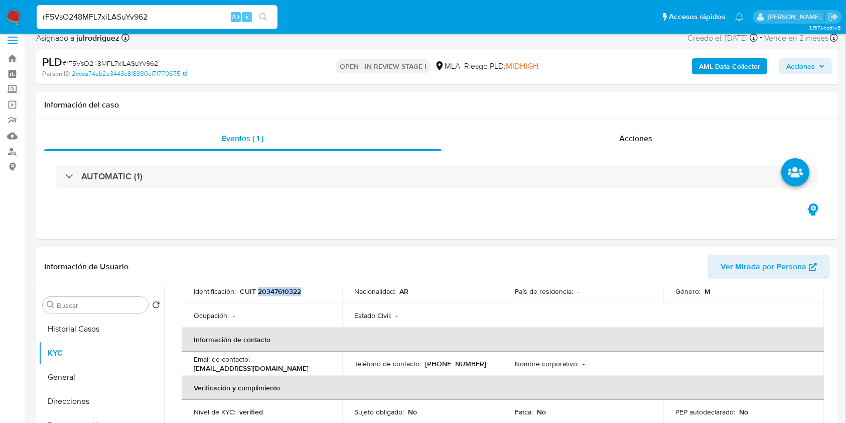
scroll to position [134, 0]
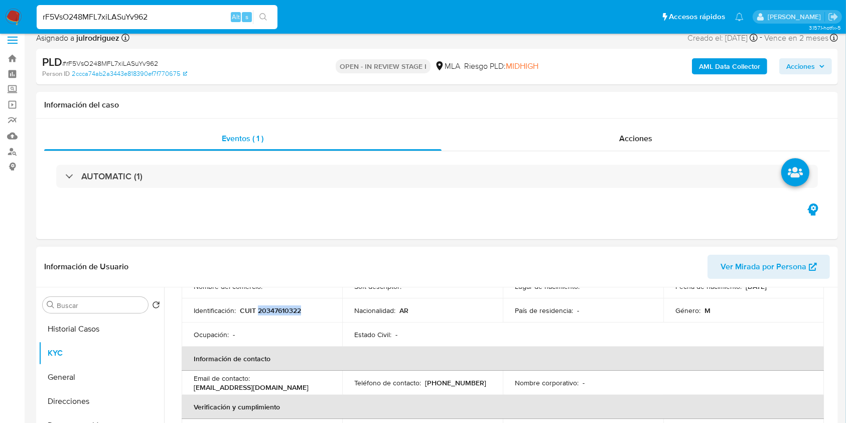
click at [272, 307] on p "CUIT 20347610322" at bounding box center [270, 310] width 61 height 9
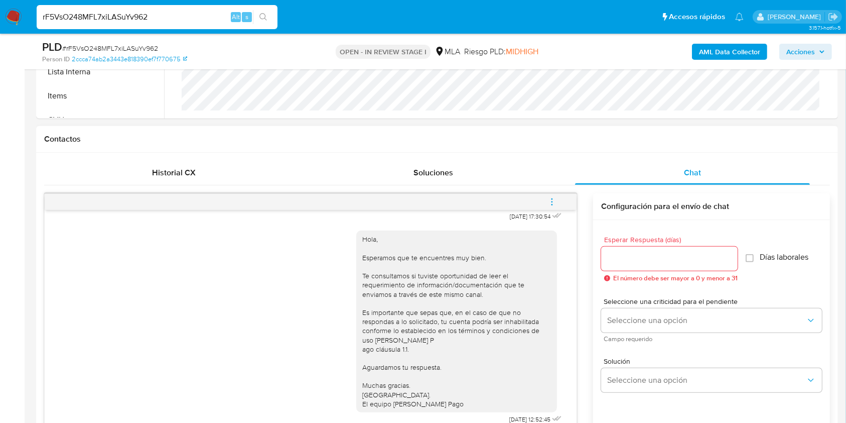
scroll to position [478, 0]
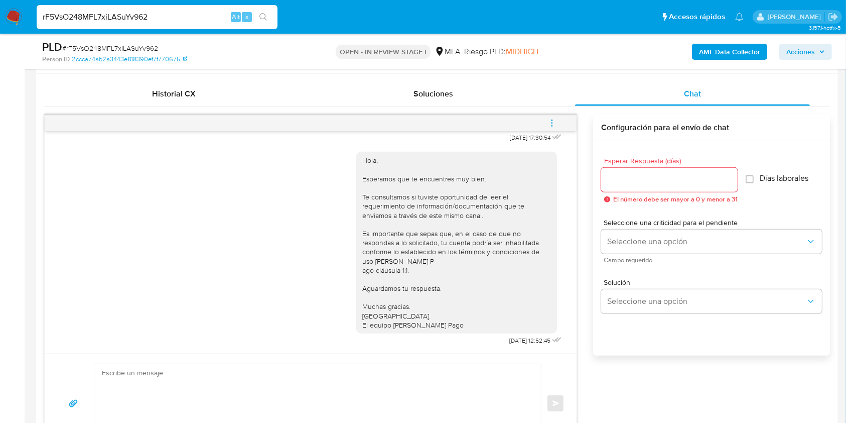
click at [553, 129] on span "menu-action" at bounding box center [552, 123] width 9 height 24
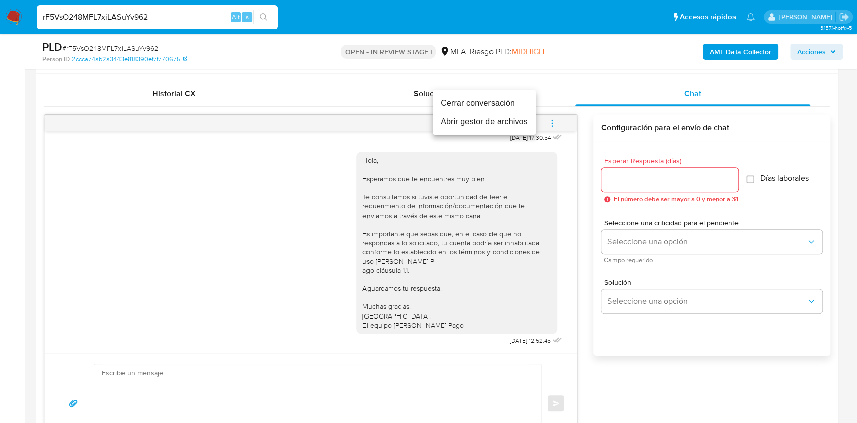
click at [477, 108] on li "Cerrar conversación" at bounding box center [484, 103] width 103 height 18
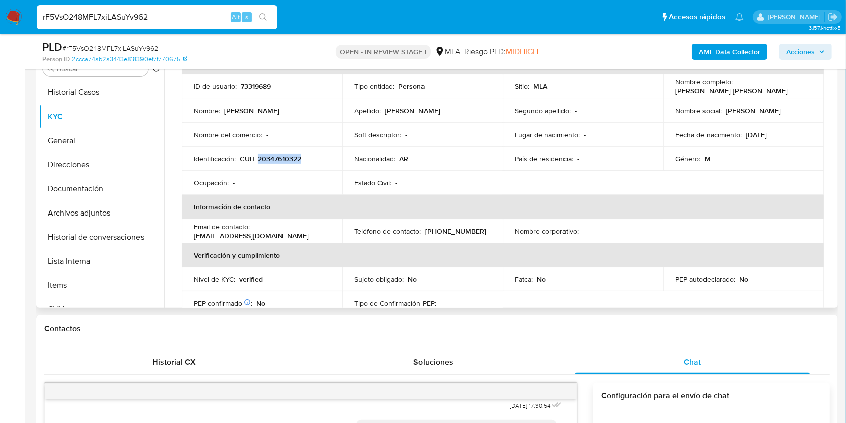
scroll to position [0, 0]
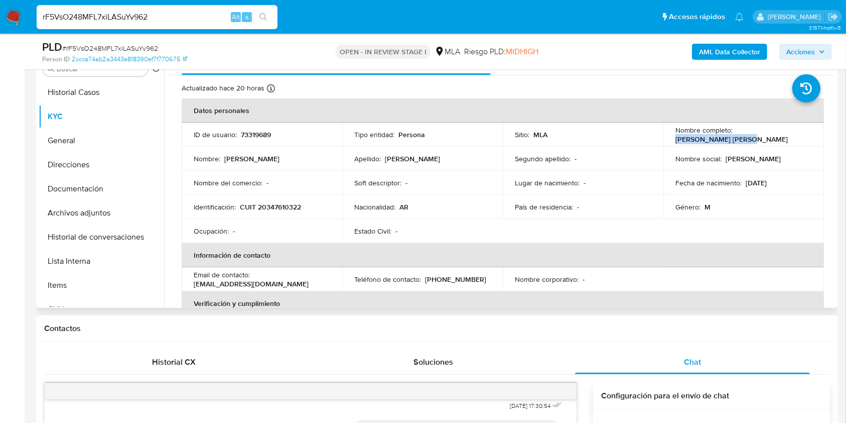
drag, startPoint x: 694, startPoint y: 136, endPoint x: 749, endPoint y: 136, distance: 54.7
click at [749, 136] on div "Nombre completo : Mariano José Campano" at bounding box center [744, 135] width 137 height 18
copy p "Mariano José Campano"
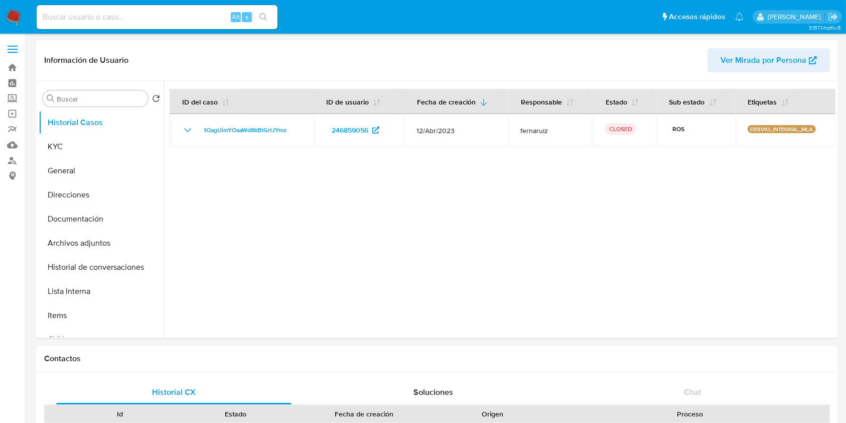
select select "10"
click at [67, 156] on button "KYC" at bounding box center [97, 147] width 117 height 24
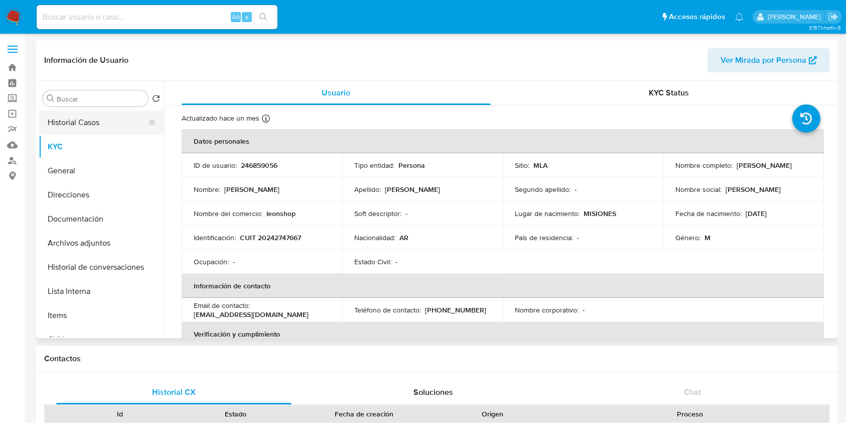
click at [103, 131] on button "Historial Casos" at bounding box center [97, 122] width 117 height 24
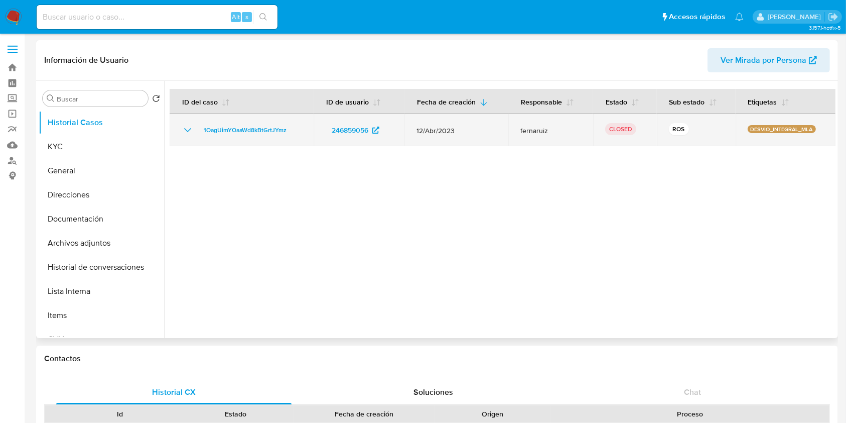
click at [193, 131] on icon "Mostrar/Ocultar" at bounding box center [188, 130] width 12 height 12
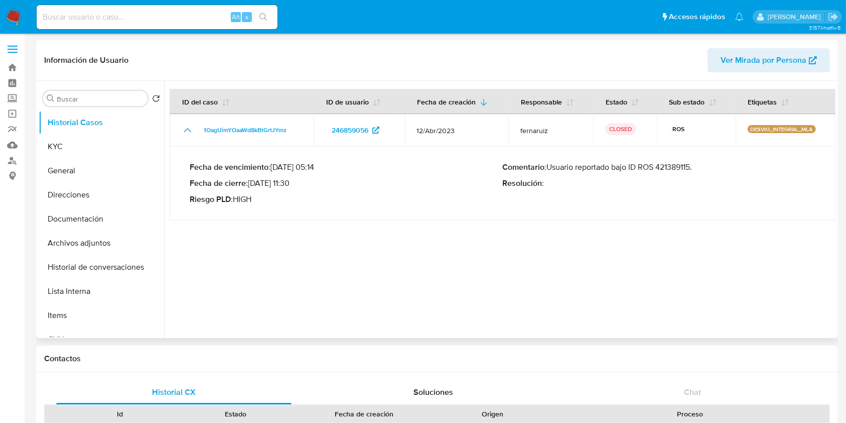
click at [673, 167] on p "Comentario : Usuario reportado bajo ID ROS 421389115." at bounding box center [659, 167] width 313 height 10
click at [99, 139] on button "KYC" at bounding box center [97, 147] width 117 height 24
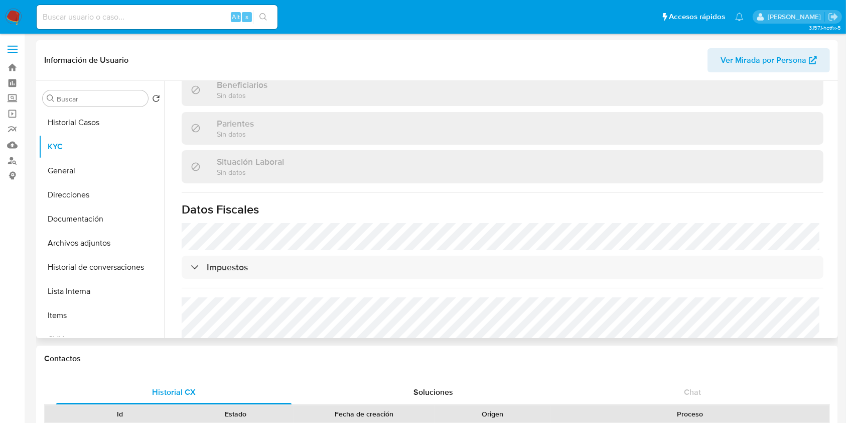
scroll to position [509, 0]
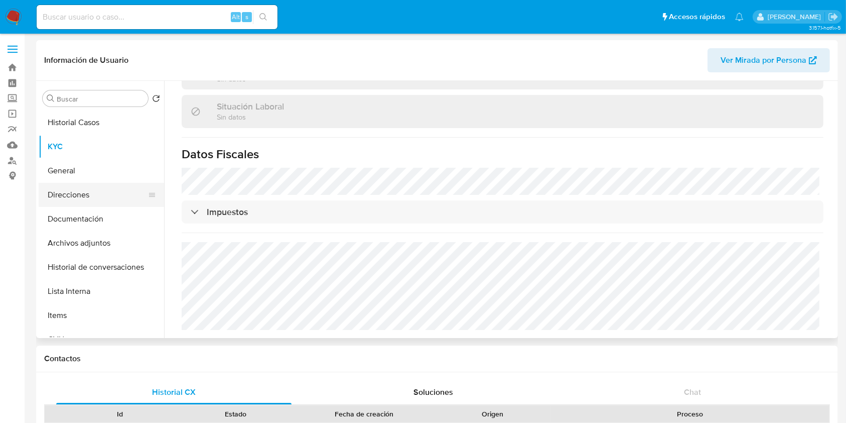
click at [91, 199] on button "Direcciones" at bounding box center [97, 195] width 117 height 24
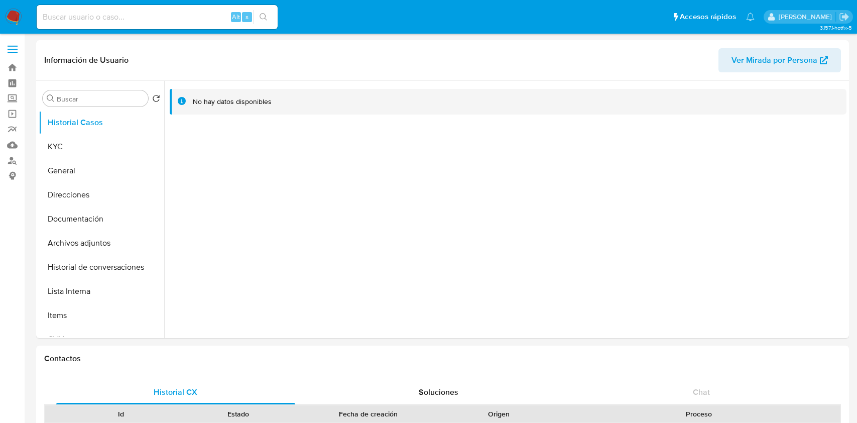
select select "10"
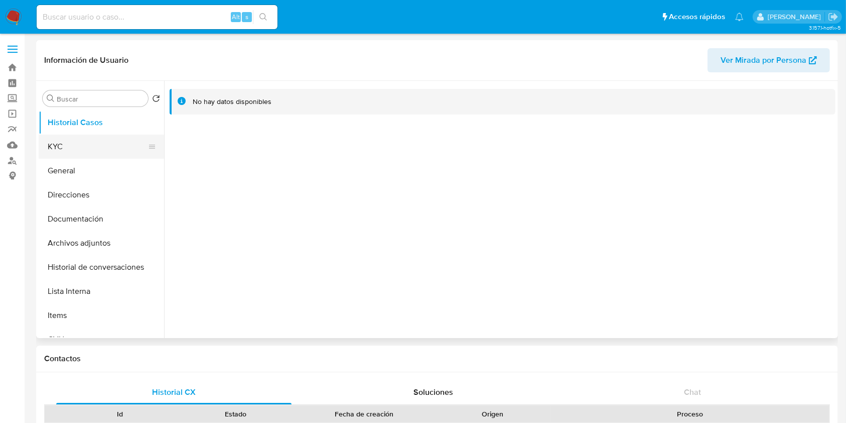
drag, startPoint x: 76, startPoint y: 141, endPoint x: 143, endPoint y: 143, distance: 66.3
click at [77, 141] on button "KYC" at bounding box center [97, 147] width 117 height 24
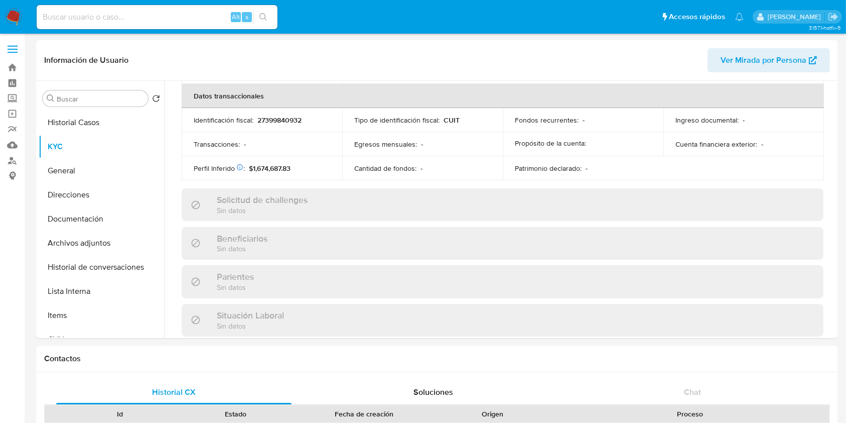
scroll to position [547, 0]
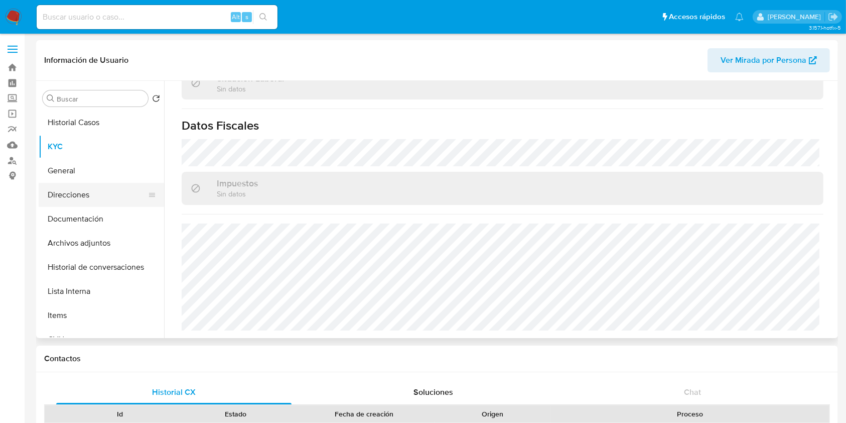
click at [76, 189] on button "Direcciones" at bounding box center [97, 195] width 117 height 24
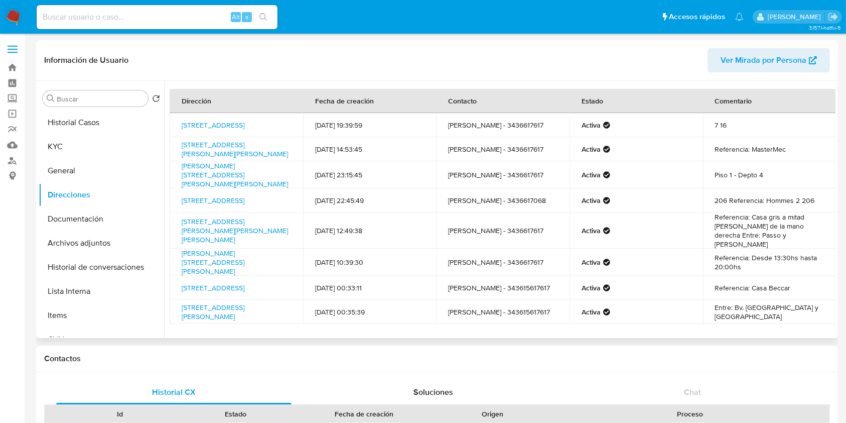
drag, startPoint x: 283, startPoint y: 127, endPoint x: 180, endPoint y: 117, distance: 102.9
click at [180, 117] on td "[STREET_ADDRESS]" at bounding box center [237, 125] width 134 height 24
copy link "[STREET_ADDRESS]"
drag, startPoint x: 80, startPoint y: 148, endPoint x: 107, endPoint y: 151, distance: 26.7
click at [80, 148] on button "KYC" at bounding box center [97, 147] width 117 height 24
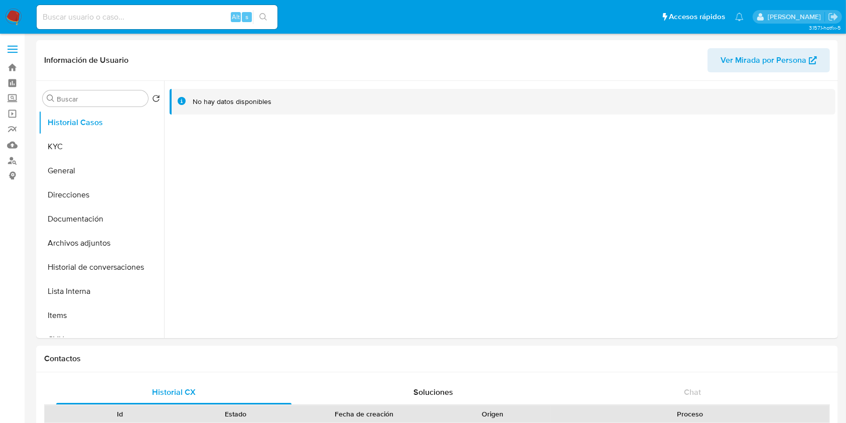
select select "10"
